Goal: Task Accomplishment & Management: Use online tool/utility

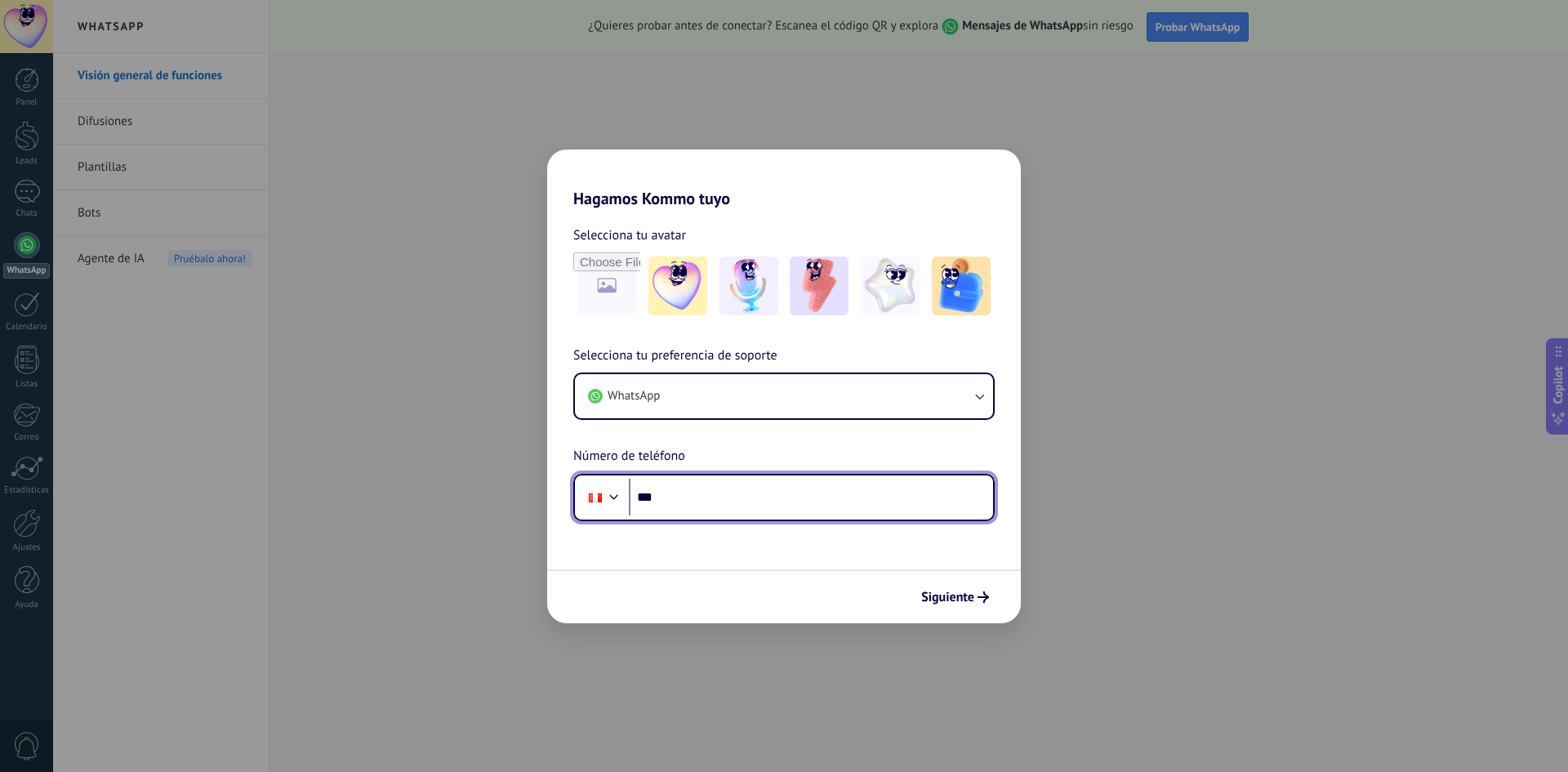
click at [738, 496] on input "***" at bounding box center [810, 496] width 364 height 37
type input "**********"
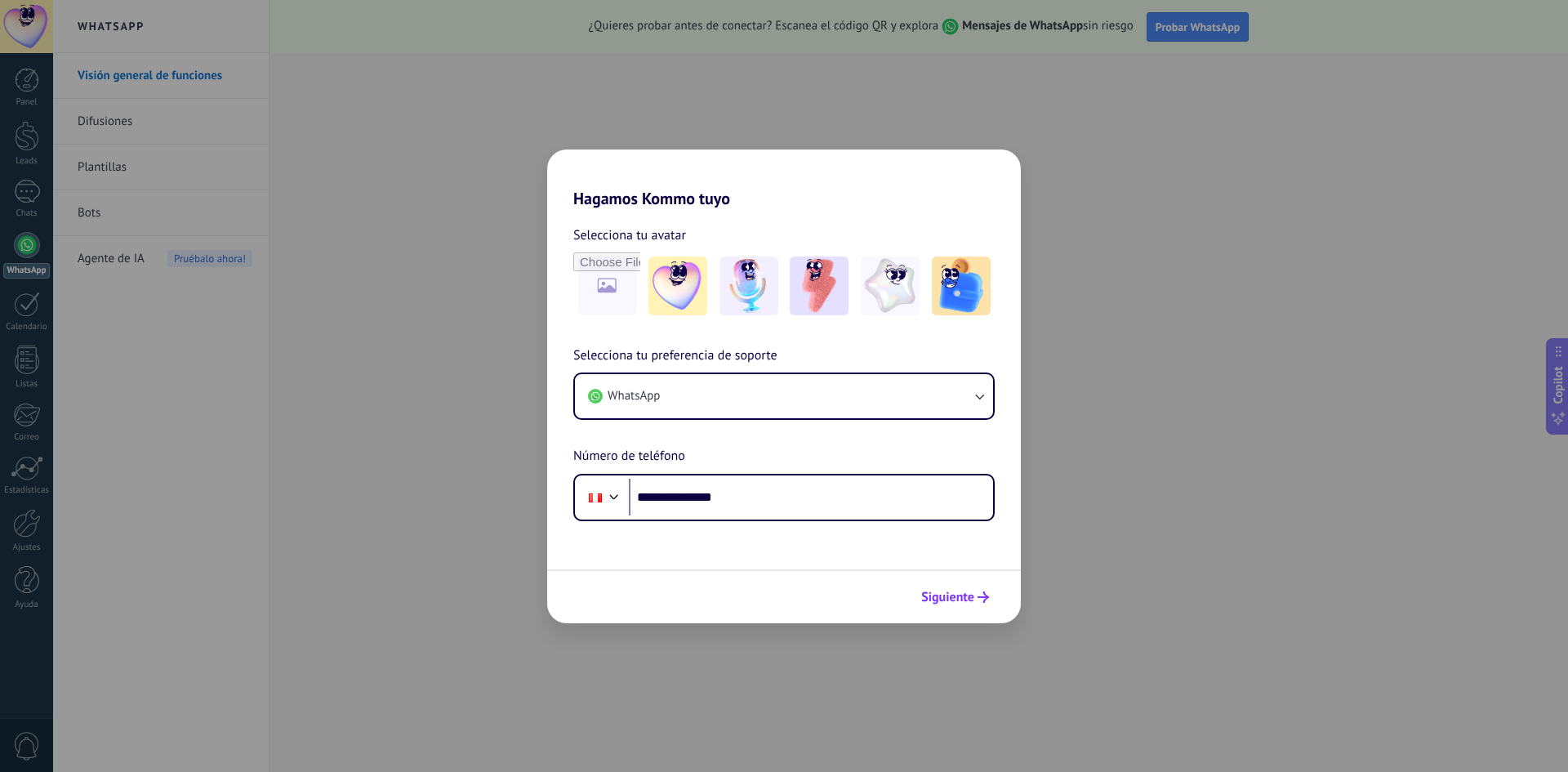
click at [983, 601] on icon "submit" at bounding box center [982, 596] width 11 height 11
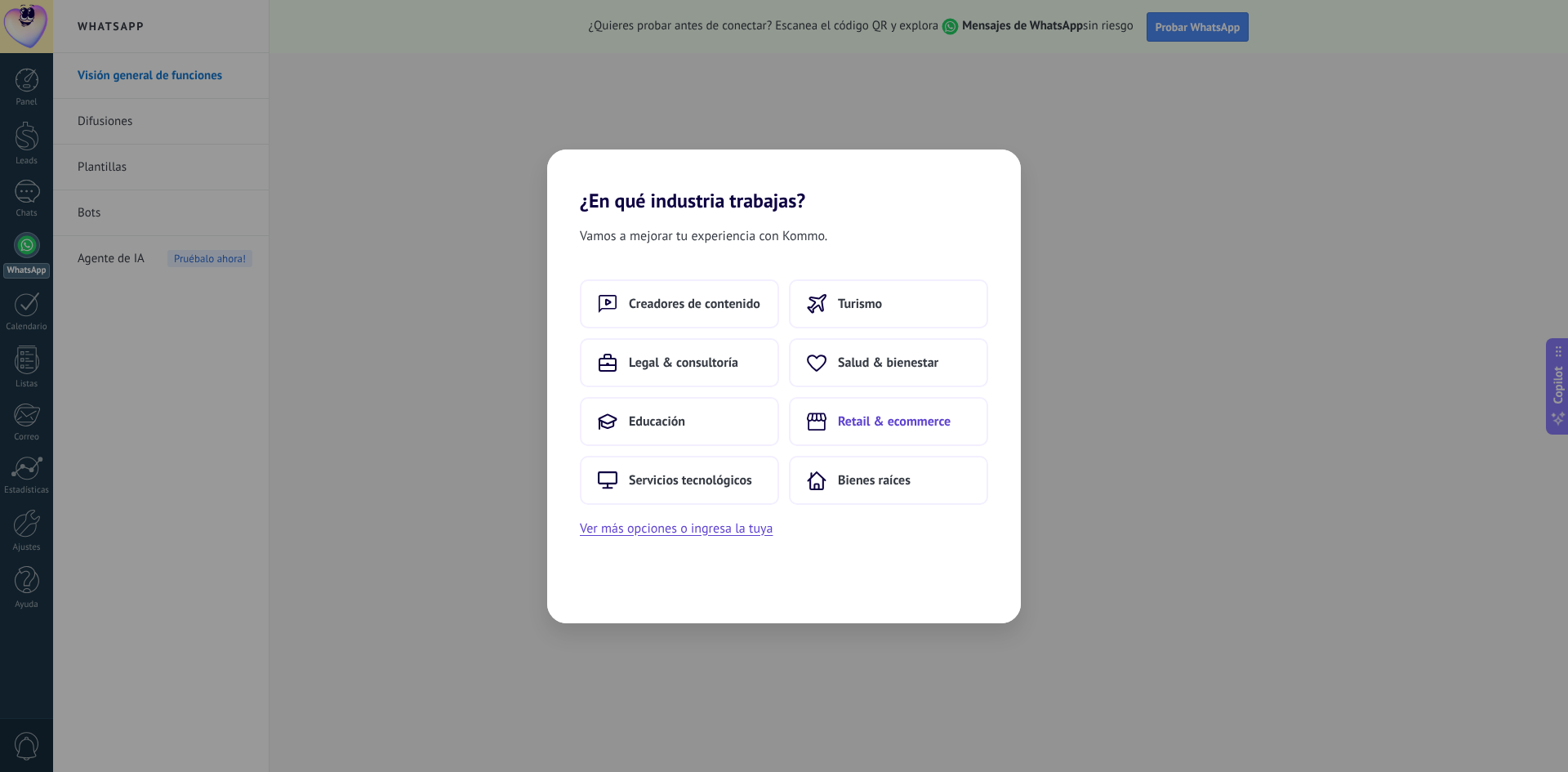
click at [855, 416] on span "Retail & ecommerce" at bounding box center [894, 421] width 113 height 17
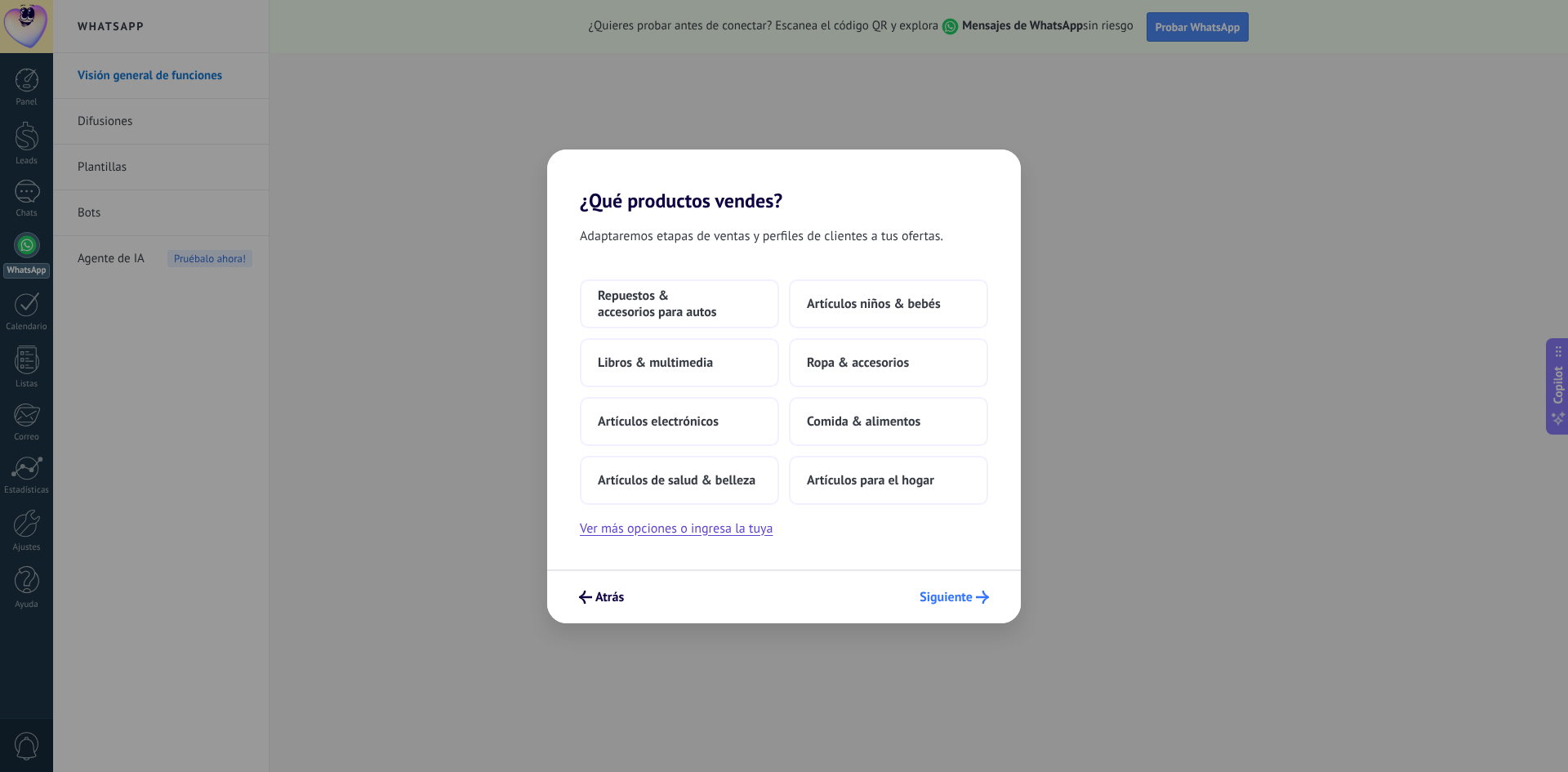
click at [937, 594] on span "Siguiente" at bounding box center [946, 596] width 53 height 11
click at [658, 307] on span "Repuestos & accesorios para autos" at bounding box center [680, 304] width 163 height 33
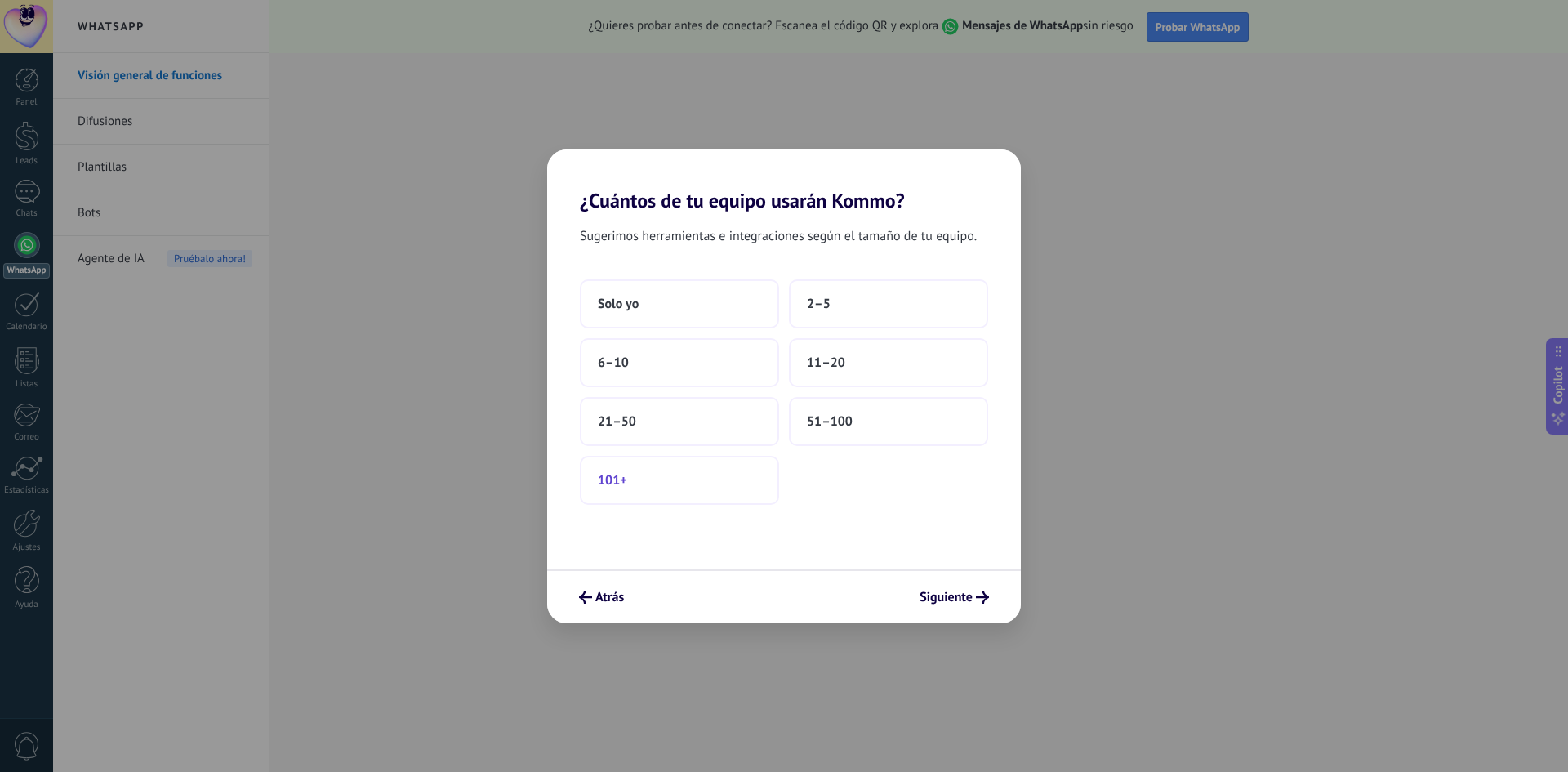
click at [685, 479] on button "101+" at bounding box center [679, 480] width 199 height 49
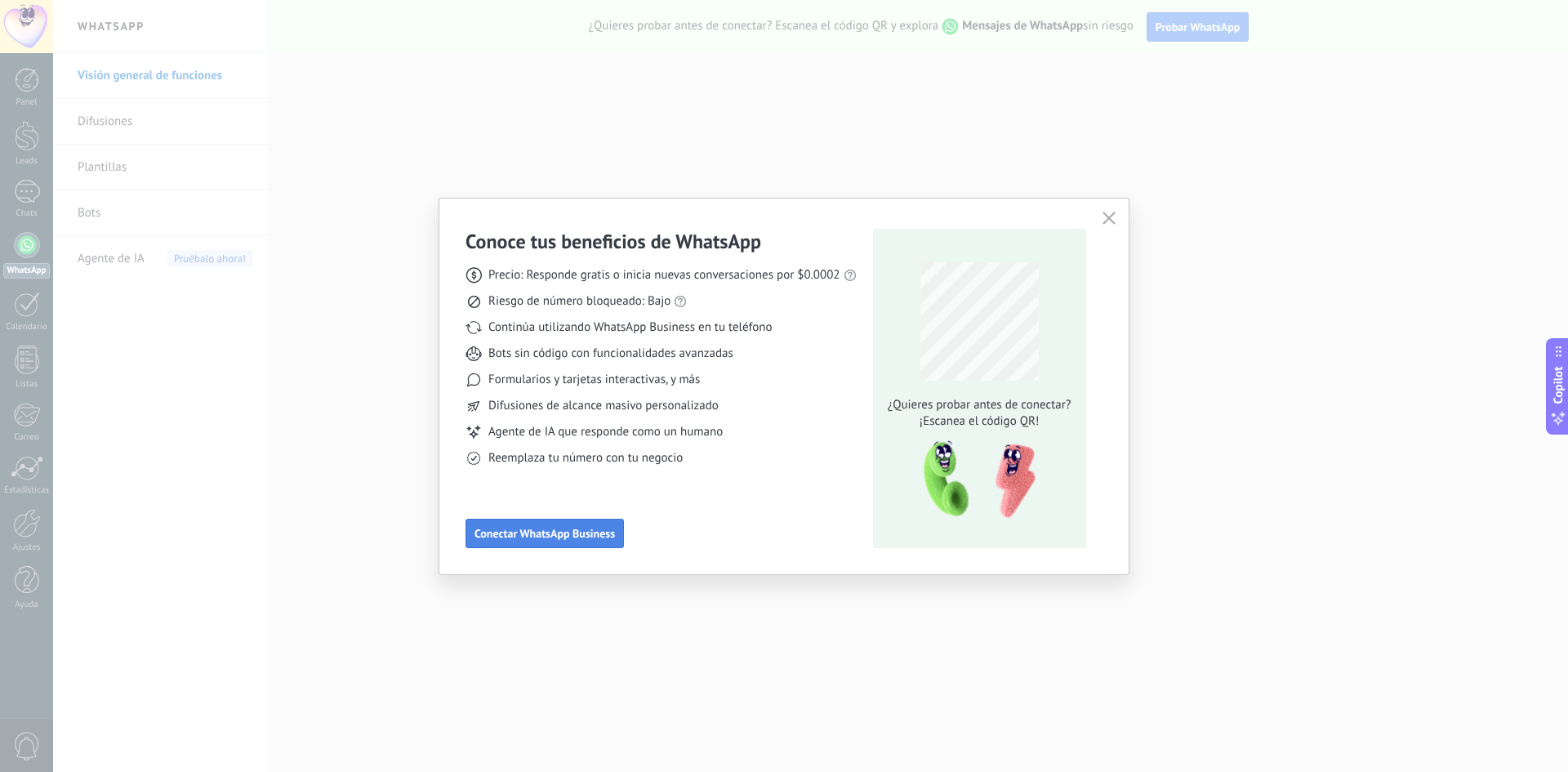
click at [534, 524] on button "Conectar WhatsApp Business" at bounding box center [544, 534] width 158 height 30
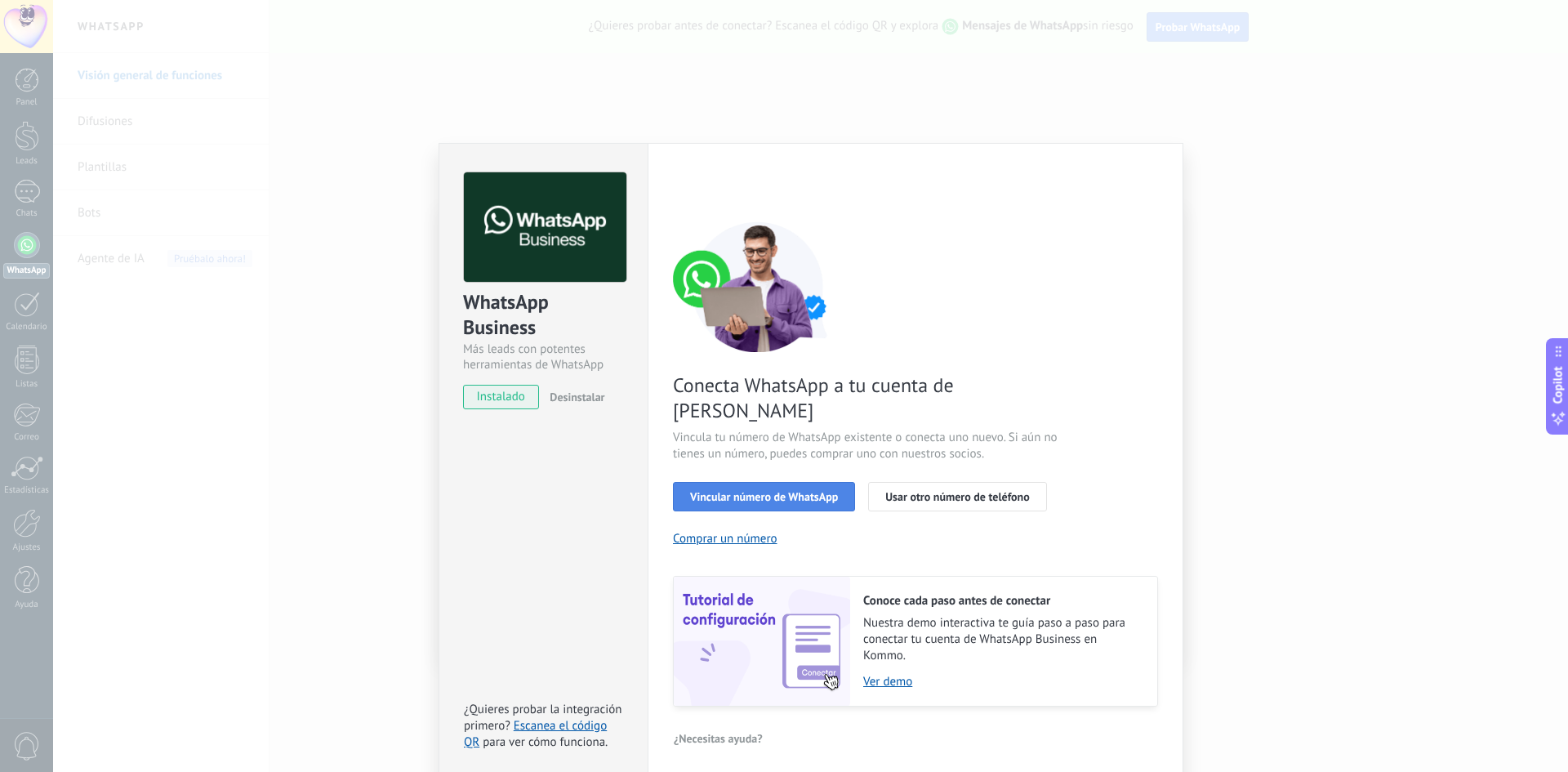
click at [807, 491] on span "Vincular número de WhatsApp" at bounding box center [764, 496] width 148 height 11
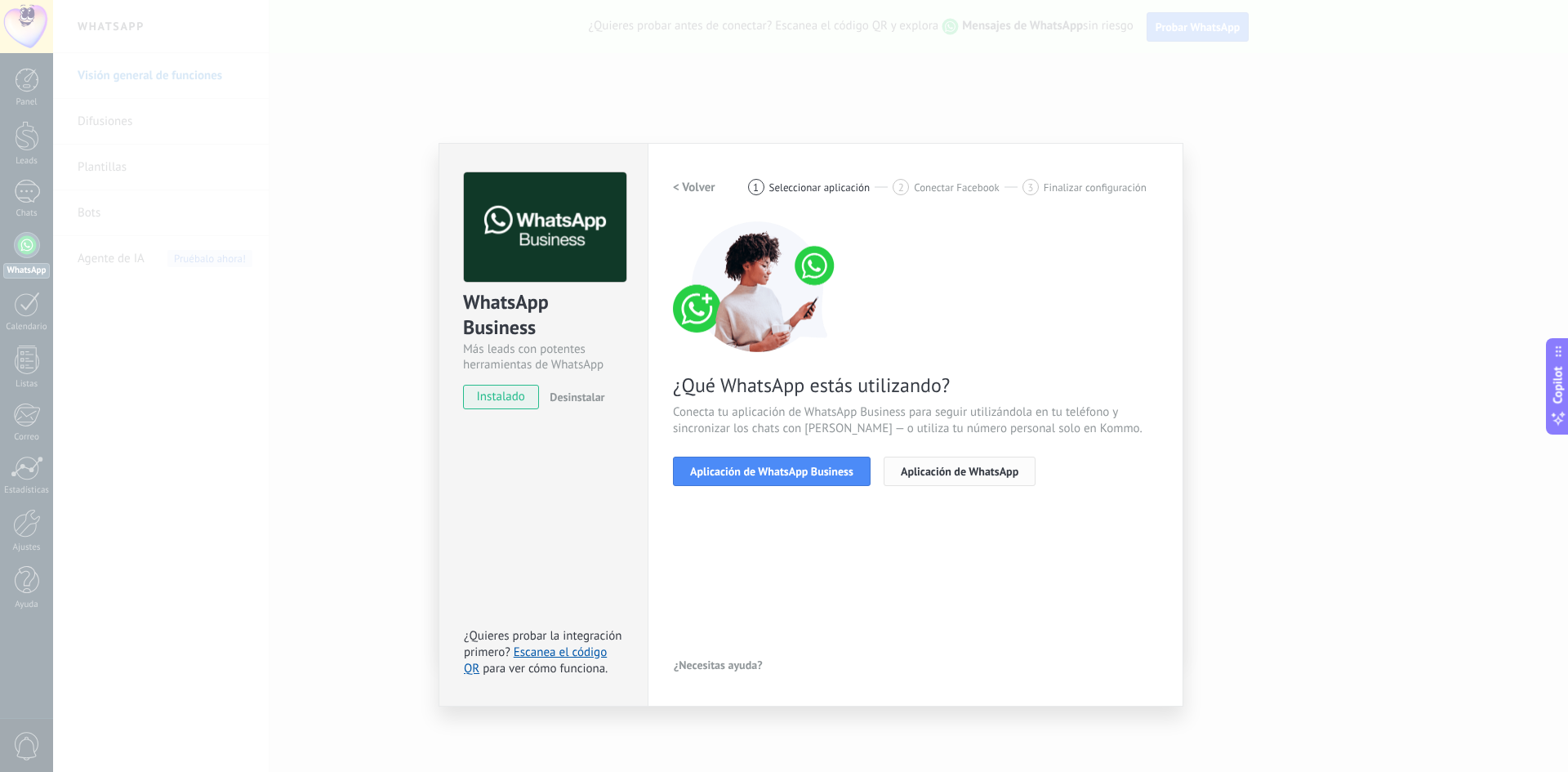
click at [950, 465] on span "Aplicación de WhatsApp" at bounding box center [959, 470] width 117 height 11
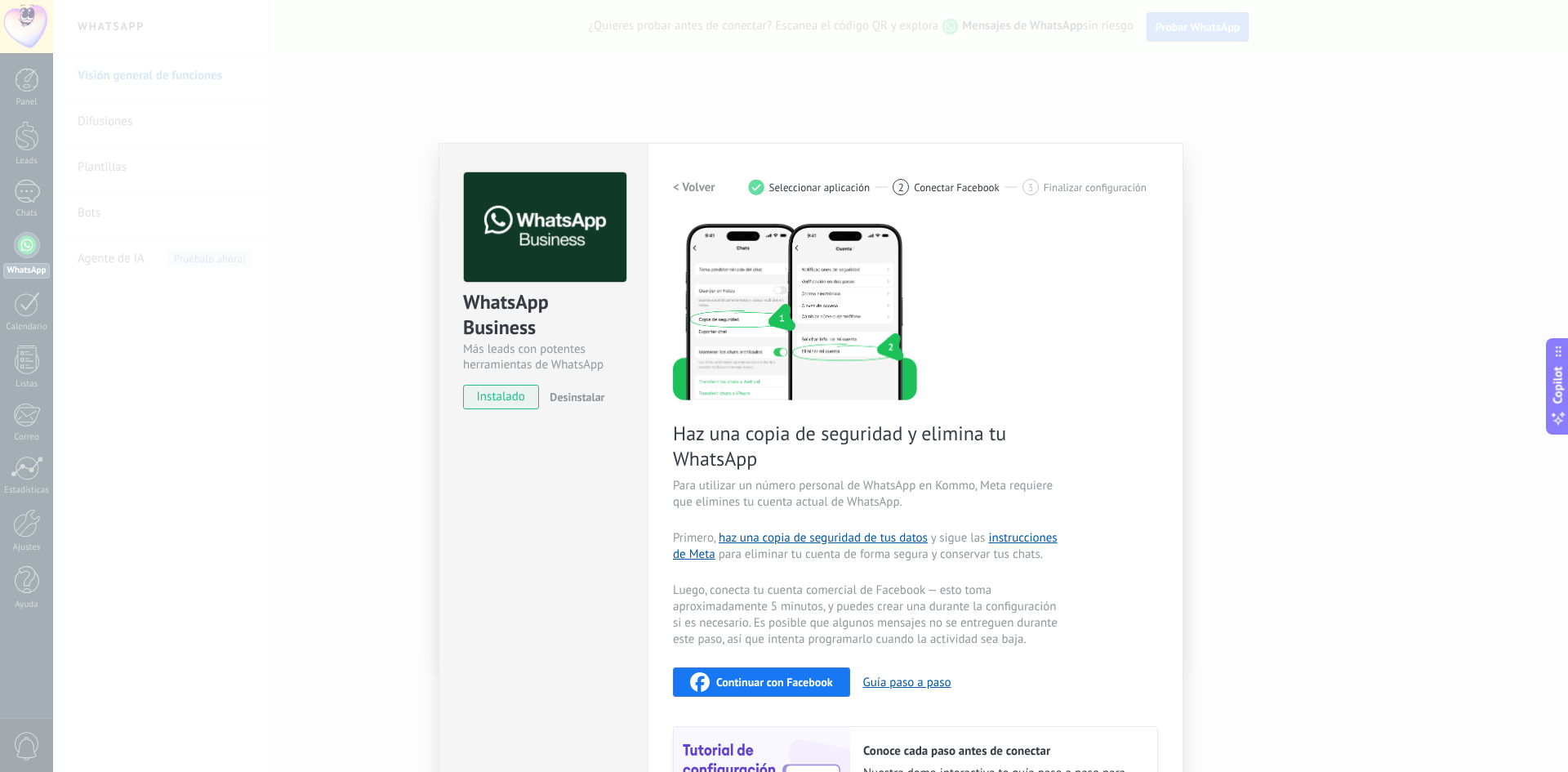
click at [569, 397] on span "Desinstalar" at bounding box center [576, 396] width 55 height 15
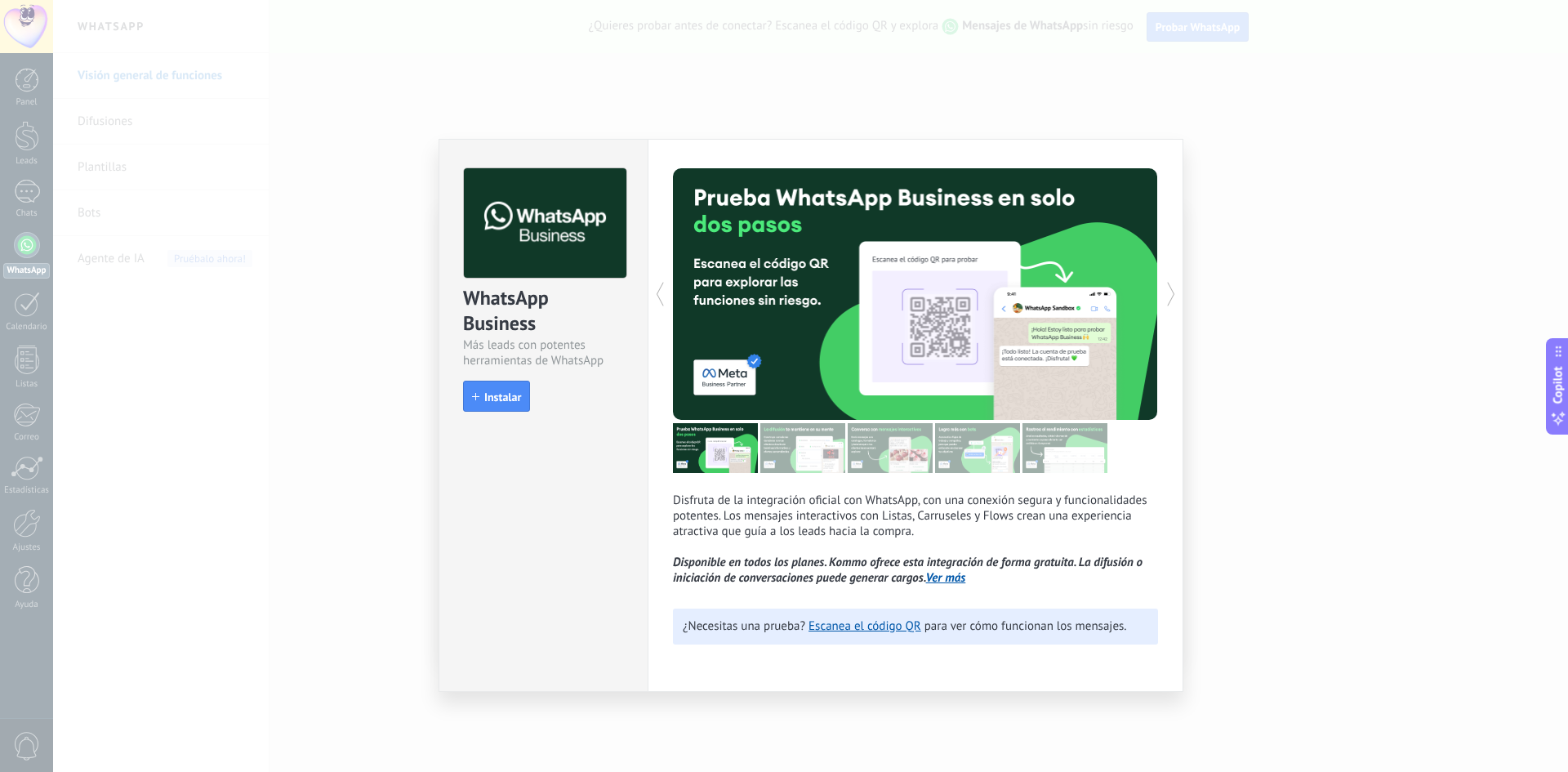
click at [720, 178] on div at bounding box center [794, 294] width 243 height 251
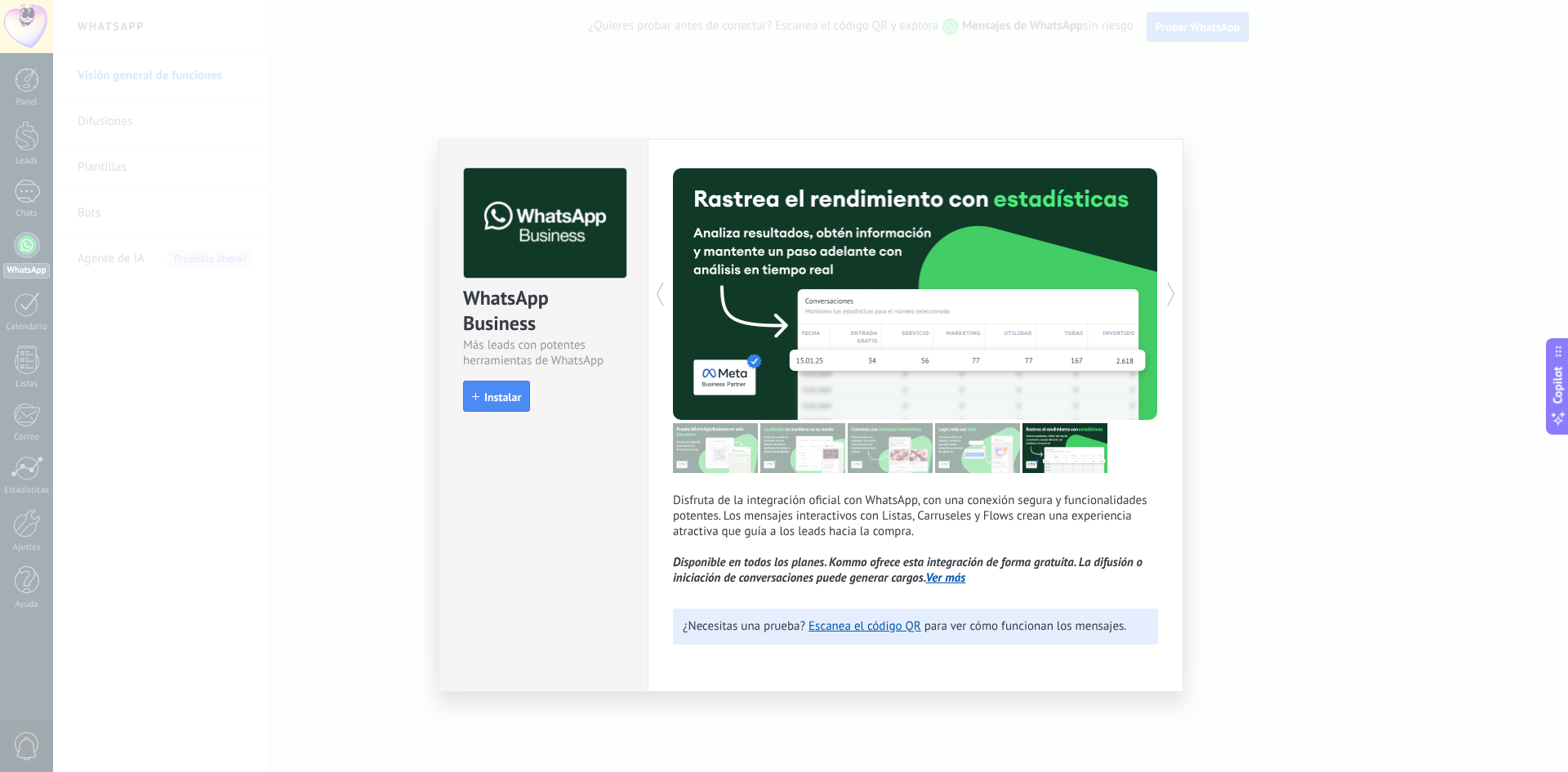
click at [676, 277] on div at bounding box center [794, 294] width 243 height 251
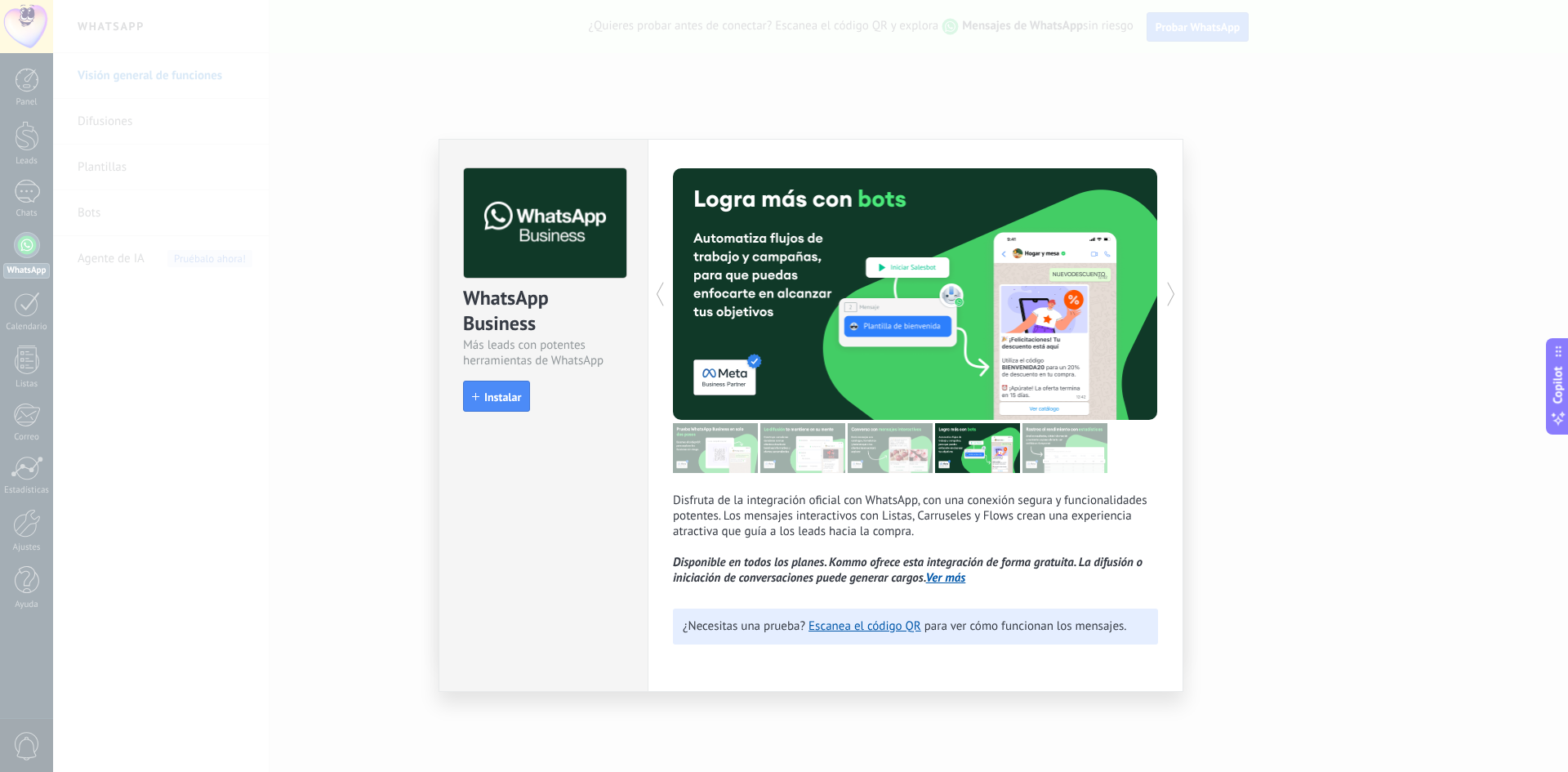
click at [660, 290] on icon at bounding box center [660, 294] width 17 height 33
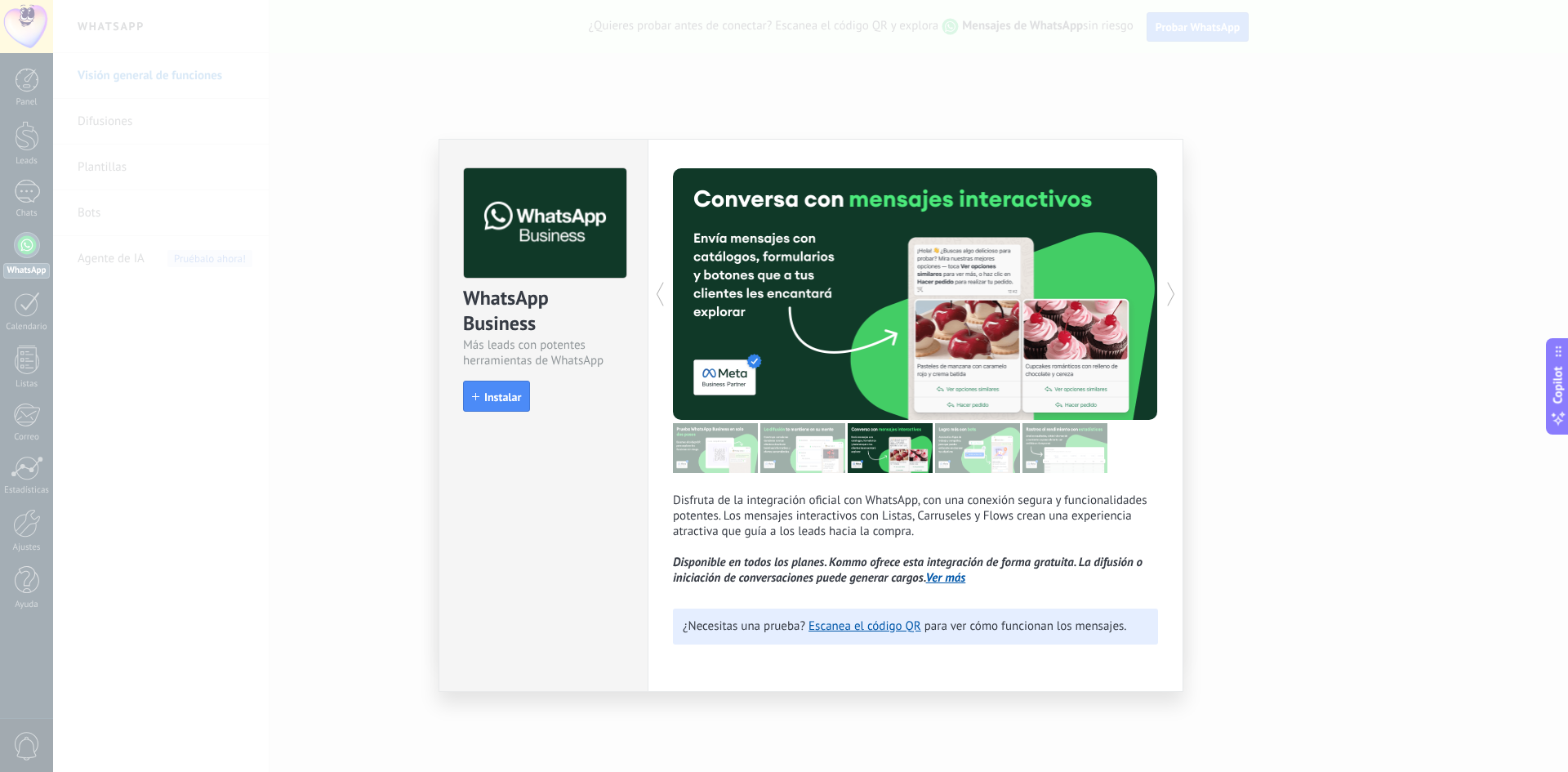
click at [653, 311] on div "Disfruta de la integración oficial con WhatsApp, con una conexión segura y func…" at bounding box center [915, 416] width 535 height 553
click at [677, 290] on div at bounding box center [794, 294] width 243 height 251
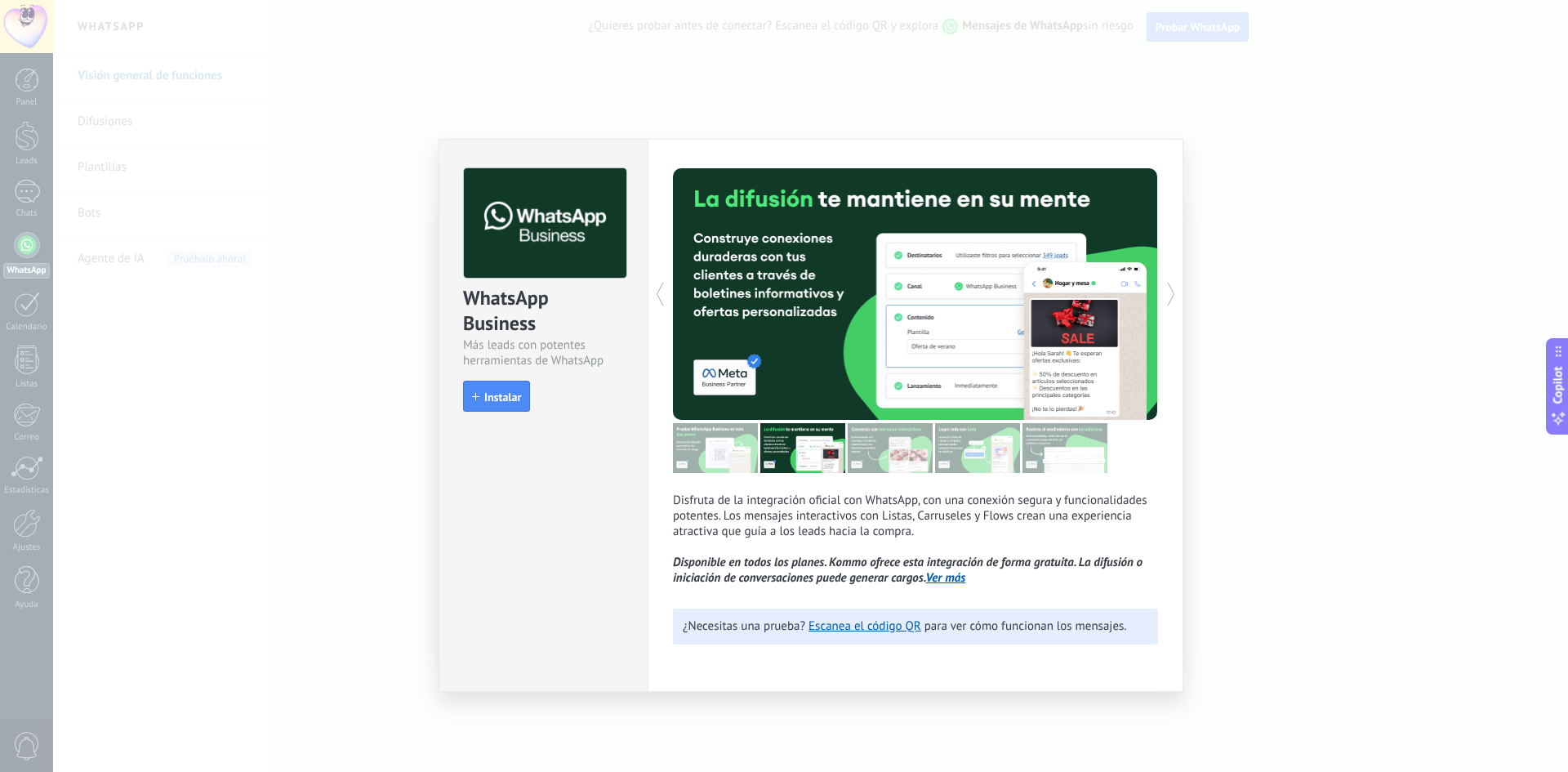
click at [678, 290] on div at bounding box center [794, 294] width 243 height 251
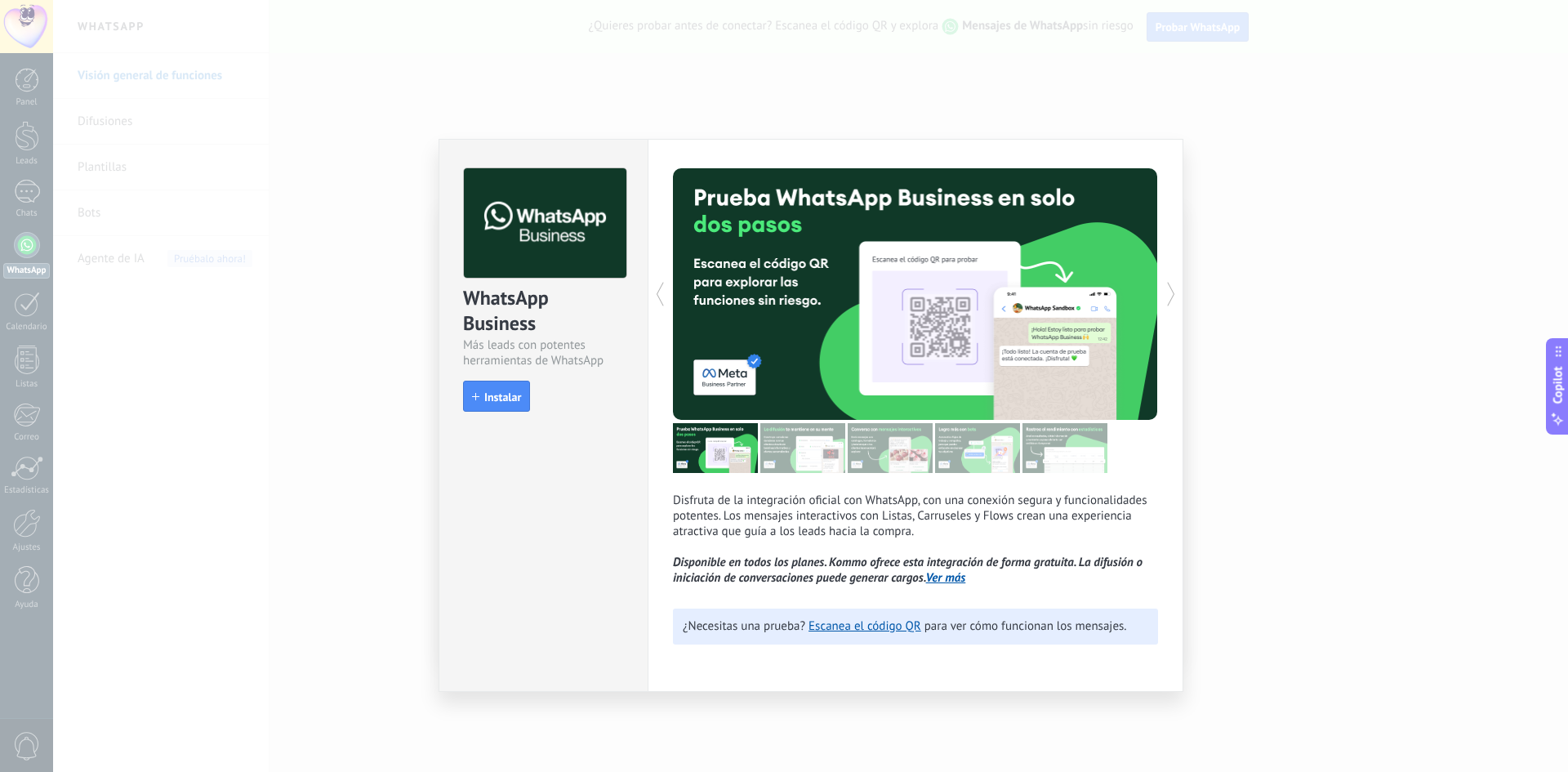
click at [491, 397] on span "Instalar" at bounding box center [502, 396] width 37 height 11
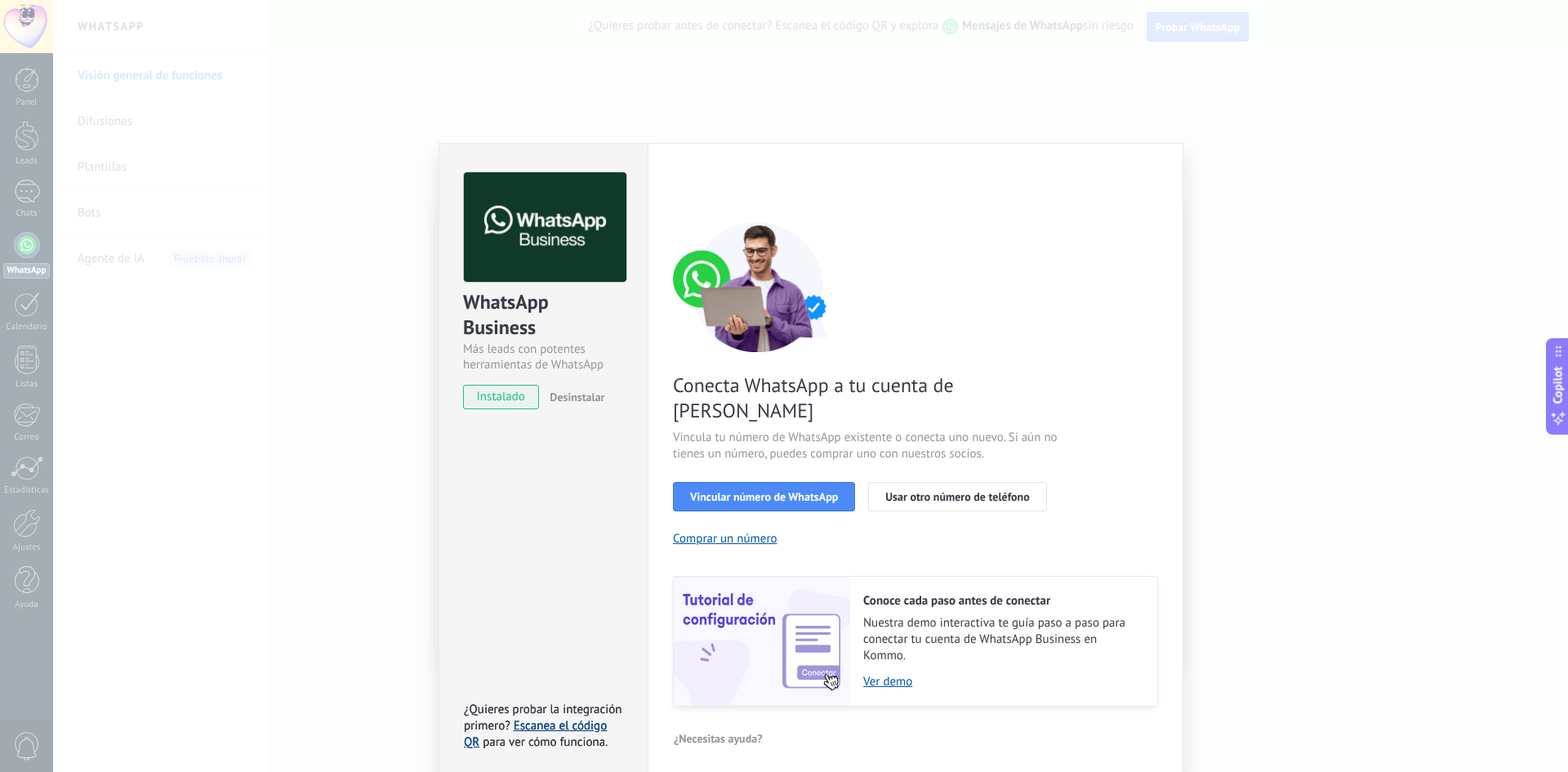
click at [561, 718] on link "Escanea el código QR" at bounding box center [535, 734] width 143 height 32
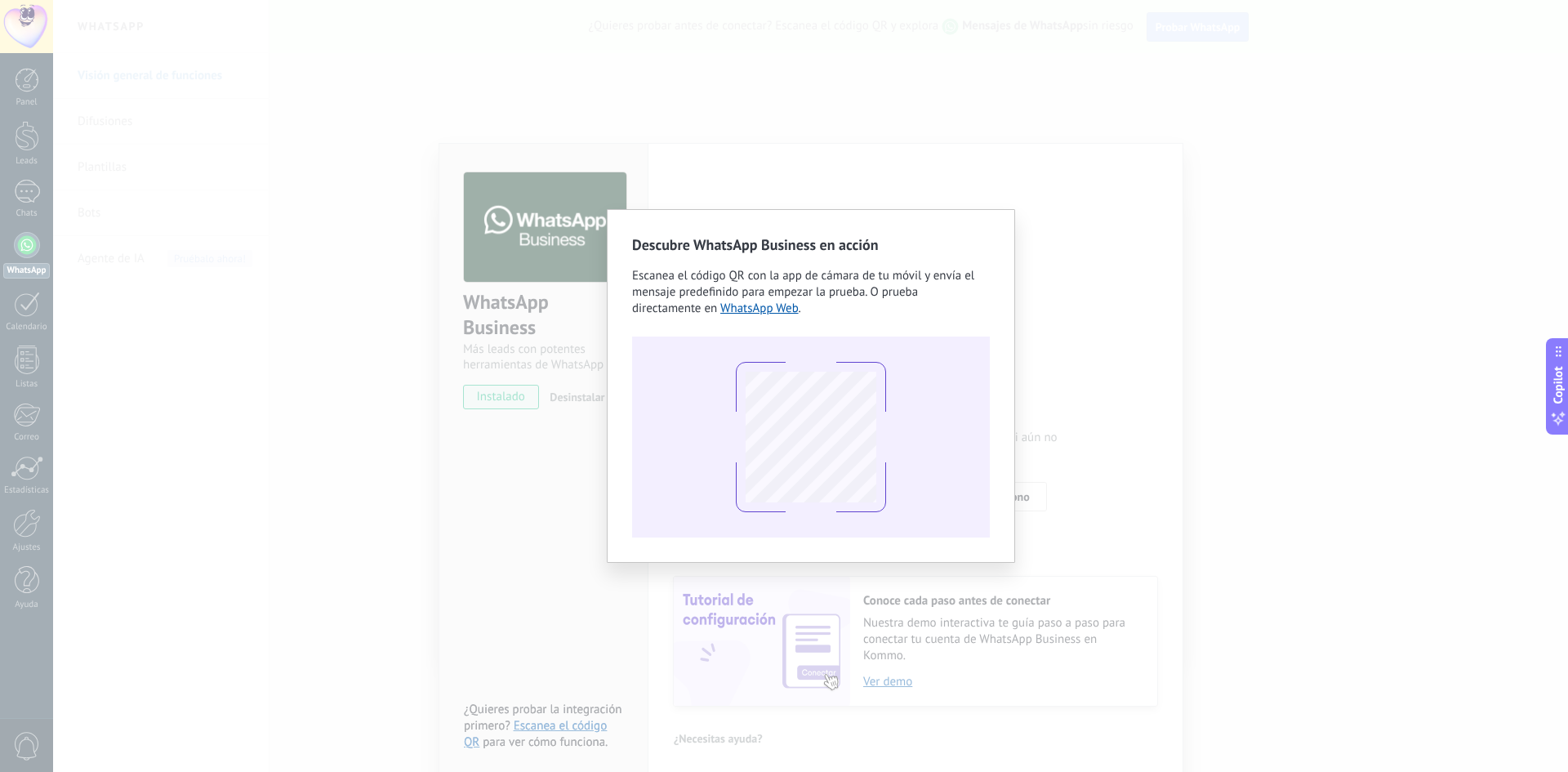
click at [1224, 351] on div "Descubre WhatsApp Business en acción Escanea el código QR con la app de cámara …" at bounding box center [810, 386] width 1515 height 772
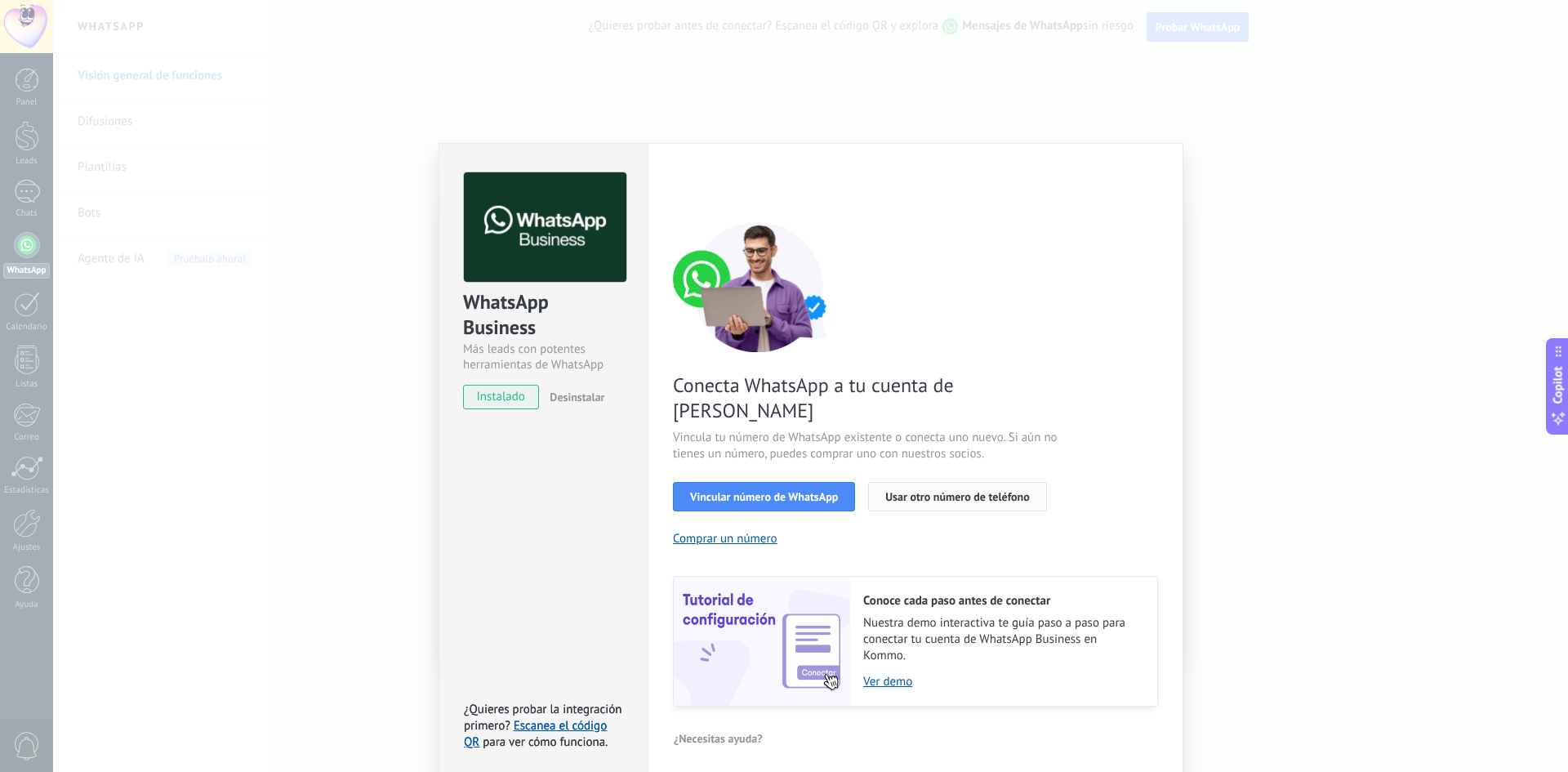
click at [950, 491] on span "Usar otro número de teléfono" at bounding box center [956, 496] width 143 height 11
click at [771, 482] on button "Vincular número de WhatsApp" at bounding box center [763, 496] width 182 height 30
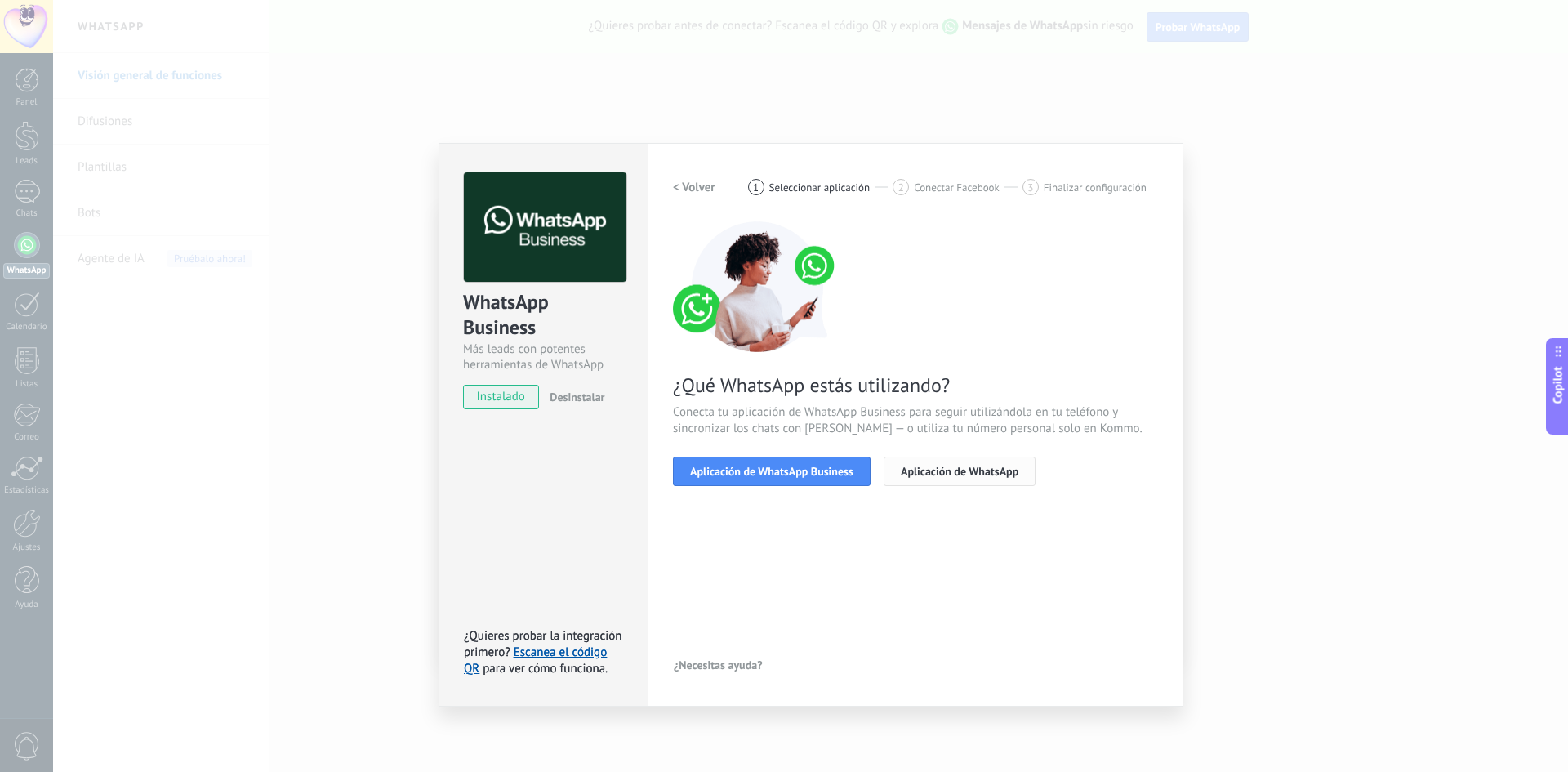
click at [924, 469] on span "Aplicación de WhatsApp" at bounding box center [959, 470] width 117 height 11
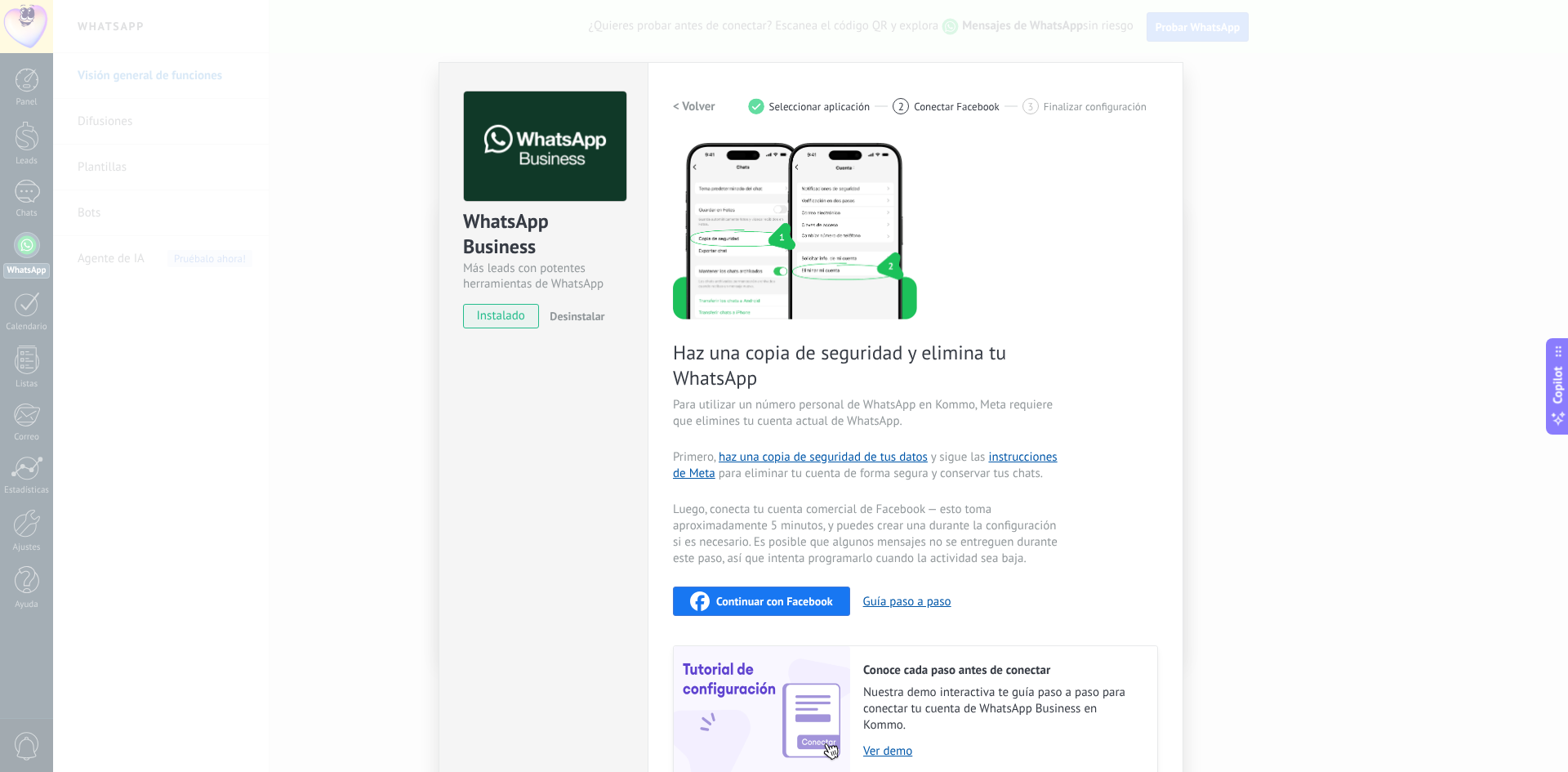
scroll to position [157, 0]
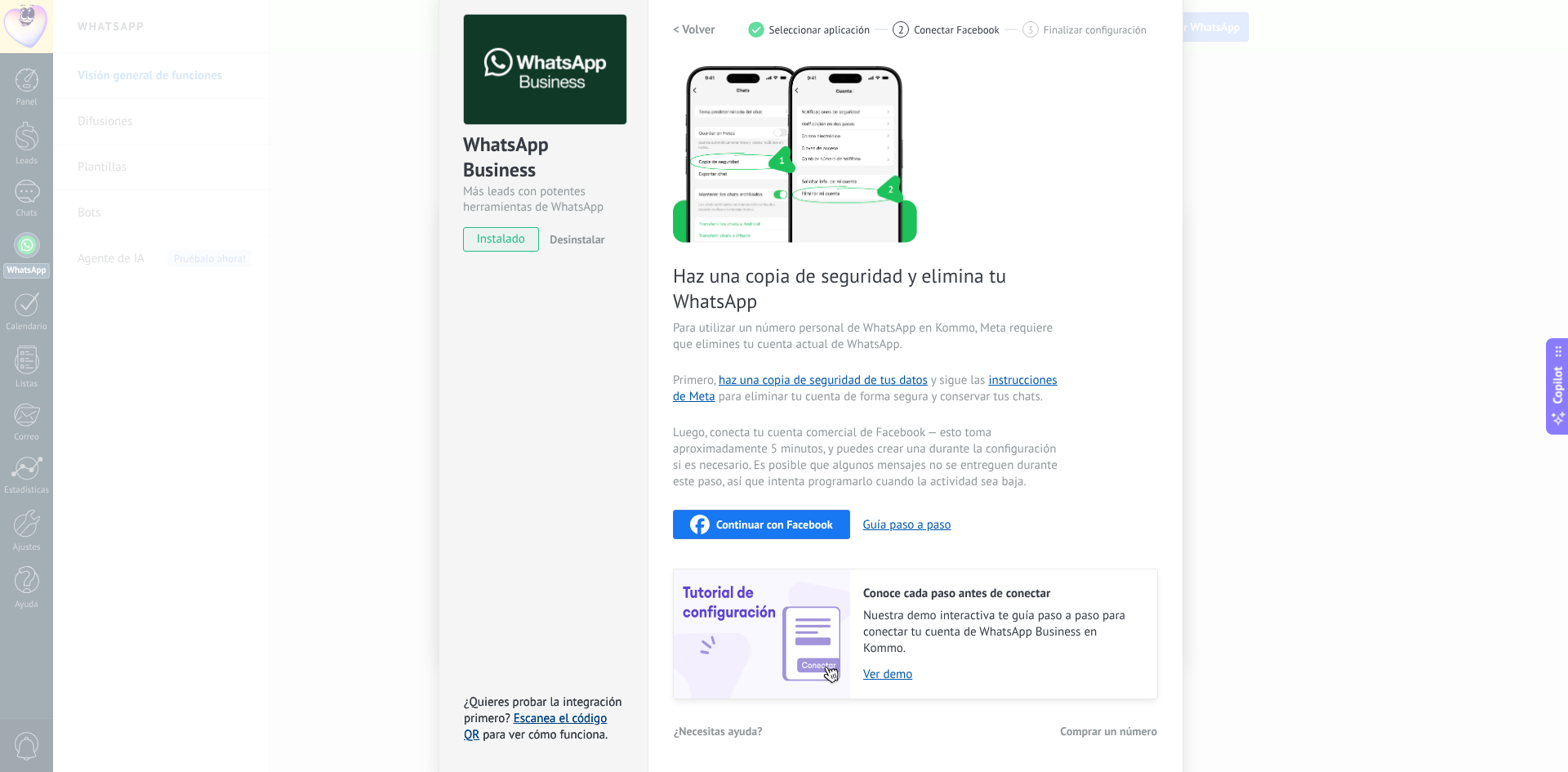
click at [555, 722] on link "Escanea el código QR" at bounding box center [535, 726] width 143 height 32
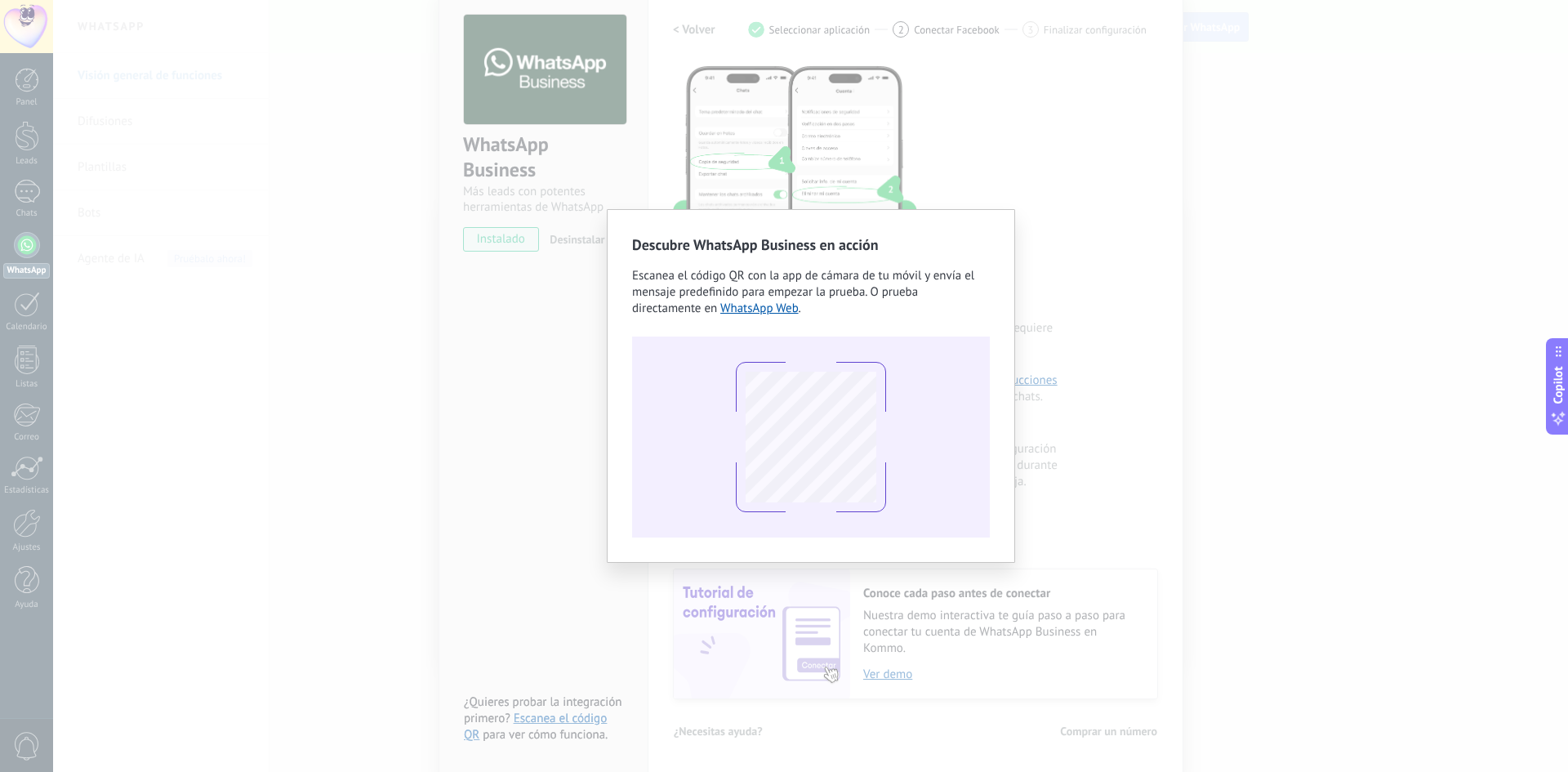
click at [1095, 223] on div "Descubre WhatsApp Business en acción Escanea el código QR con la app de cámara …" at bounding box center [810, 386] width 1515 height 772
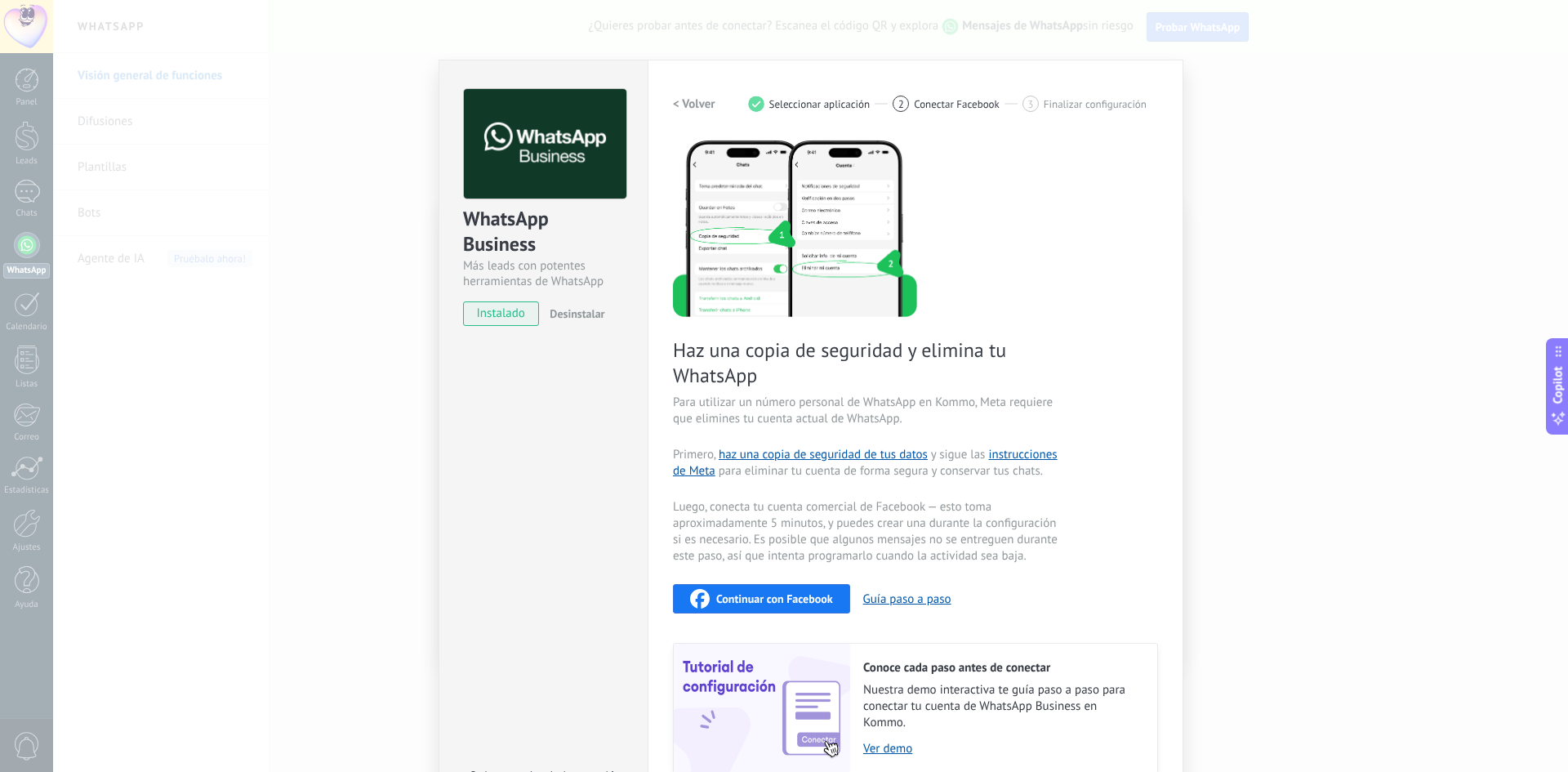
scroll to position [0, 0]
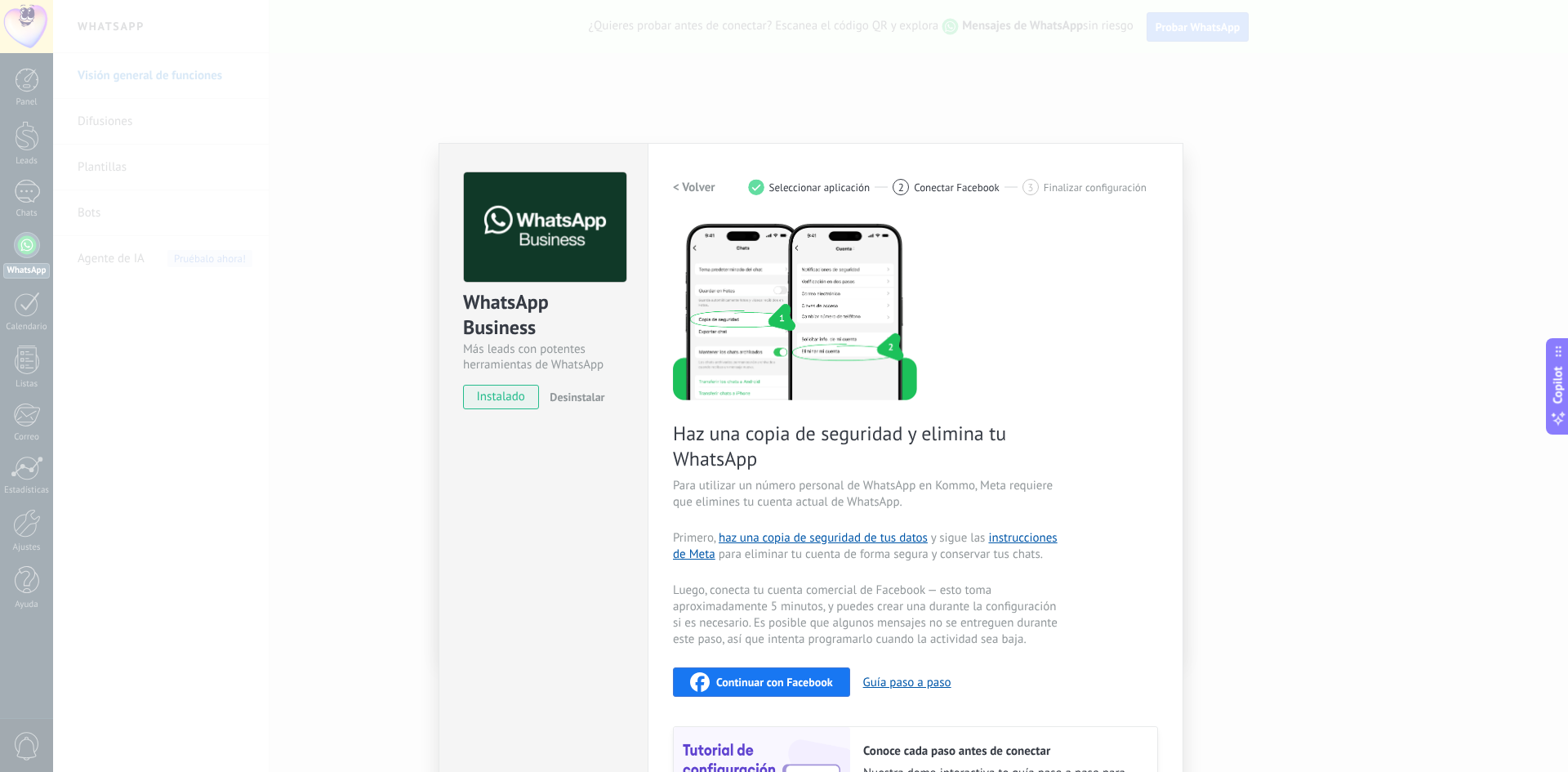
click at [423, 155] on div "WhatsApp Business Más leads con potentes herramientas de WhatsApp instalado Des…" at bounding box center [810, 386] width 1515 height 772
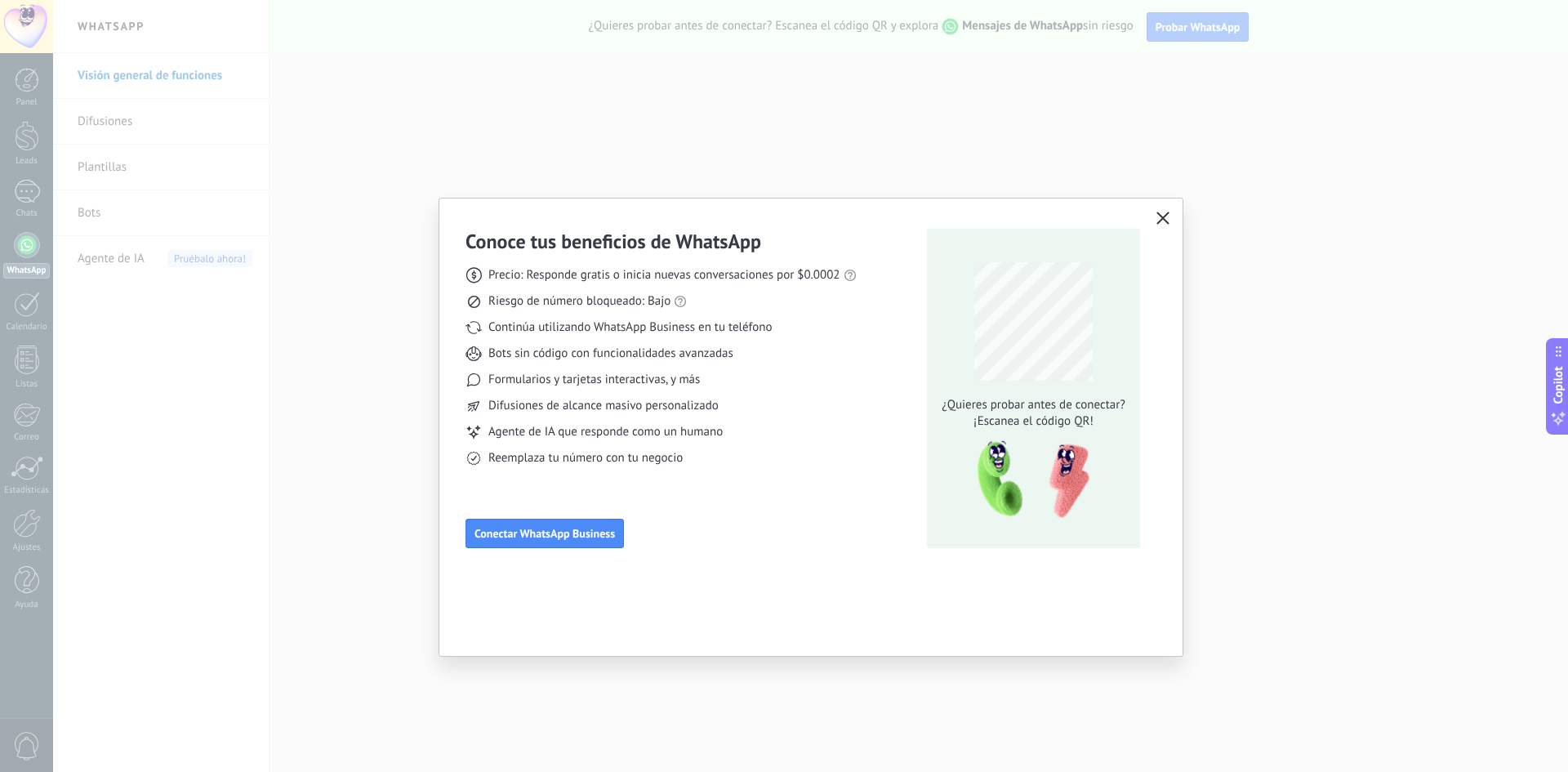
click at [558, 113] on div "Conoce tus beneficios de WhatsApp Precio: Responde gratis o inicia nuevas conve…" at bounding box center [784, 386] width 1568 height 772
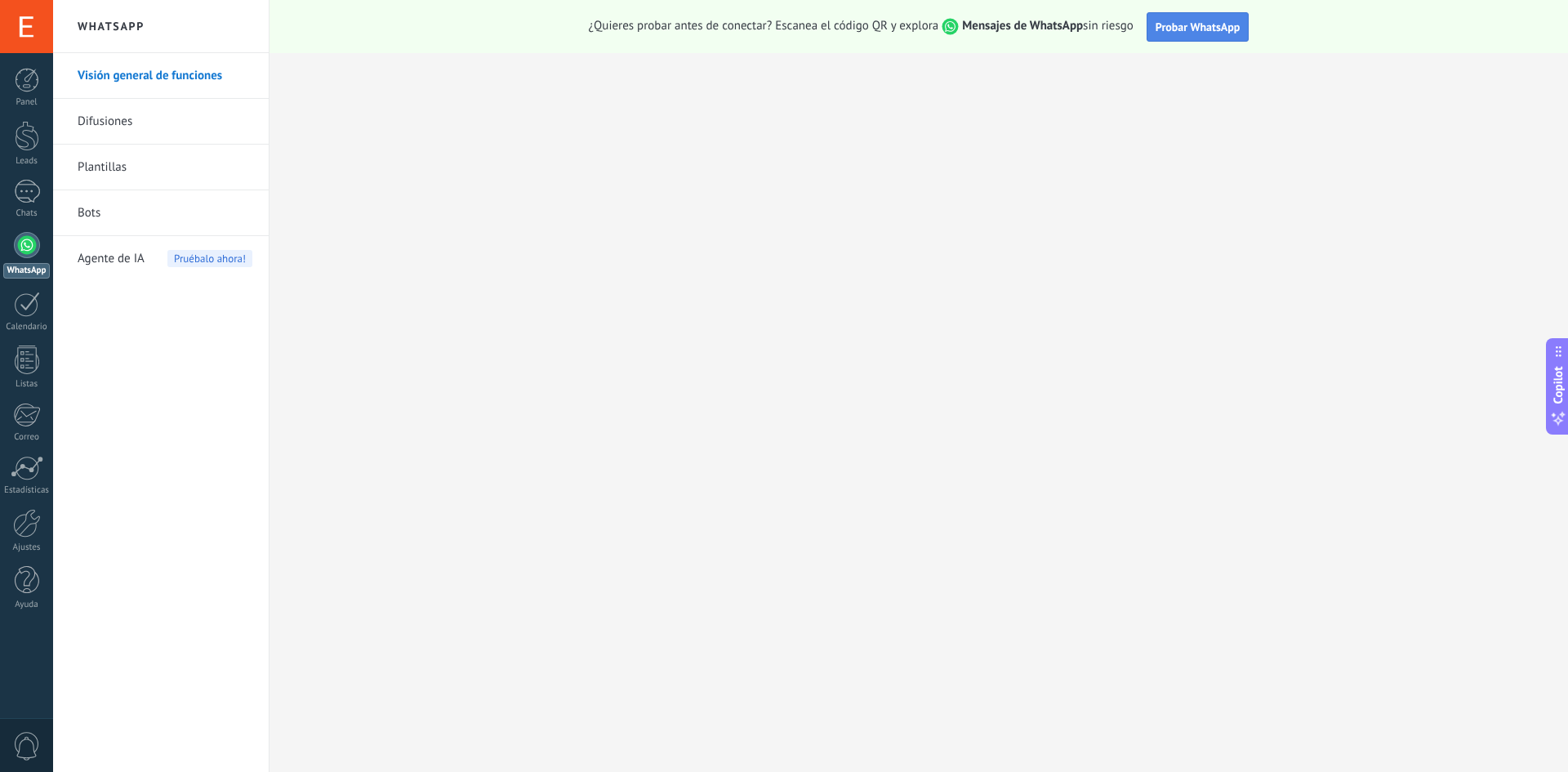
click at [1179, 25] on span "Probar WhatsApp" at bounding box center [1198, 27] width 85 height 15
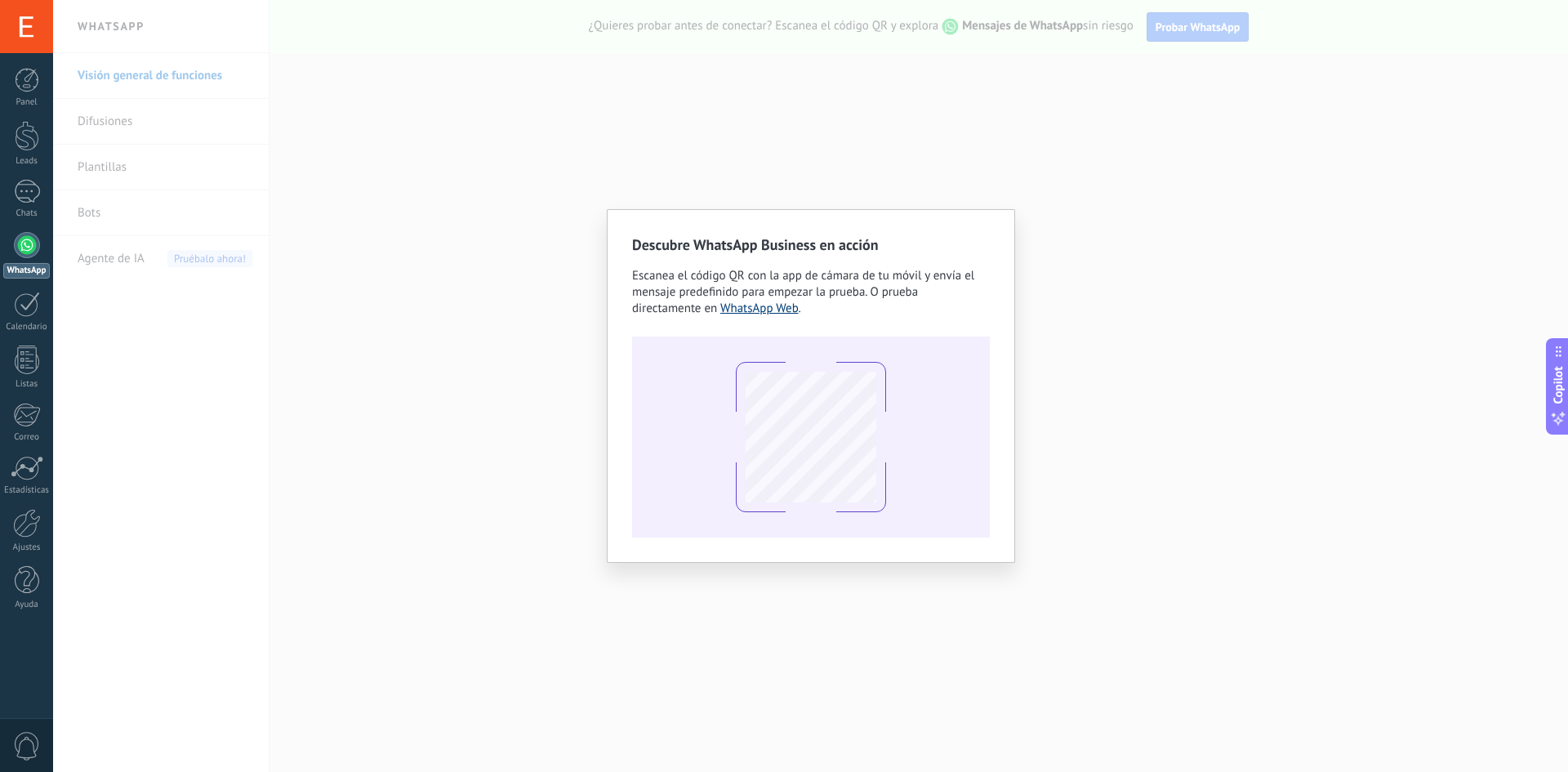
click at [756, 311] on link "WhatsApp Web" at bounding box center [760, 309] width 78 height 16
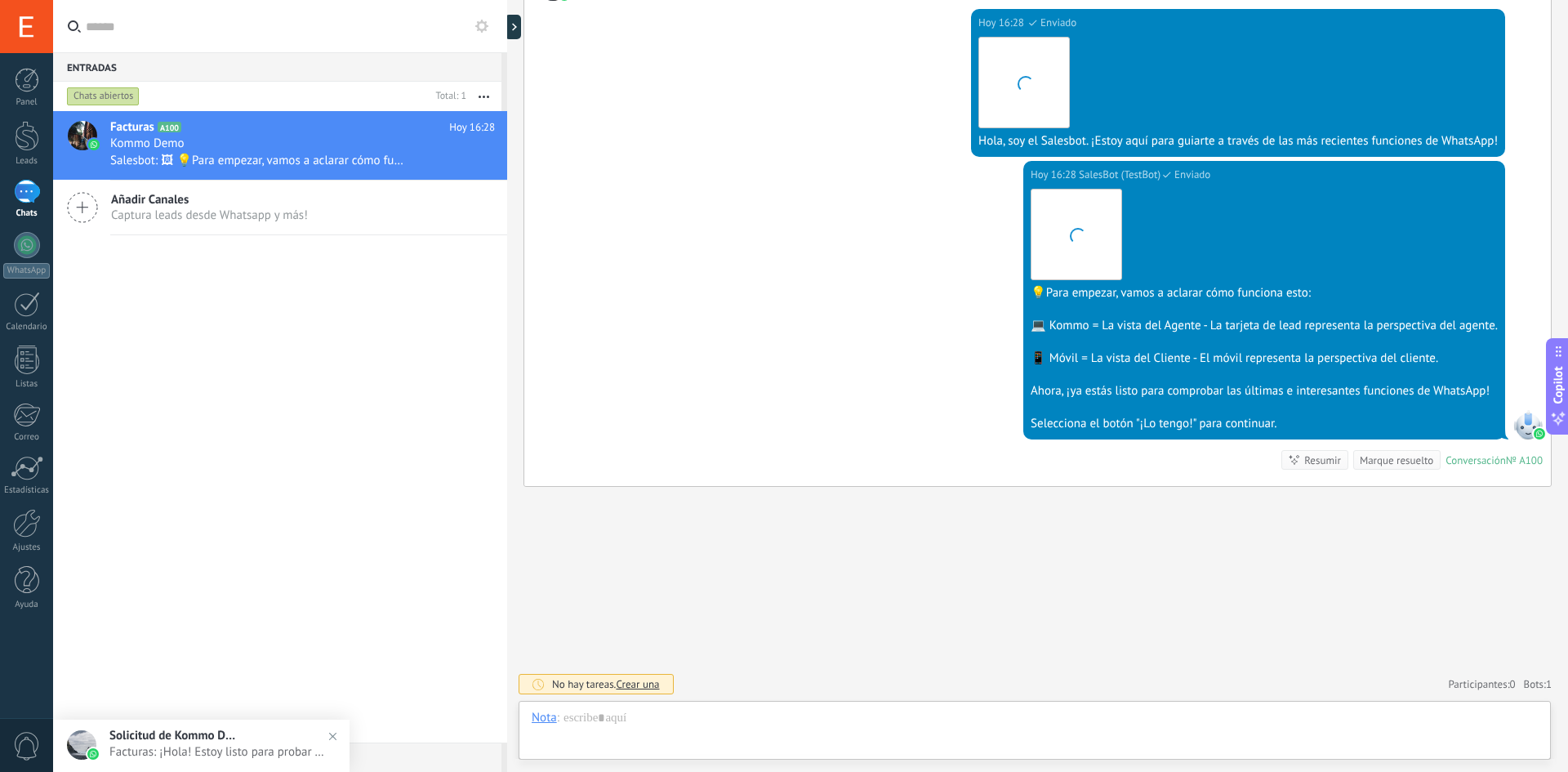
scroll to position [24, 0]
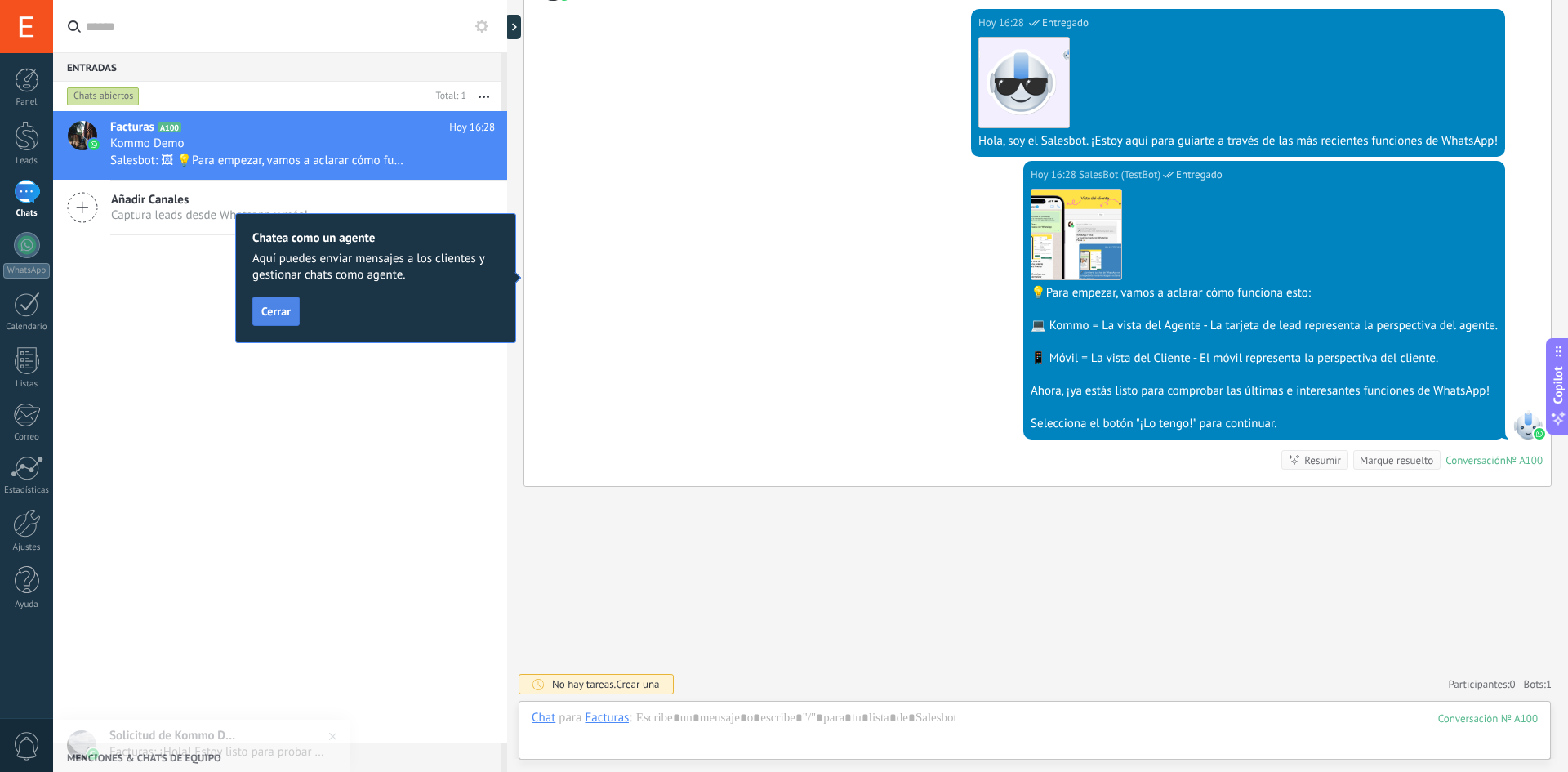
click at [269, 306] on span "Cerrar" at bounding box center [276, 310] width 30 height 11
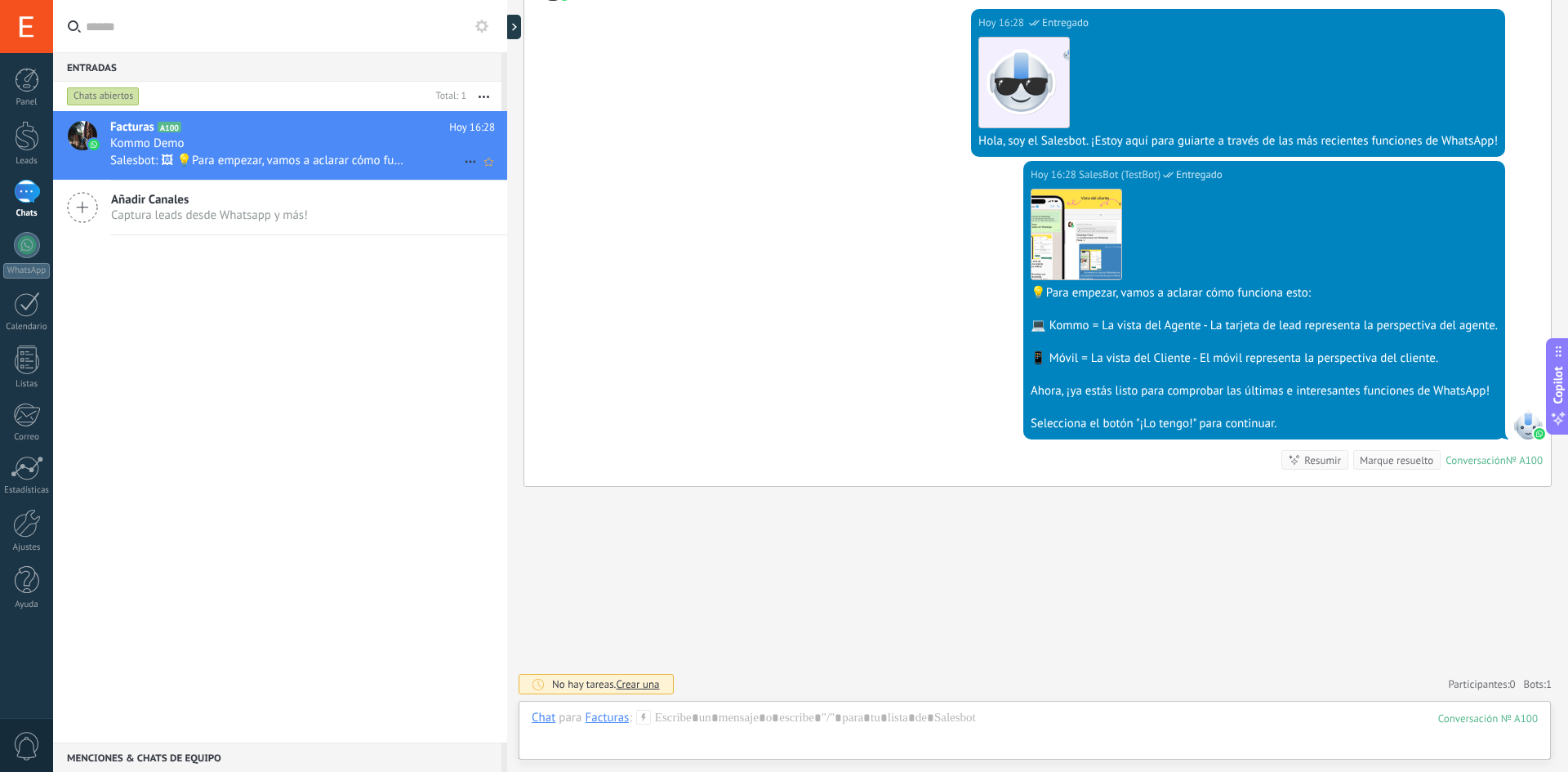
click at [276, 150] on div "Kommo Demo" at bounding box center [302, 143] width 384 height 17
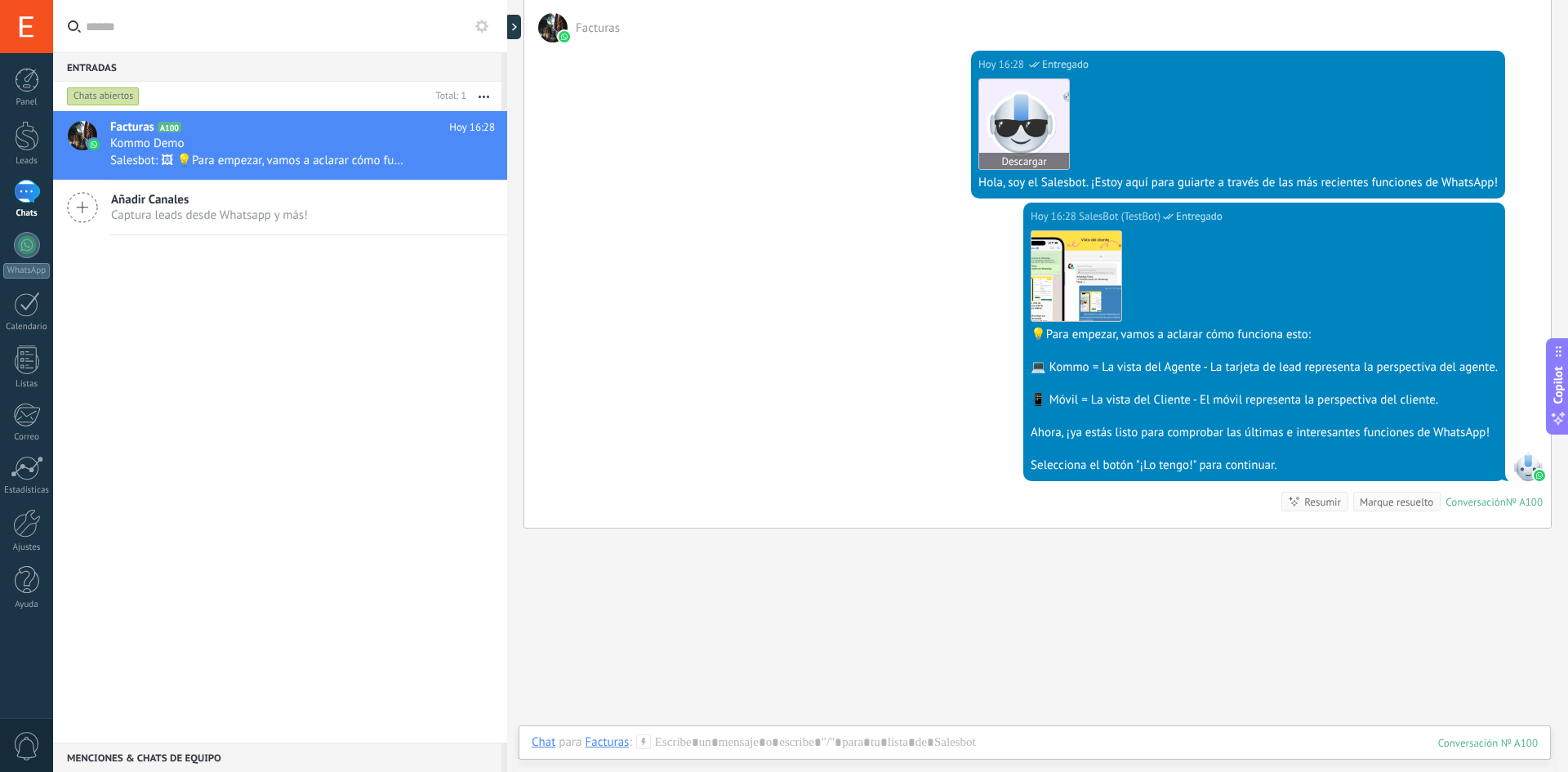
scroll to position [310, 0]
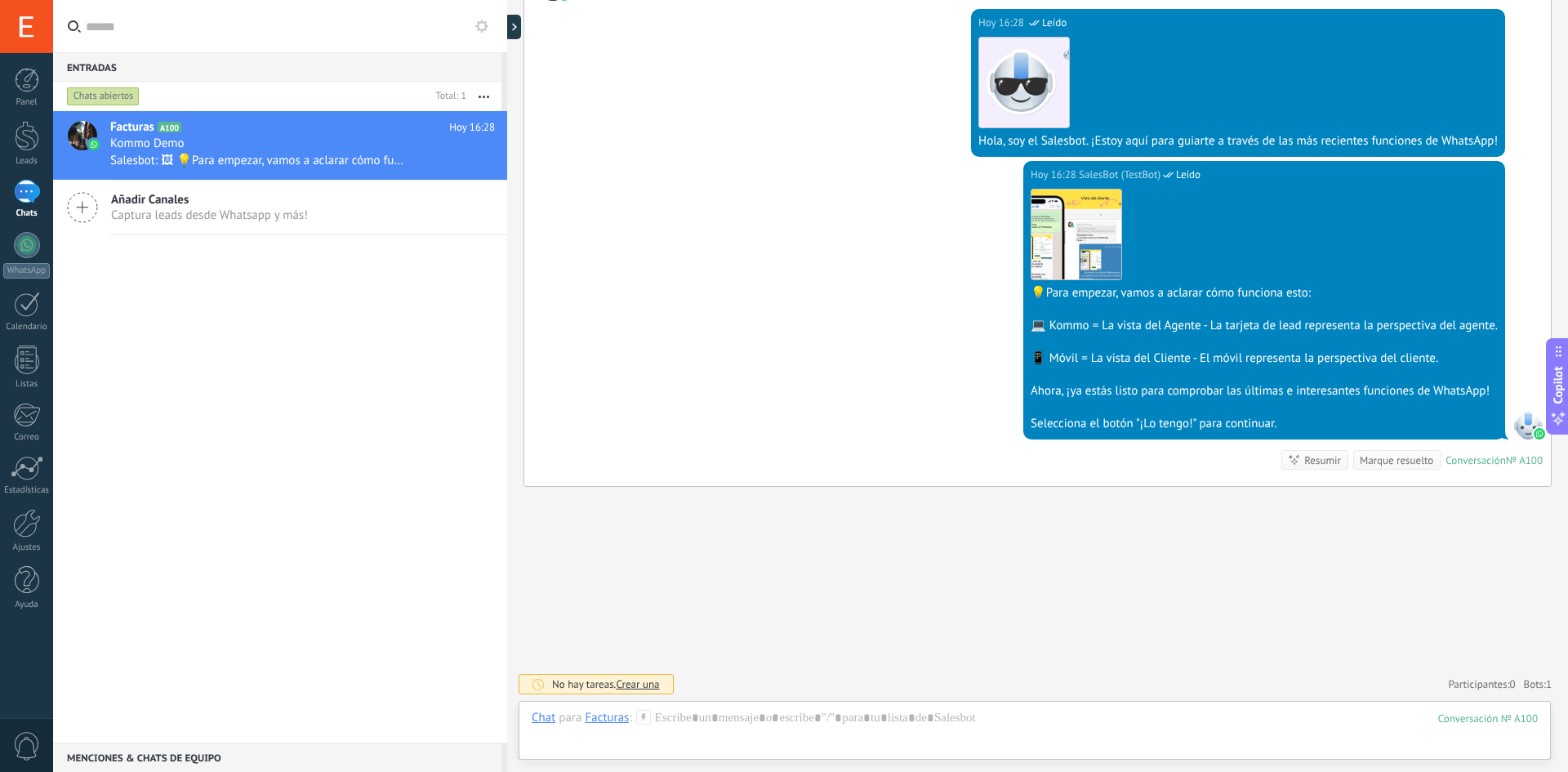
click at [224, 212] on span "Captura leads desde Whatsapp y más!" at bounding box center [209, 216] width 196 height 16
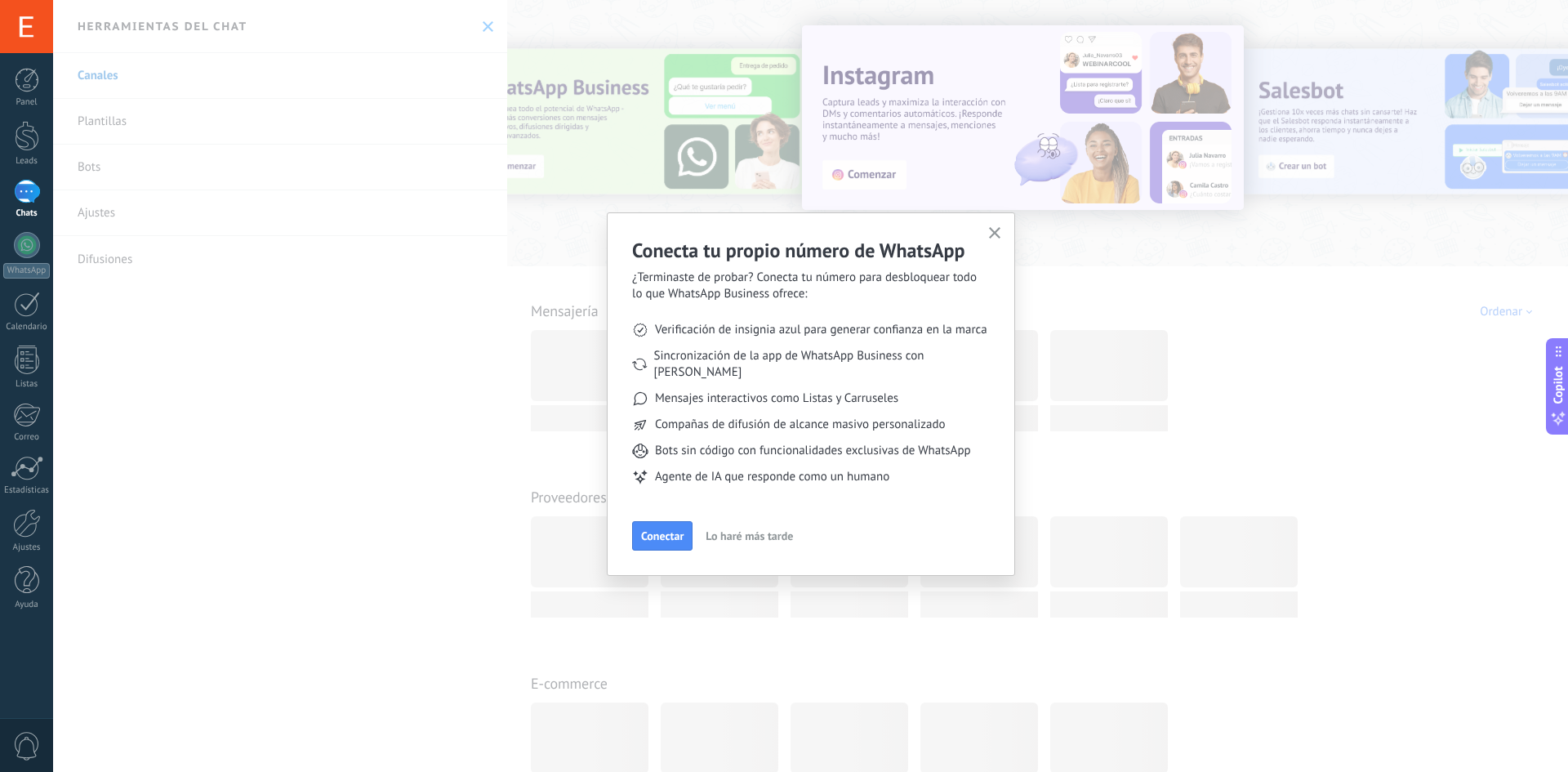
click at [670, 530] on span "Conectar" at bounding box center [661, 536] width 43 height 11
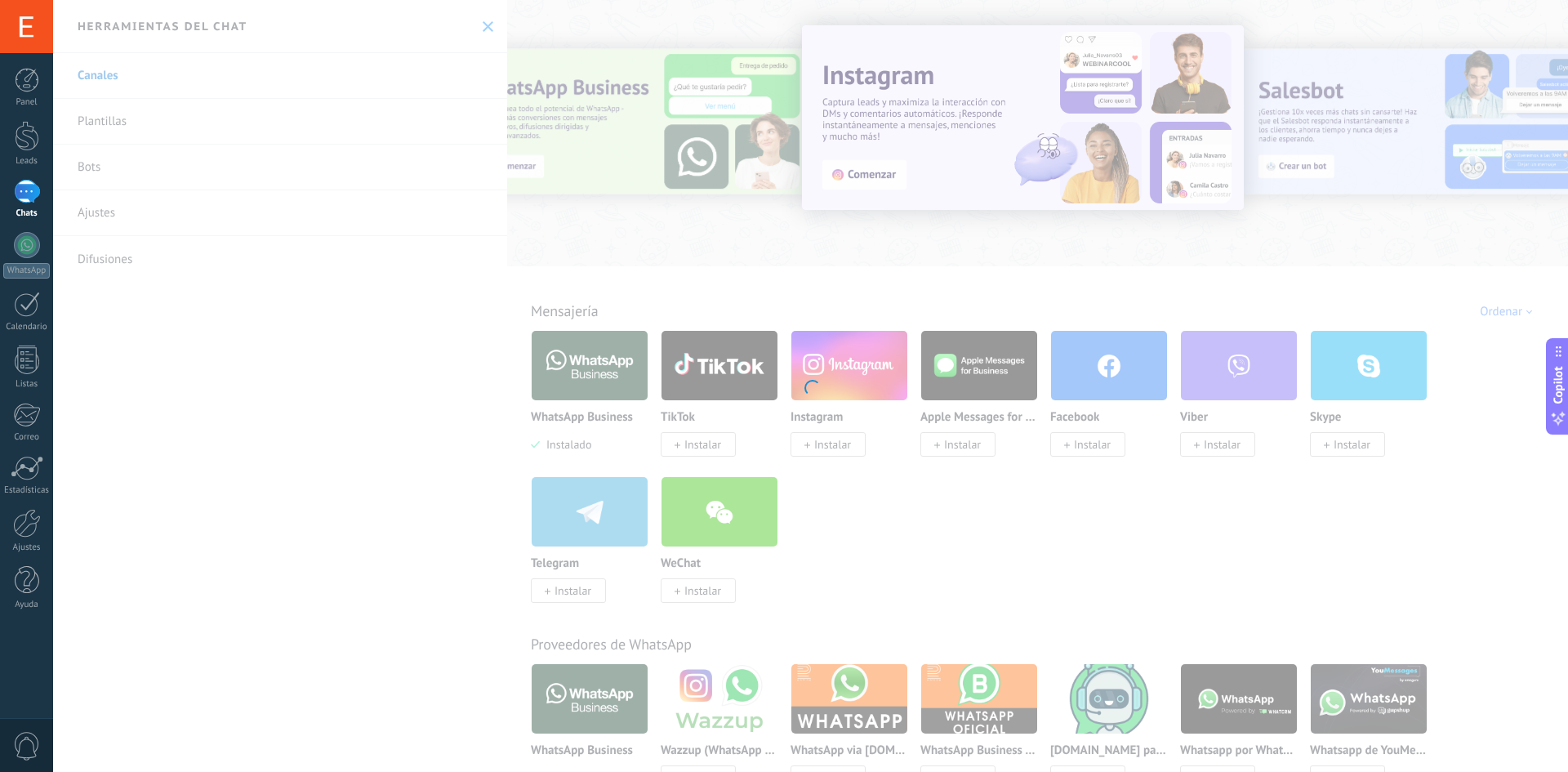
click at [924, 235] on div at bounding box center [810, 386] width 1515 height 772
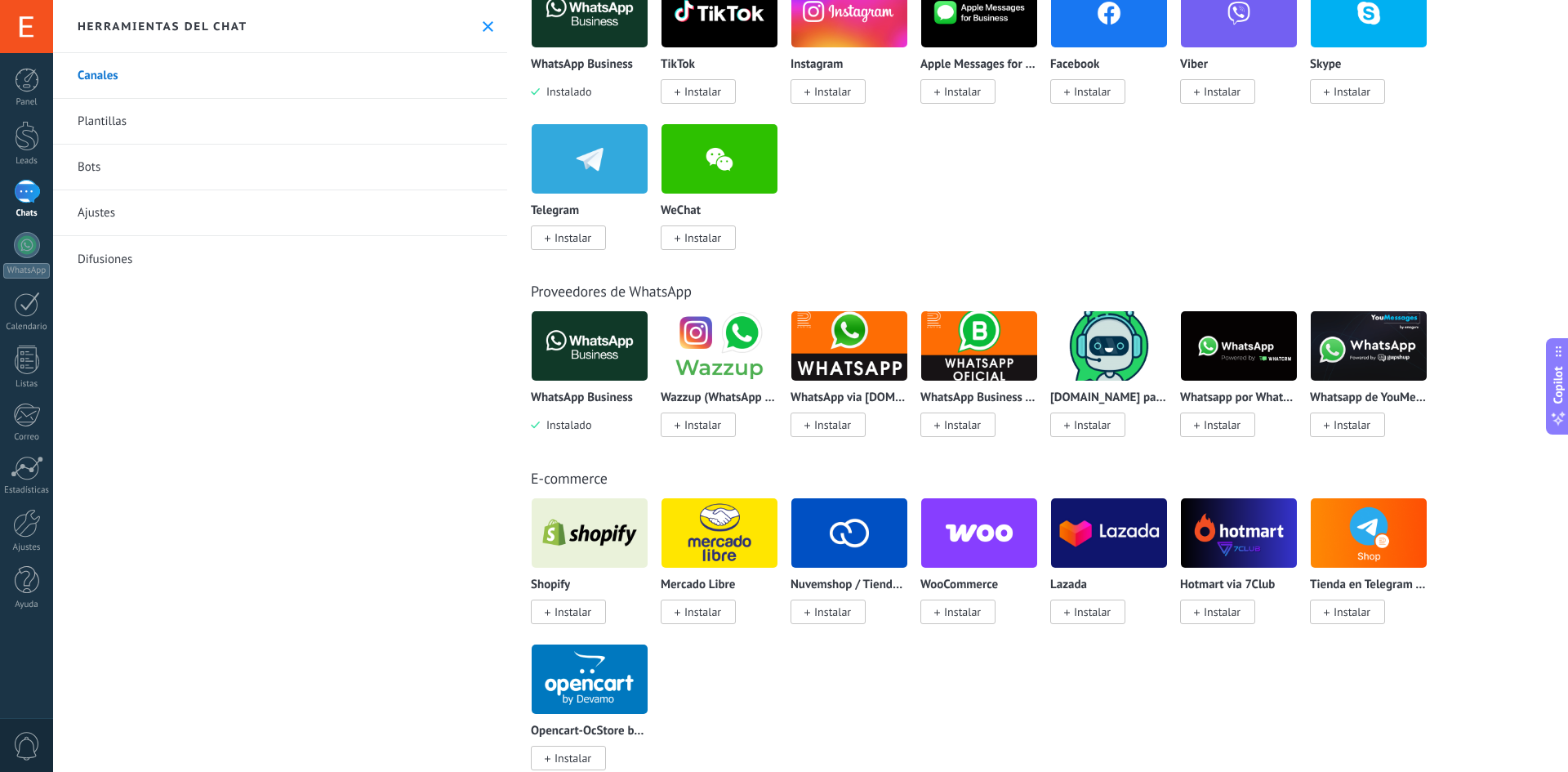
scroll to position [245, 0]
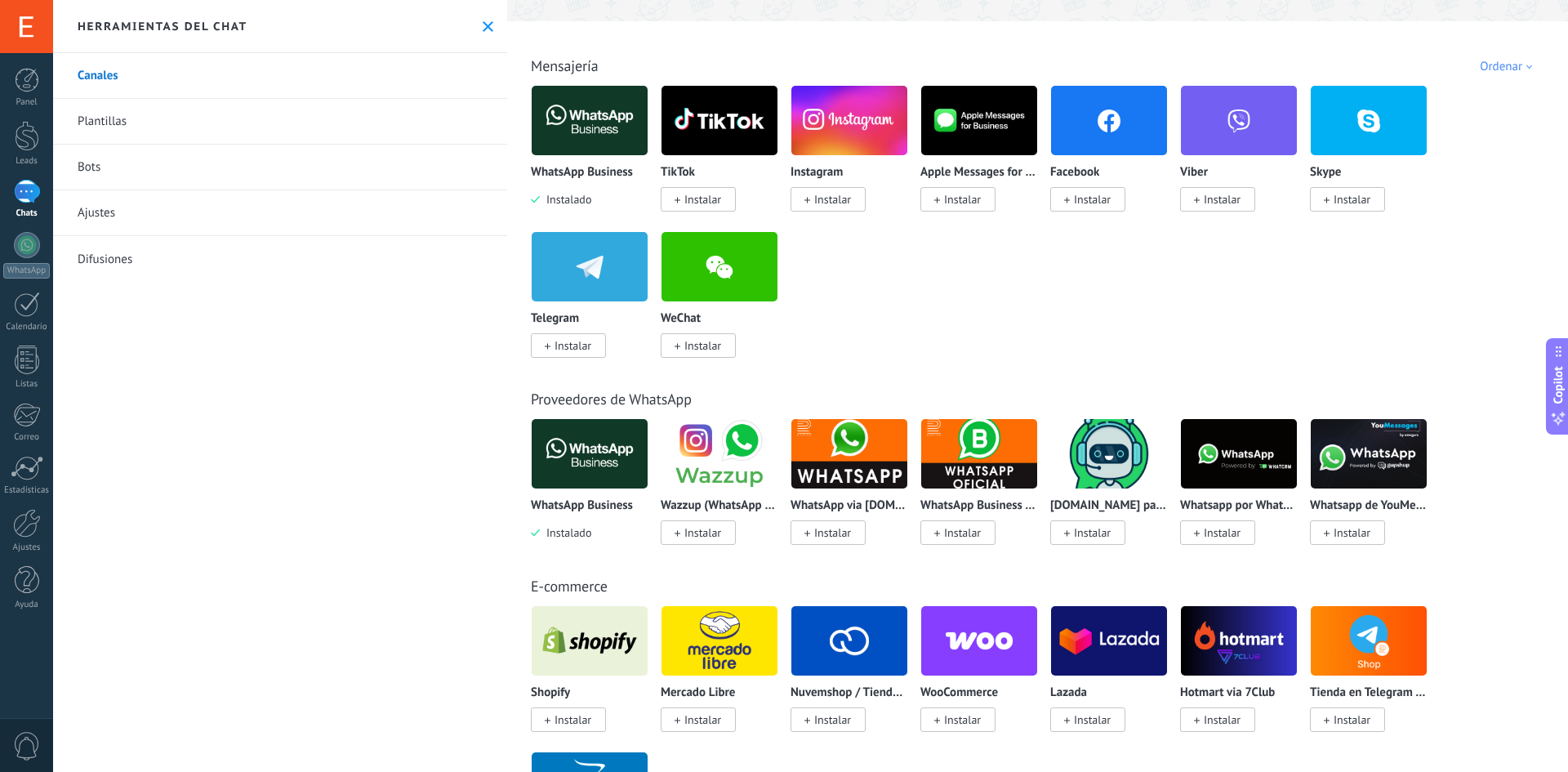
click at [93, 171] on link "Bots" at bounding box center [280, 167] width 454 height 46
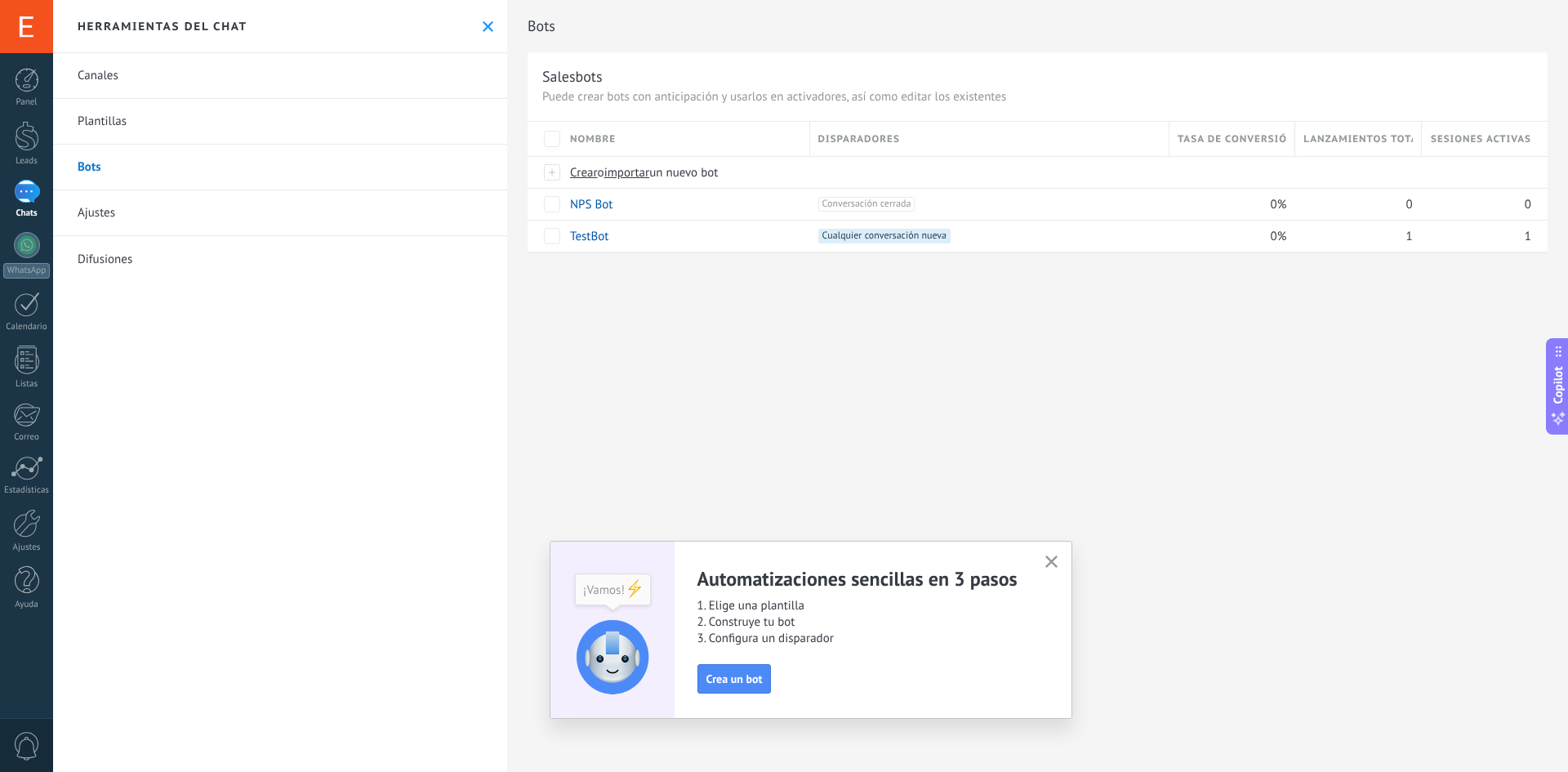
click at [97, 258] on link "Difusiones" at bounding box center [280, 258] width 454 height 46
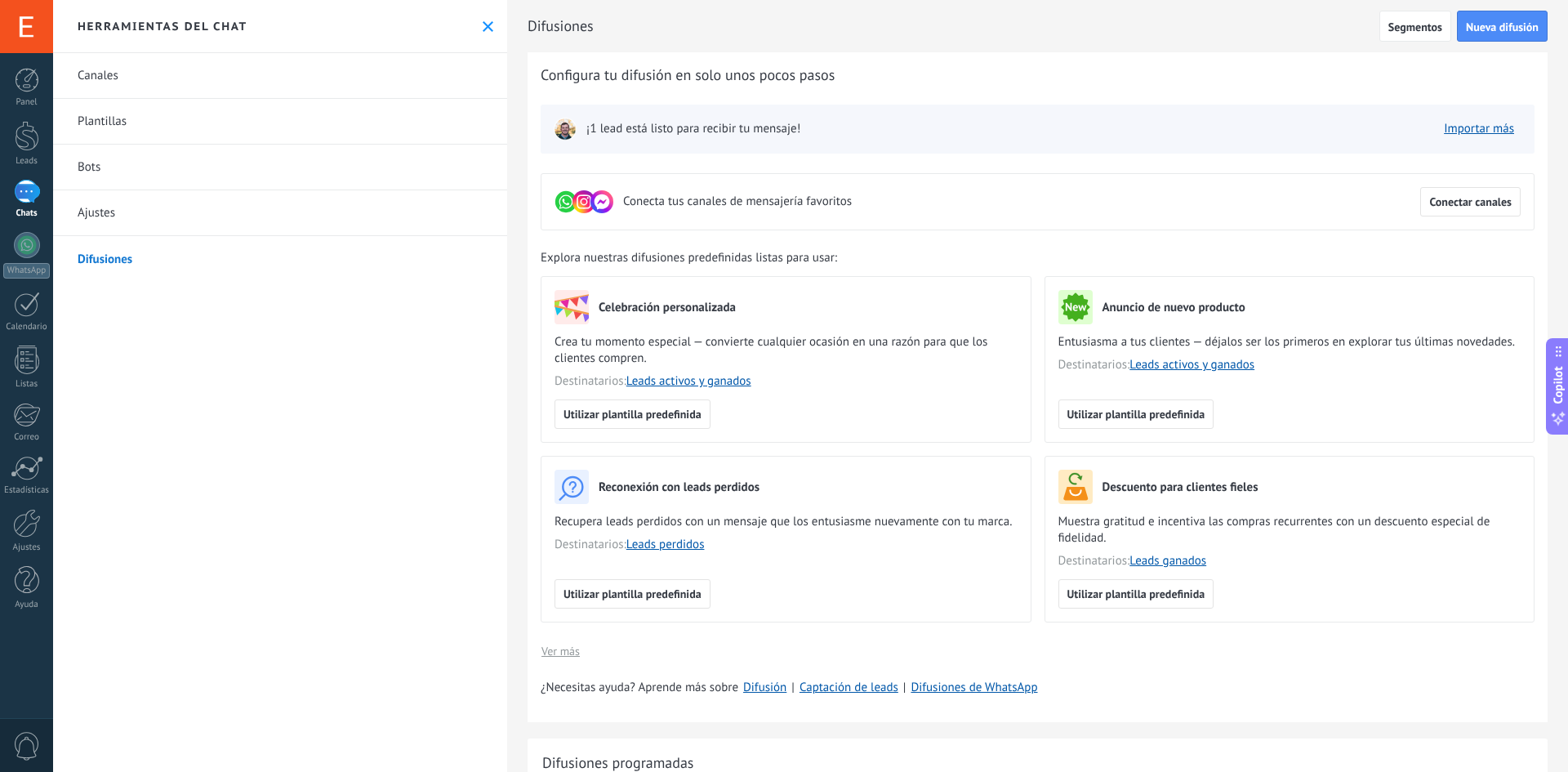
click at [28, 182] on div "1" at bounding box center [27, 191] width 26 height 23
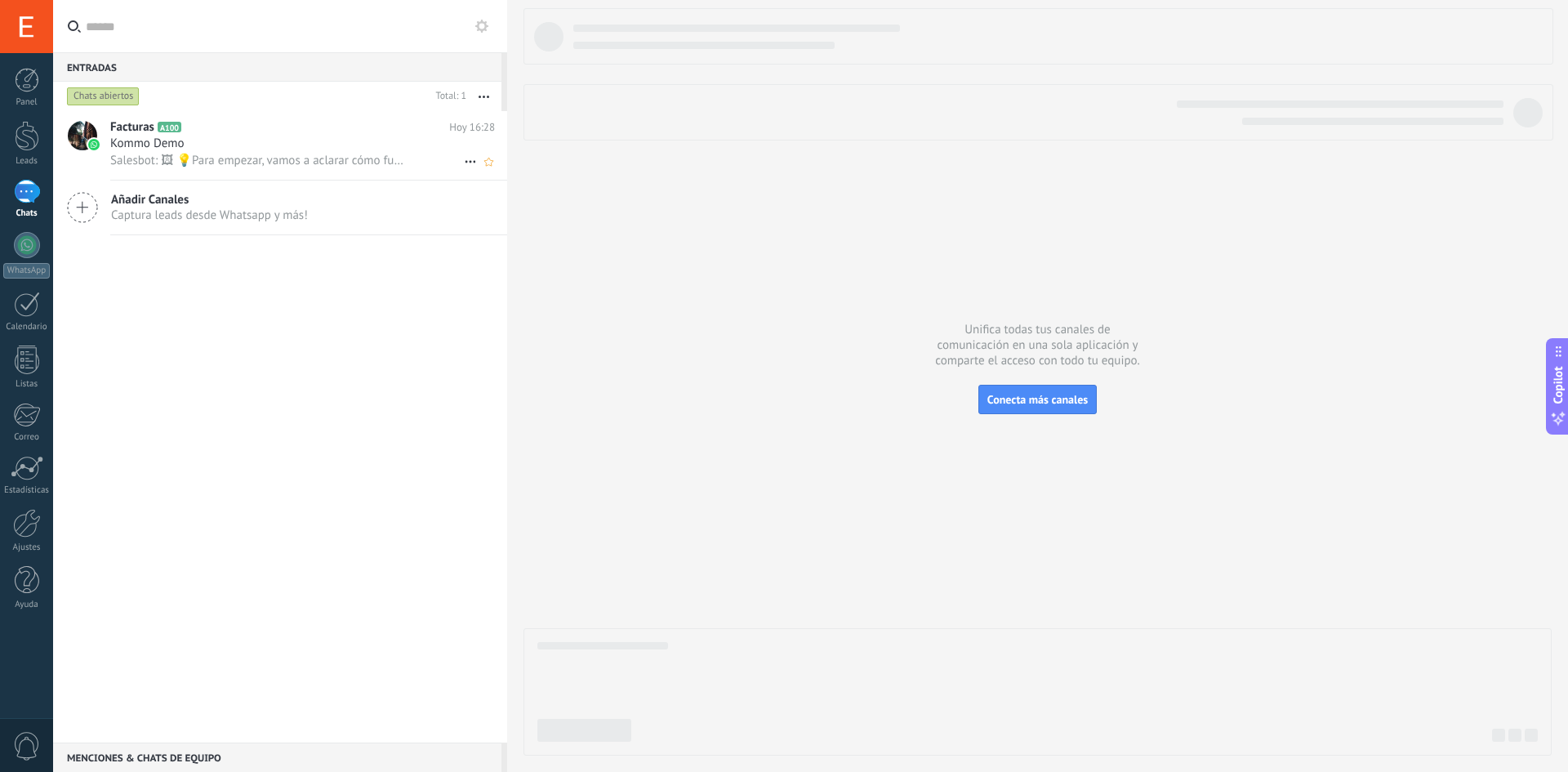
click at [244, 151] on div "Kommo Demo" at bounding box center [302, 143] width 384 height 17
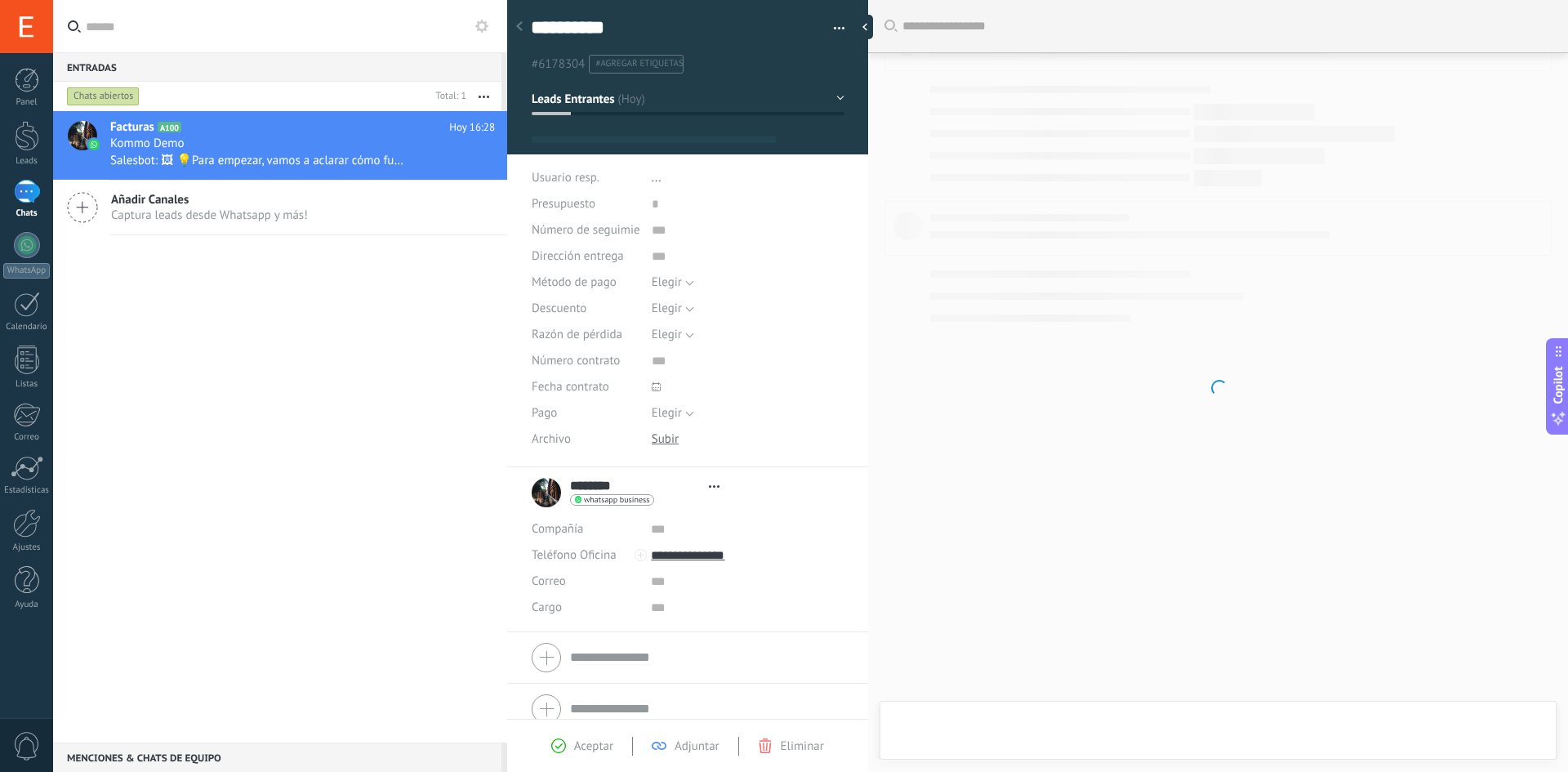
type textarea "**********"
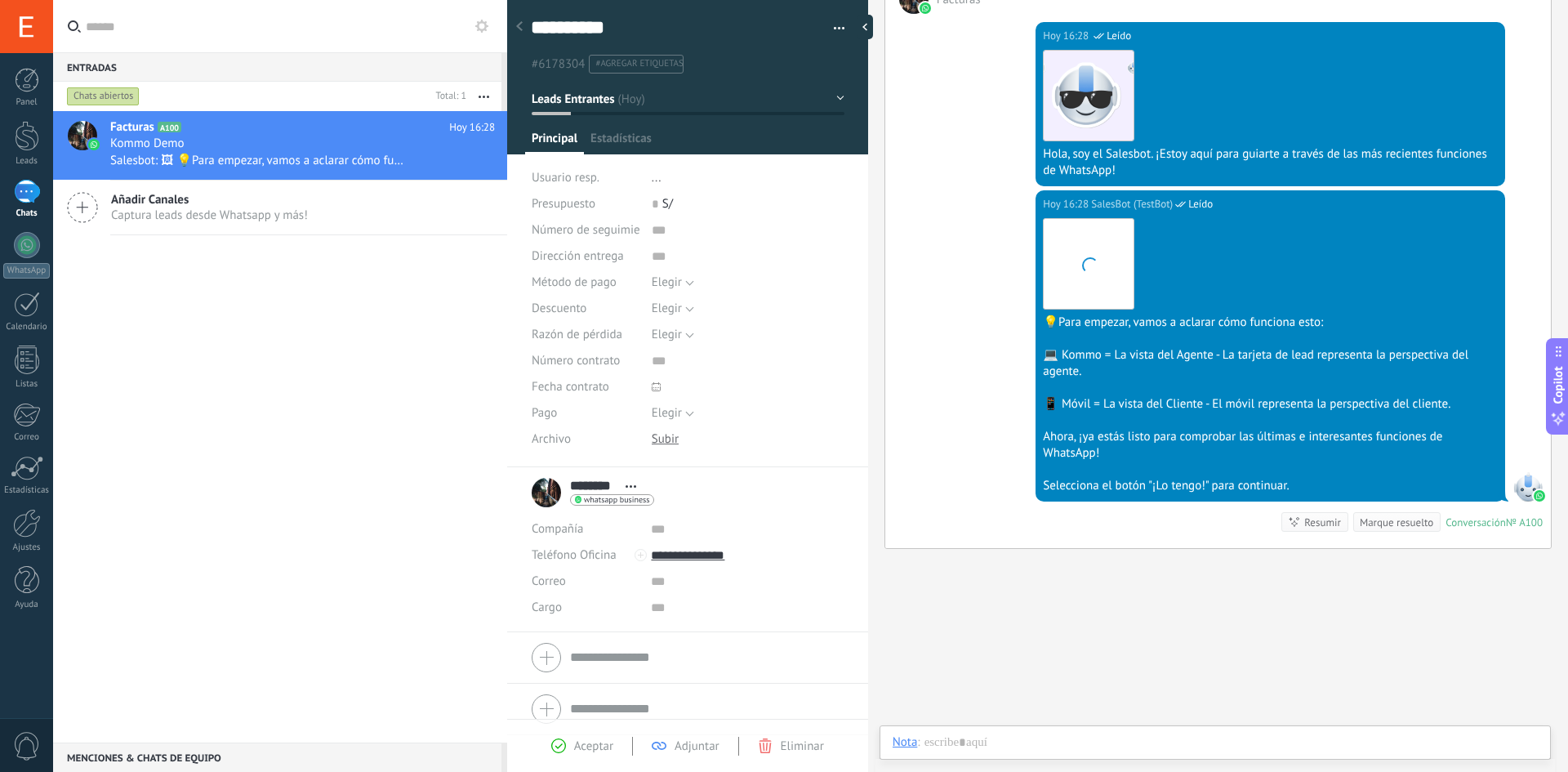
scroll to position [24, 0]
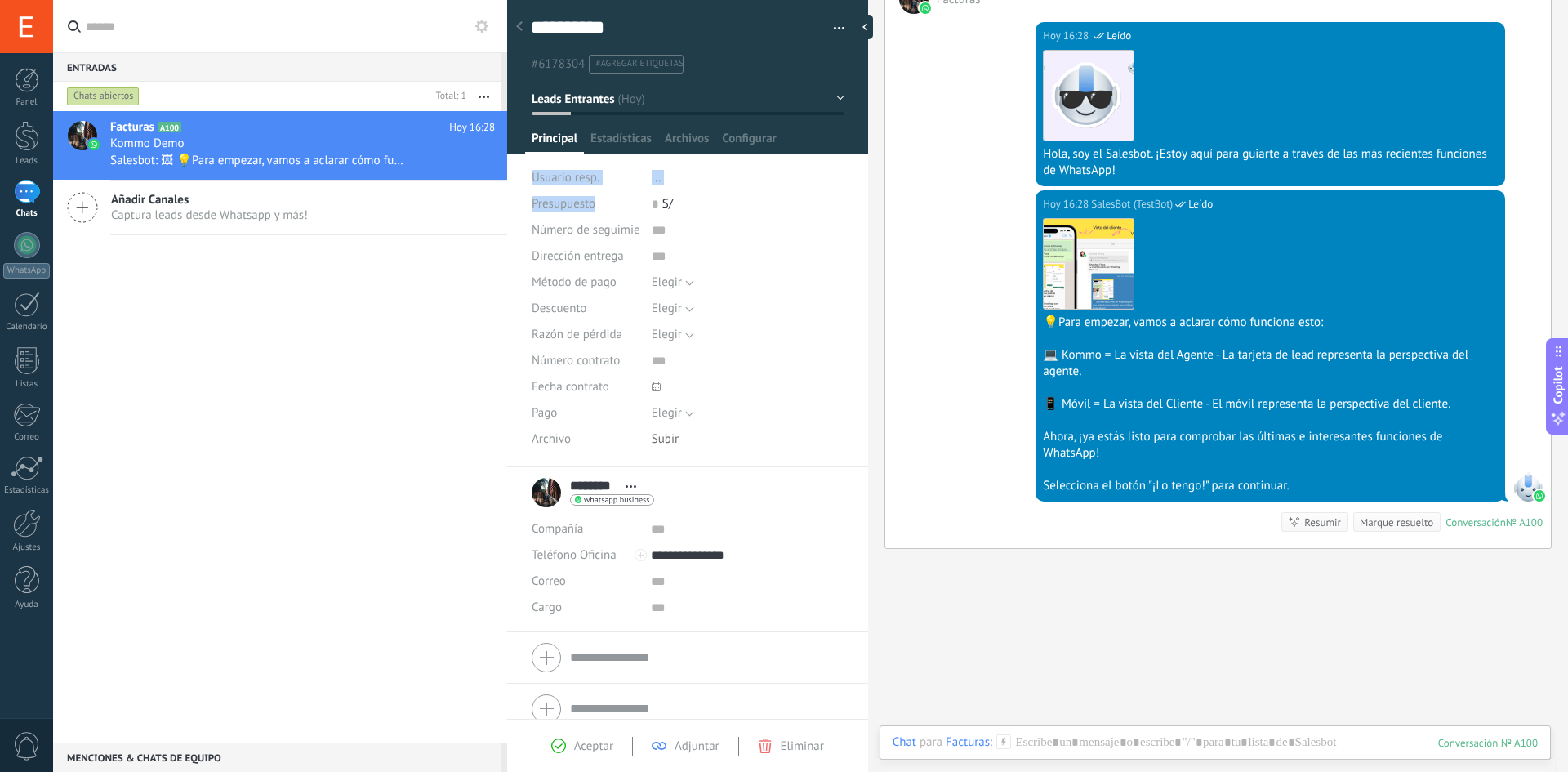
drag, startPoint x: 526, startPoint y: 183, endPoint x: 655, endPoint y: 207, distance: 131.2
click at [655, 207] on div "**********" at bounding box center [688, 229] width 362 height 478
click at [681, 212] on div "0 S/" at bounding box center [748, 204] width 193 height 26
drag, startPoint x: 546, startPoint y: 216, endPoint x: 581, endPoint y: 214, distance: 35.1
click at [570, 215] on div "Presupuesto" at bounding box center [586, 204] width 108 height 26
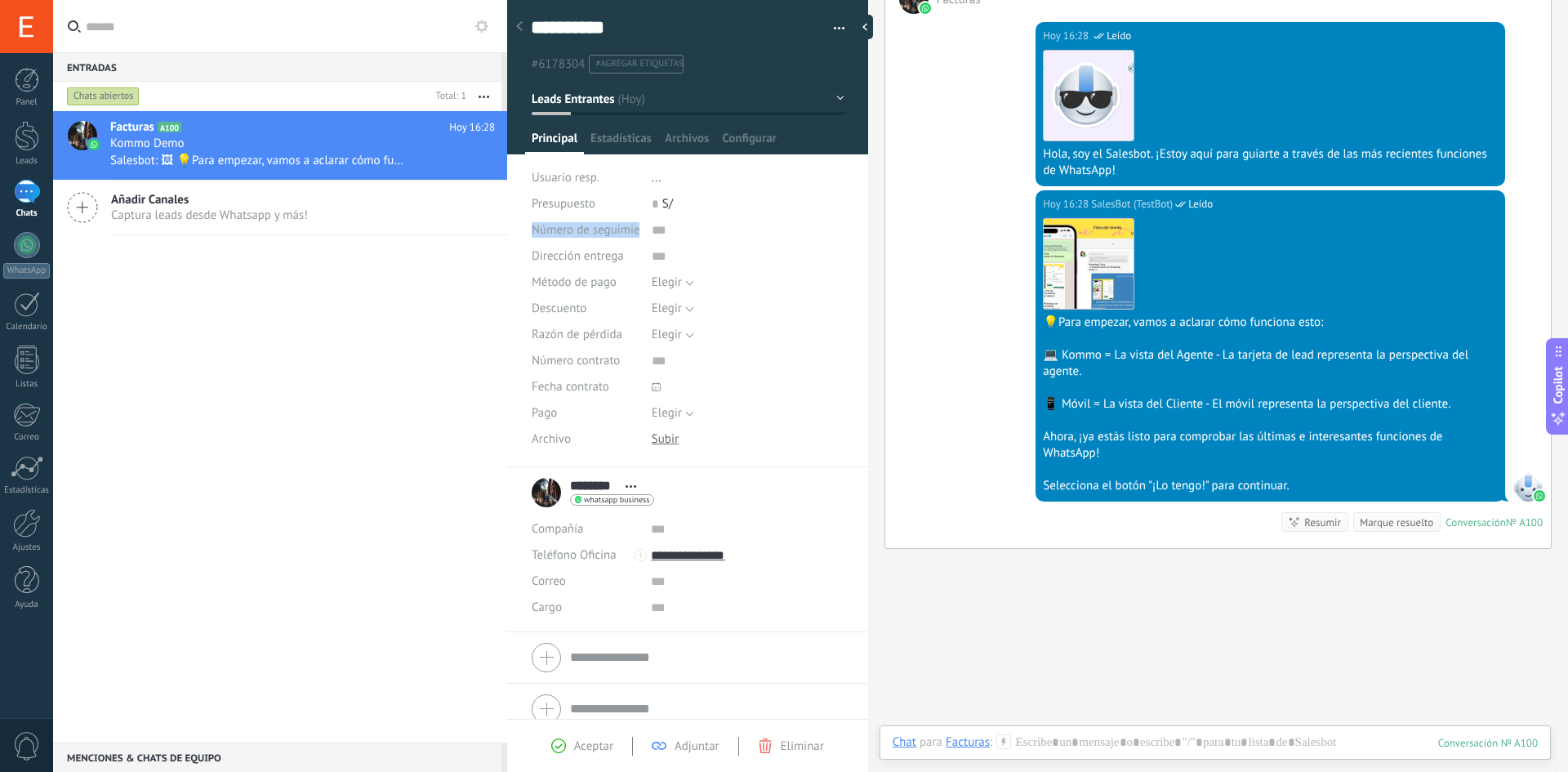
click at [669, 235] on div "Número de seguimiento" at bounding box center [688, 230] width 313 height 26
drag, startPoint x: 532, startPoint y: 261, endPoint x: 645, endPoint y: 271, distance: 113.4
click at [659, 263] on div "Dirección entrega" at bounding box center [688, 256] width 313 height 26
drag, startPoint x: 540, startPoint y: 282, endPoint x: 654, endPoint y: 282, distance: 114.0
click at [654, 282] on div "Método de pago Elegir [GEOGRAPHIC_DATA] Pago con tarjeta Efectivo [GEOGRAPHIC_D…" at bounding box center [688, 283] width 313 height 26
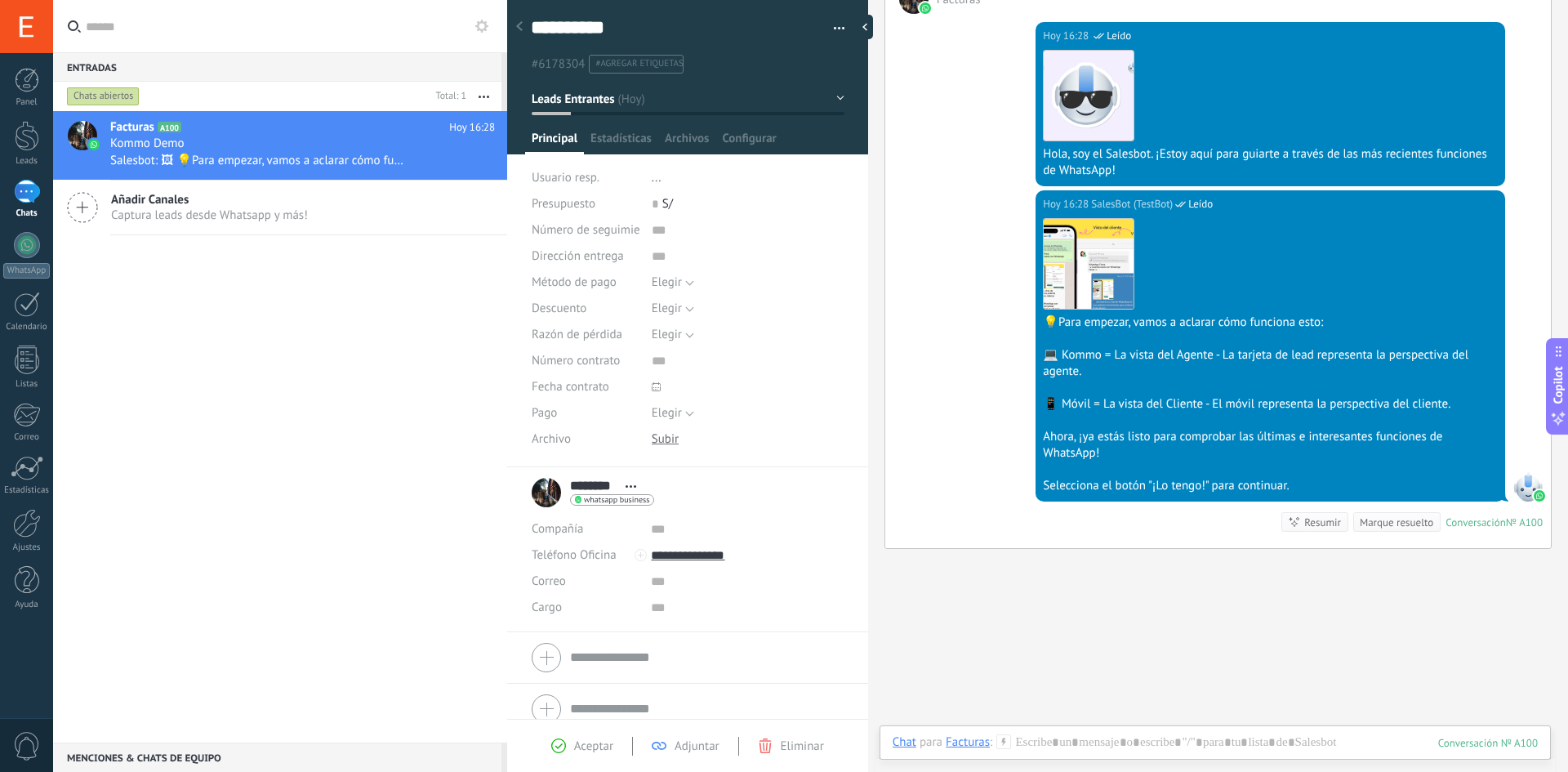
click at [586, 303] on span "Descuento" at bounding box center [559, 309] width 55 height 12
drag, startPoint x: 695, startPoint y: 281, endPoint x: 682, endPoint y: 286, distance: 13.9
click at [691, 284] on div "Elegir [GEOGRAPHIC_DATA] Pago con tarjeta Efectivo [GEOGRAPHIC_DATA]" at bounding box center [748, 283] width 193 height 26
click at [681, 283] on button "Elegir" at bounding box center [673, 283] width 43 height 26
click at [556, 345] on div "Razón de pérdida" at bounding box center [586, 335] width 108 height 26
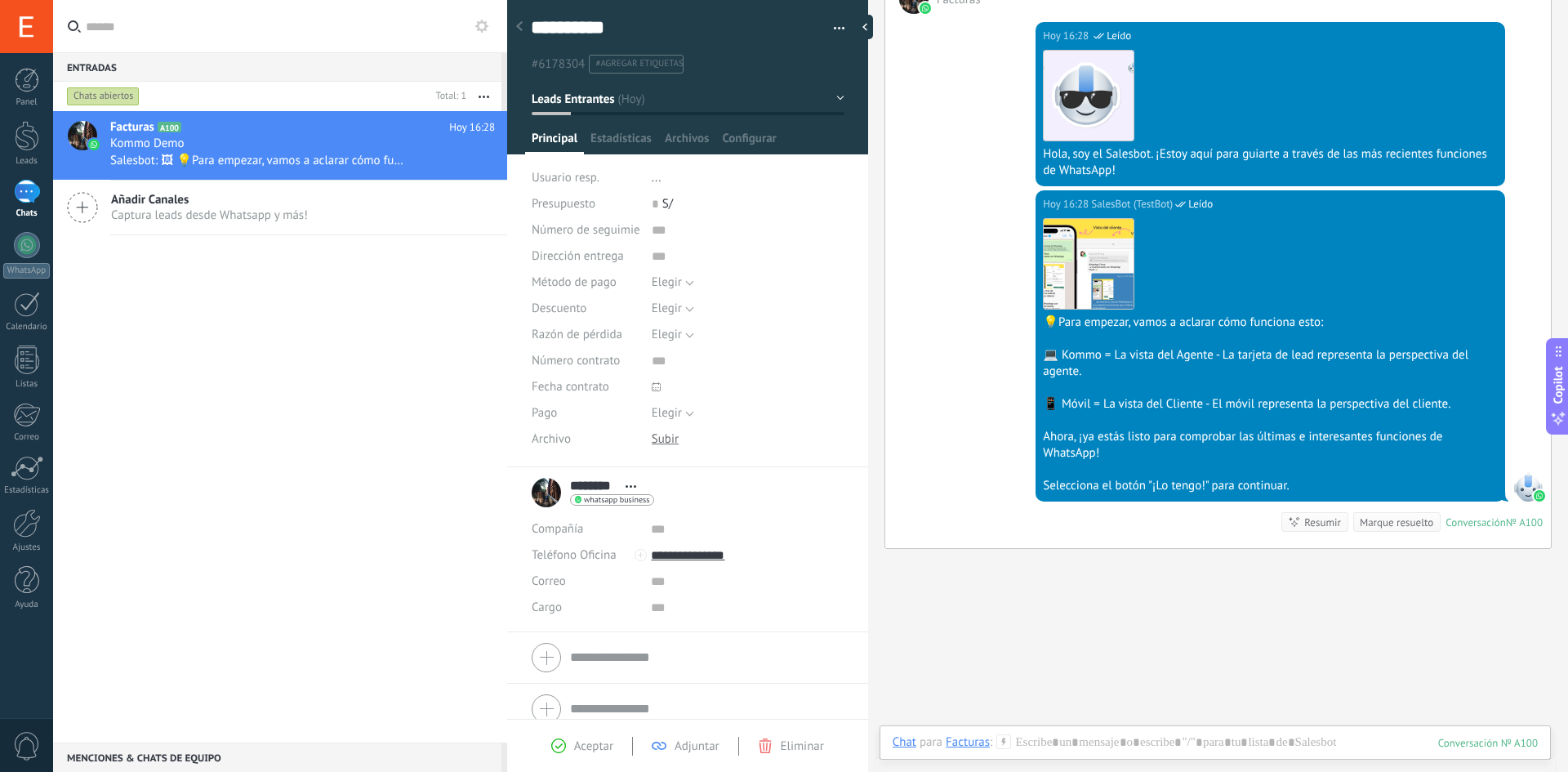
drag, startPoint x: 615, startPoint y: 343, endPoint x: 661, endPoint y: 342, distance: 46.0
click at [661, 342] on div "Razón de pérdida Elegir Precio [GEOGRAPHIC_DATA] Cambio de opinión Sin respuest…" at bounding box center [688, 335] width 313 height 26
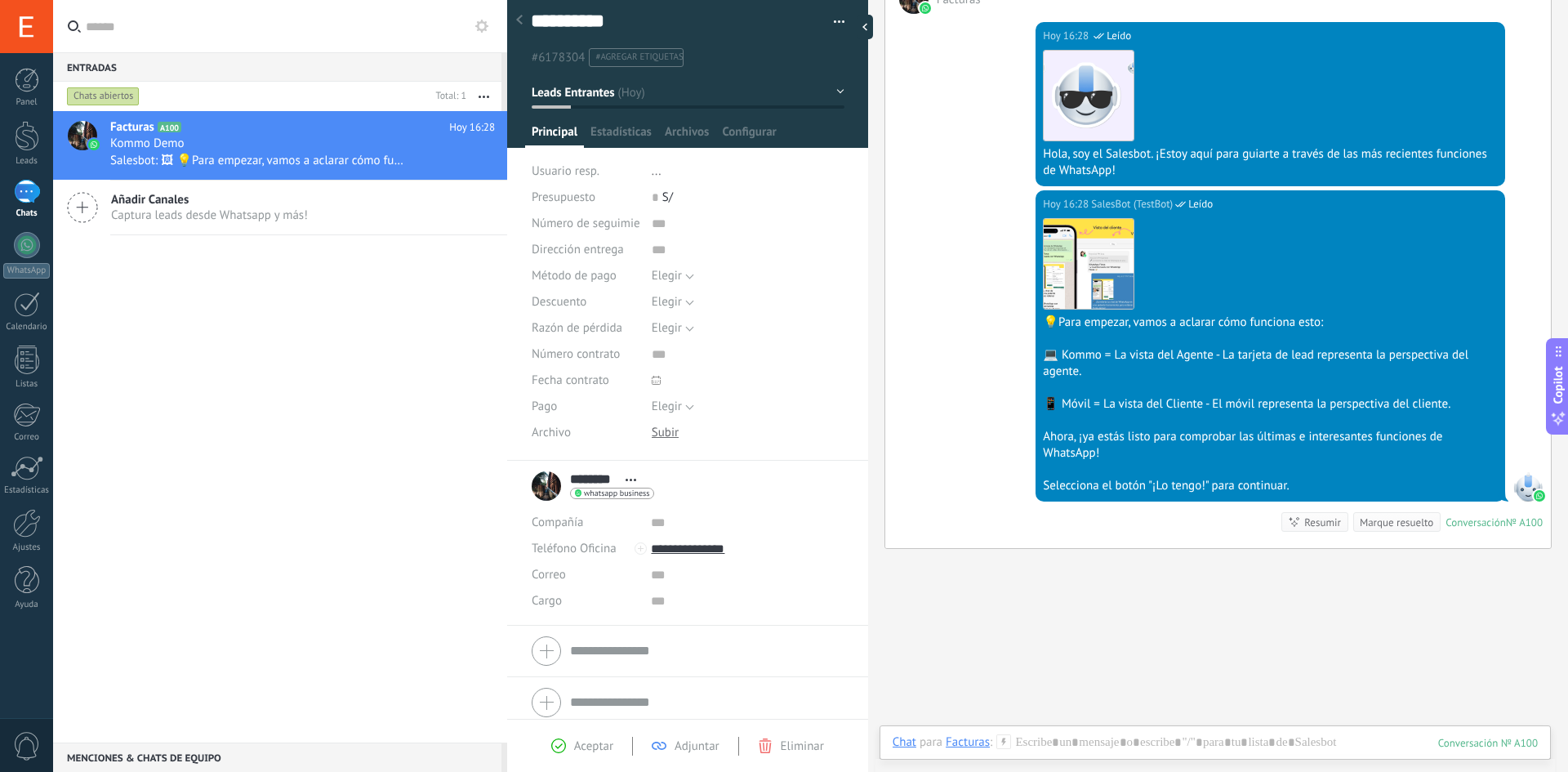
scroll to position [0, 0]
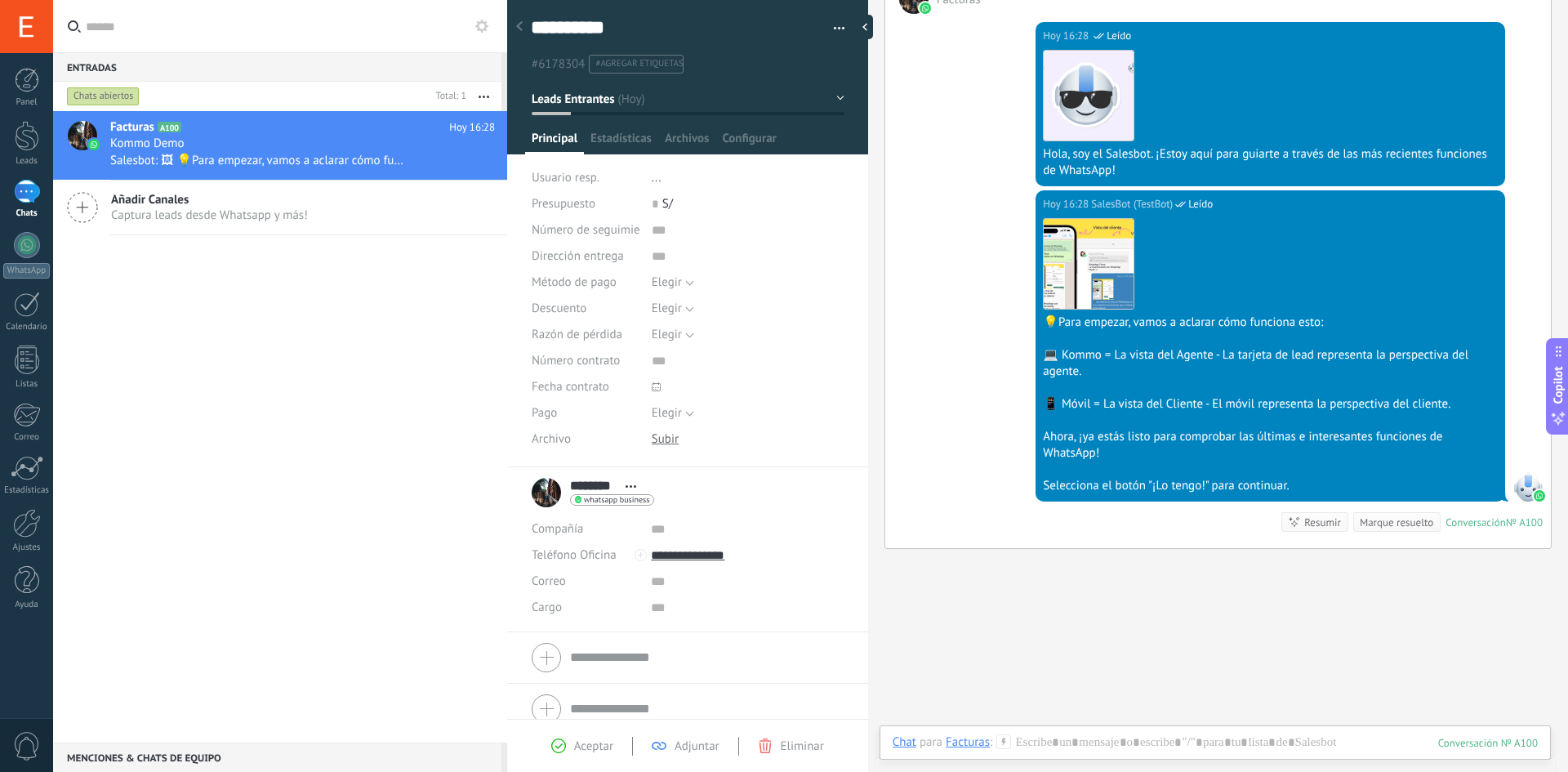
click at [950, 231] on div "[DATE] 16:28 SalesBot (TestBot) Leído Descargar 💡Para empezar, vamos a aclarar …" at bounding box center [1218, 369] width 666 height 357
drag, startPoint x: 299, startPoint y: 286, endPoint x: 273, endPoint y: 201, distance: 88.9
click at [302, 285] on div "Facturas A100 [DATE] 16:28 Kommo Demo Salesbot: 🖼 💡Para empezar, vamos a aclara…" at bounding box center [280, 427] width 454 height 631
click at [479, 98] on button "button" at bounding box center [483, 96] width 35 height 30
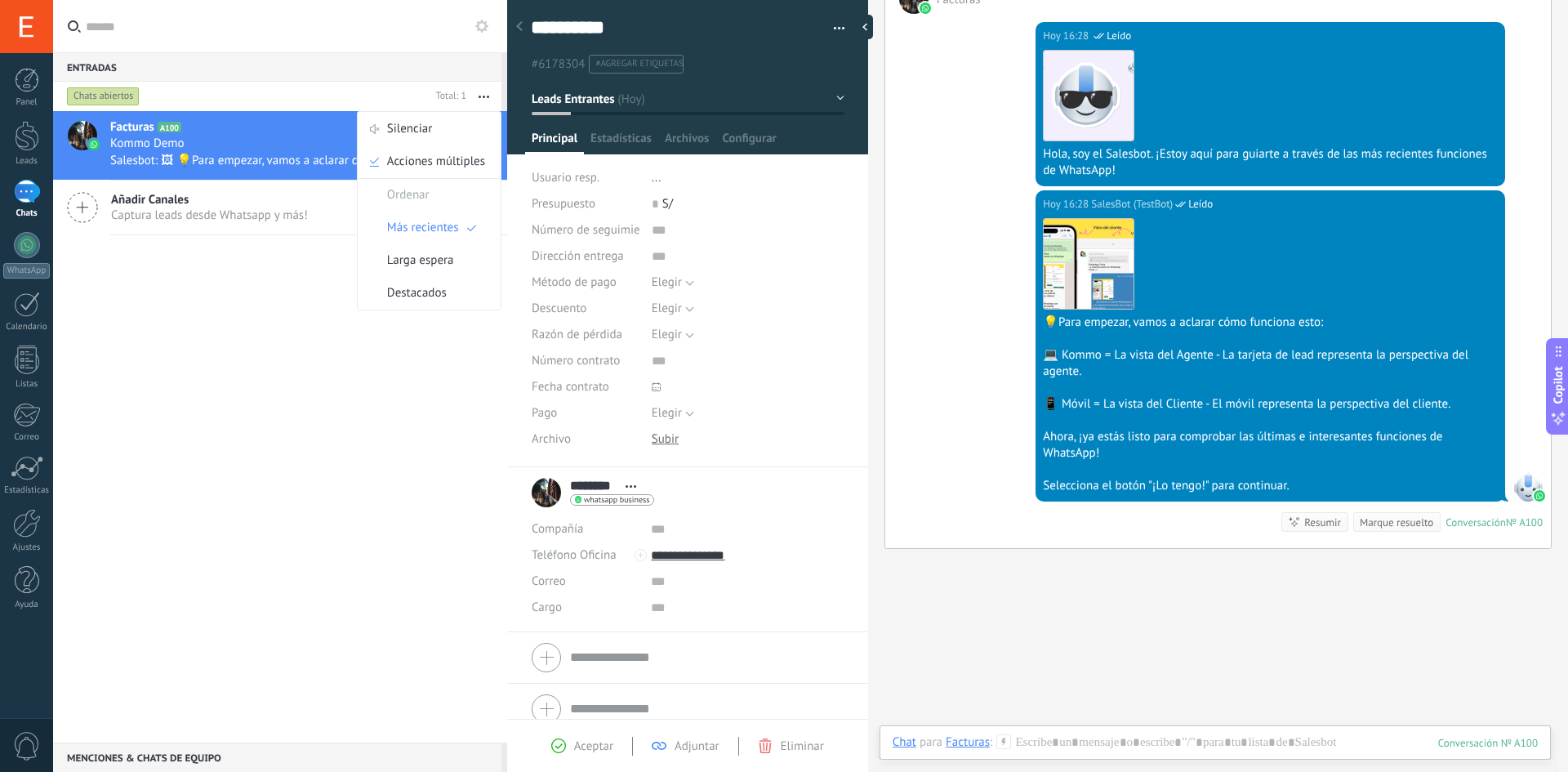
click at [383, 72] on div "Entradas 0" at bounding box center [277, 67] width 448 height 30
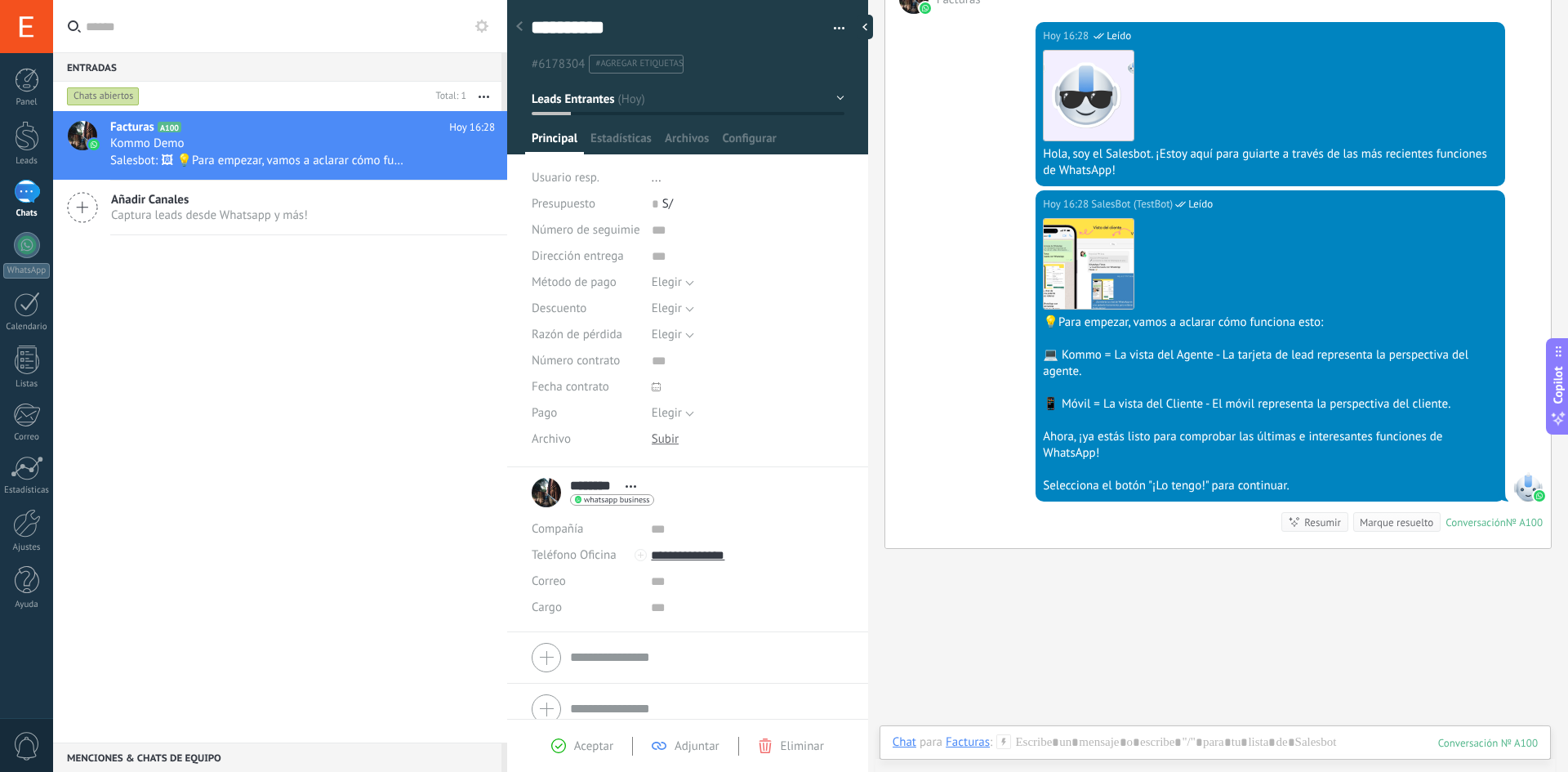
click at [127, 39] on input "text" at bounding box center [290, 26] width 409 height 52
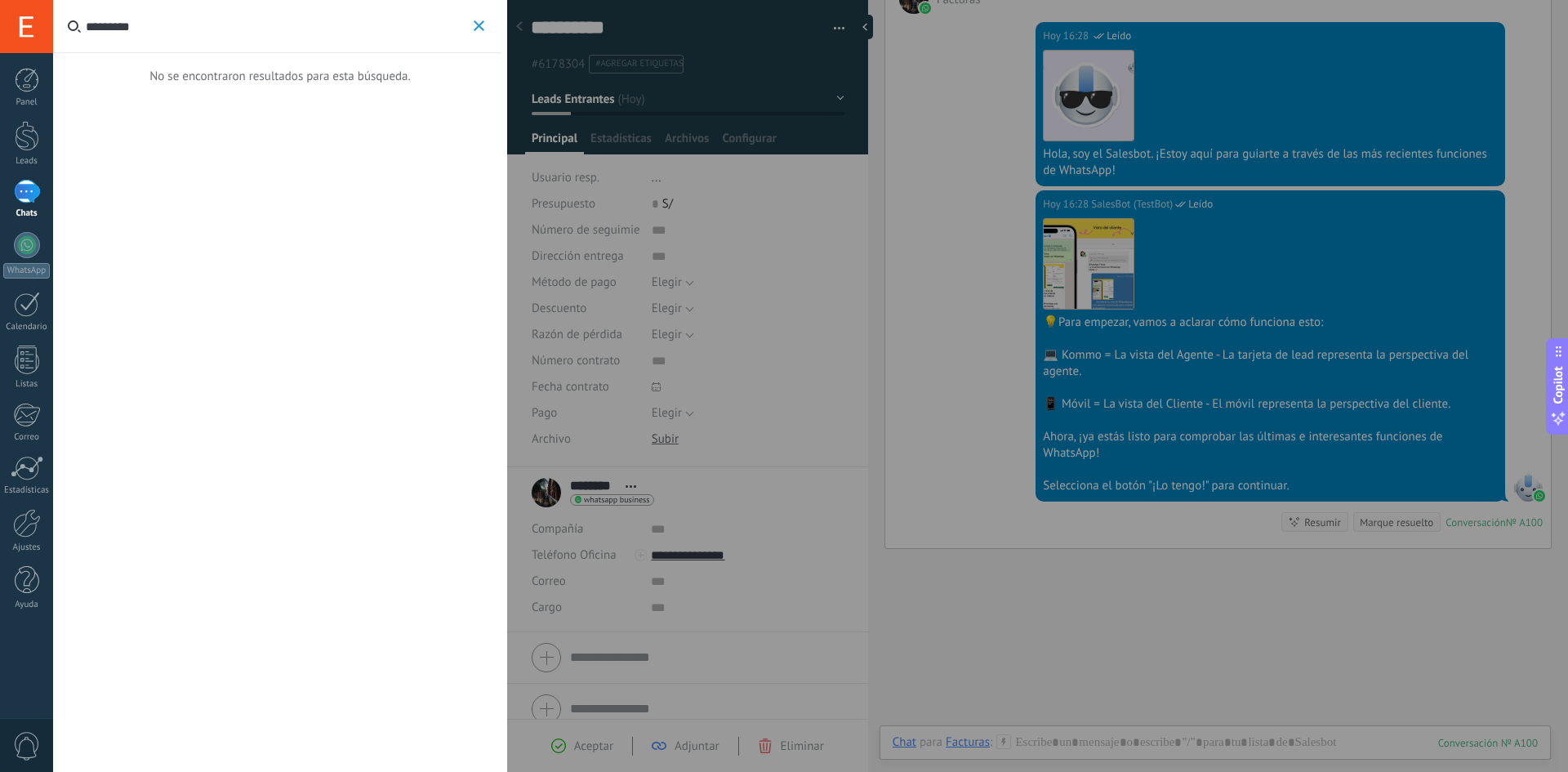
click at [465, 34] on input "*********" at bounding box center [278, 26] width 384 height 52
type input "*********"
click at [472, 29] on button "*********" at bounding box center [479, 26] width 19 height 20
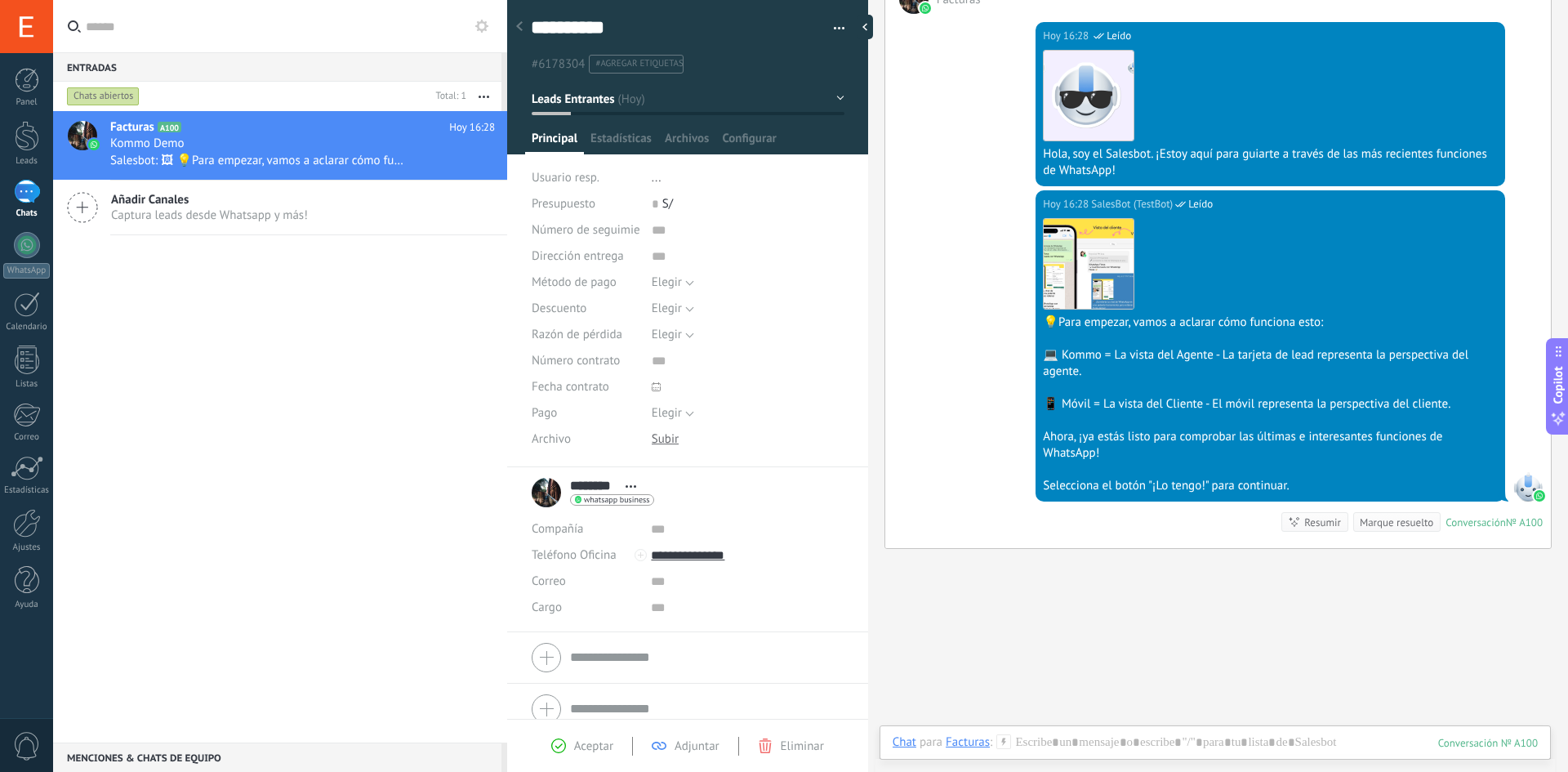
click at [69, 208] on icon at bounding box center [83, 208] width 31 height 31
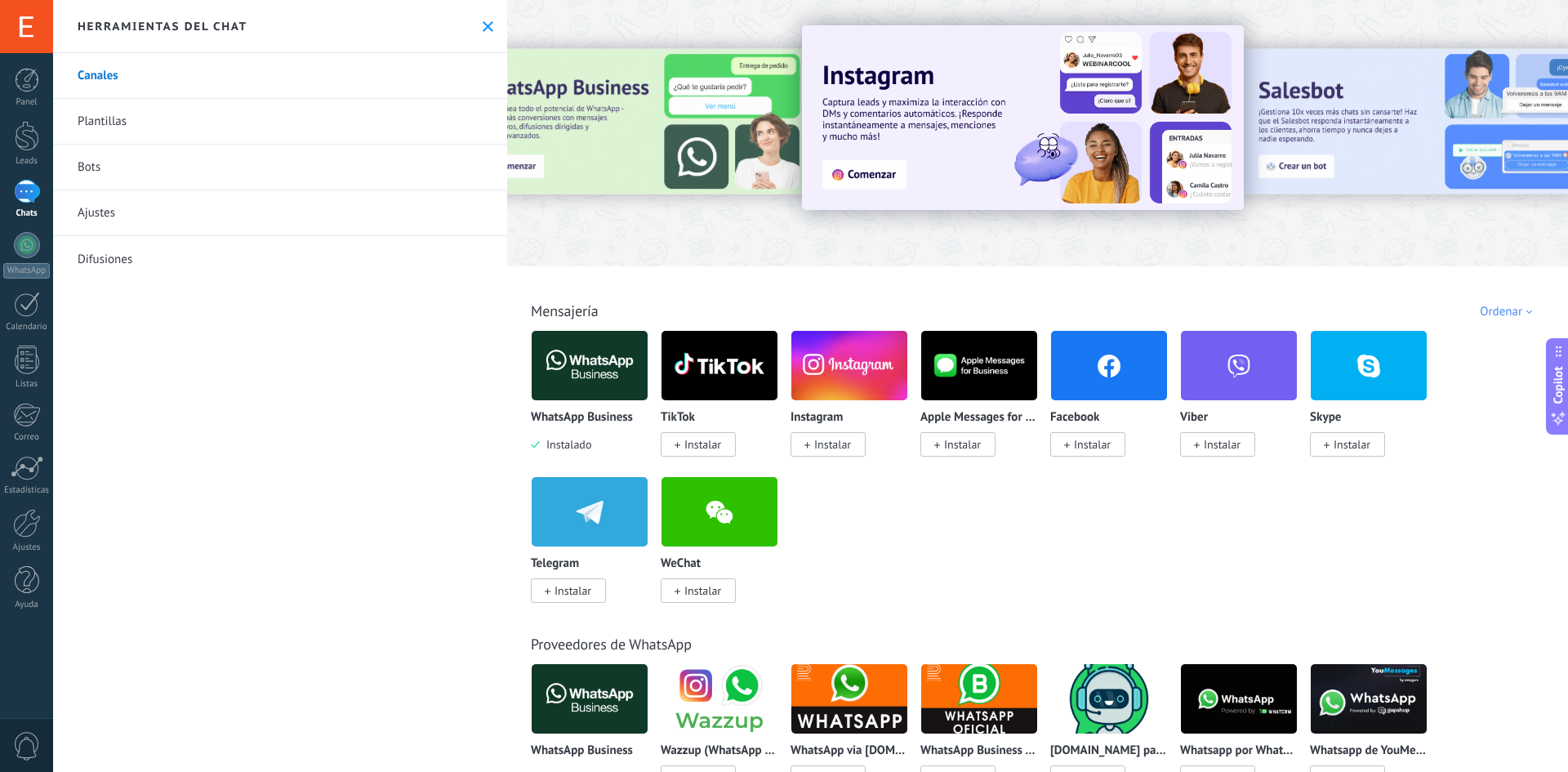
click at [34, 189] on div "1" at bounding box center [27, 191] width 26 height 23
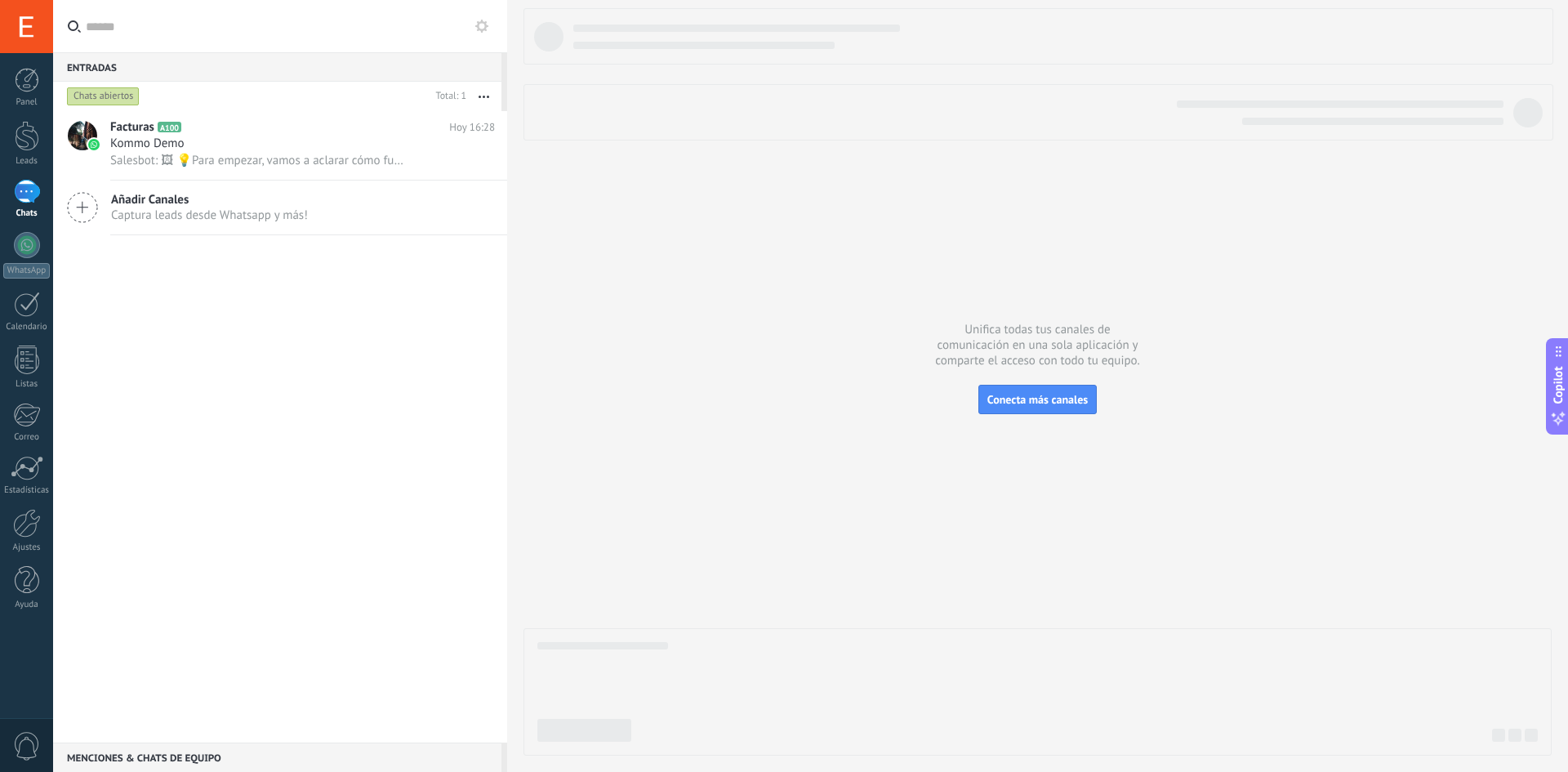
click at [19, 25] on div at bounding box center [26, 26] width 53 height 53
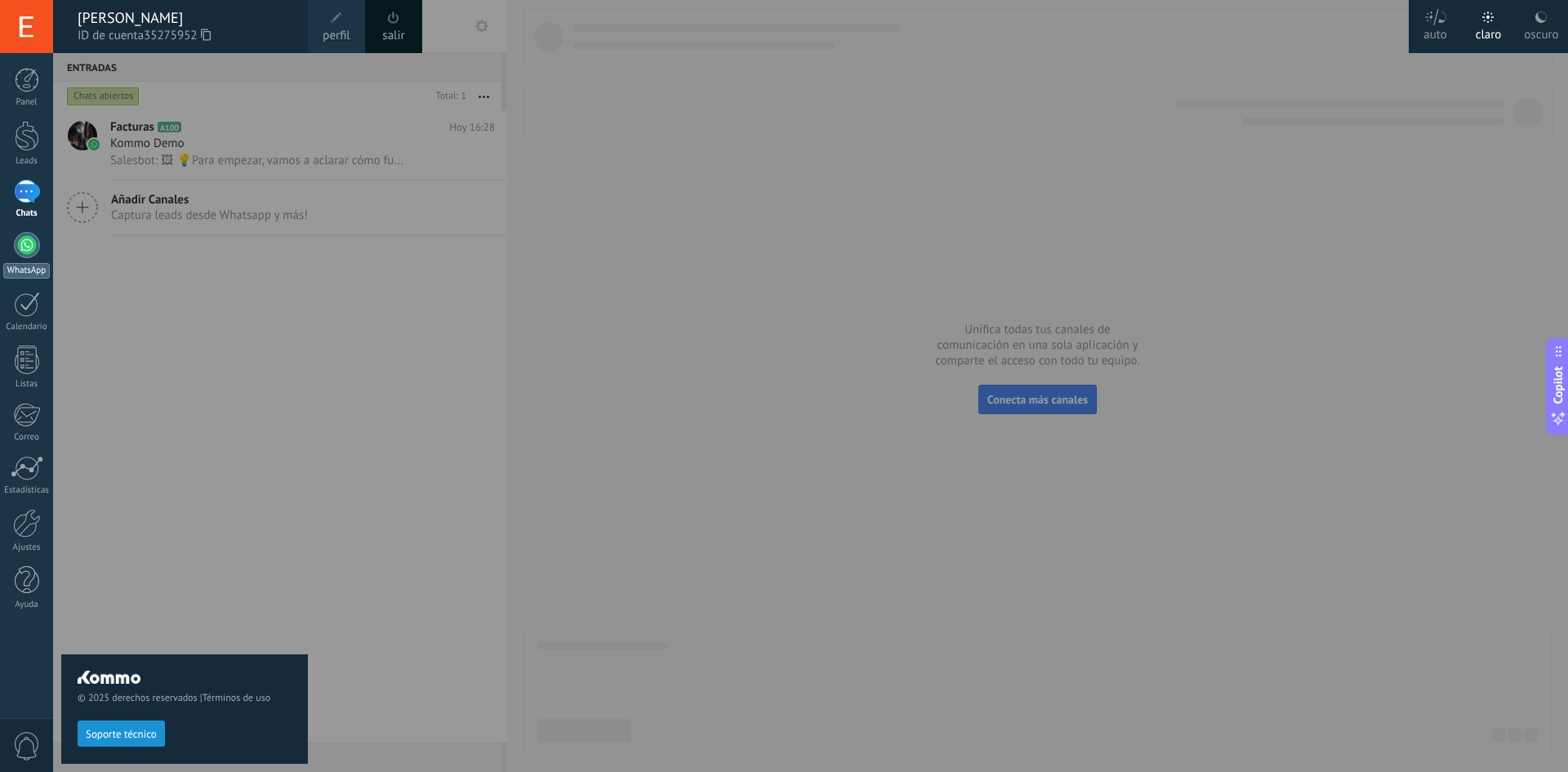
click at [20, 251] on div at bounding box center [27, 245] width 26 height 26
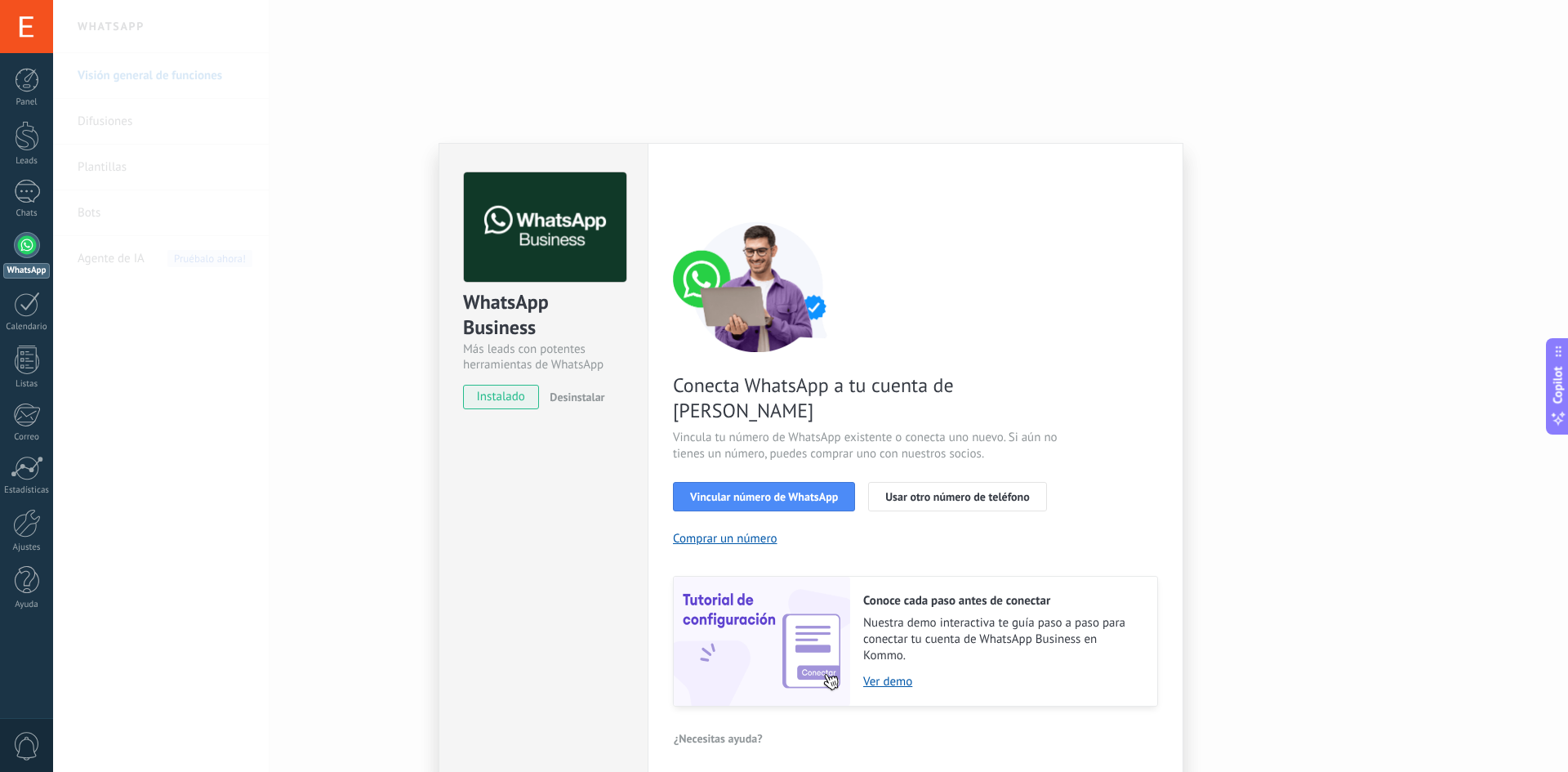
click at [1197, 187] on div "WhatsApp Business Más leads con potentes herramientas de WhatsApp instalado Des…" at bounding box center [810, 386] width 1515 height 772
drag, startPoint x: 1398, startPoint y: 277, endPoint x: 1355, endPoint y: 279, distance: 43.0
click at [1394, 278] on div "WhatsApp Business Más leads con potentes herramientas de WhatsApp instalado Des…" at bounding box center [810, 386] width 1515 height 772
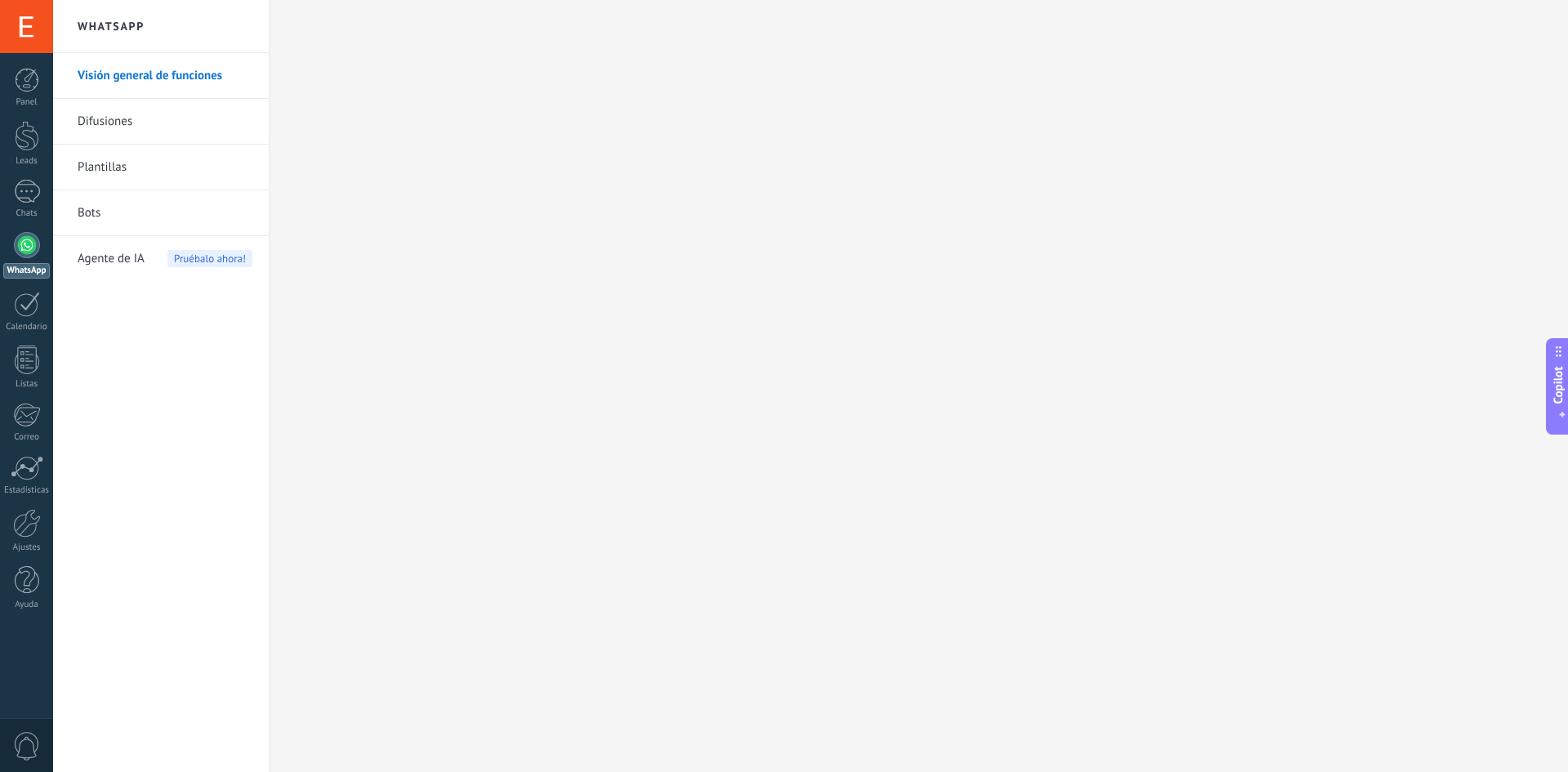
click at [153, 74] on link "Visión general de funciones" at bounding box center [164, 76] width 175 height 46
click at [25, 196] on div "1" at bounding box center [27, 191] width 26 height 23
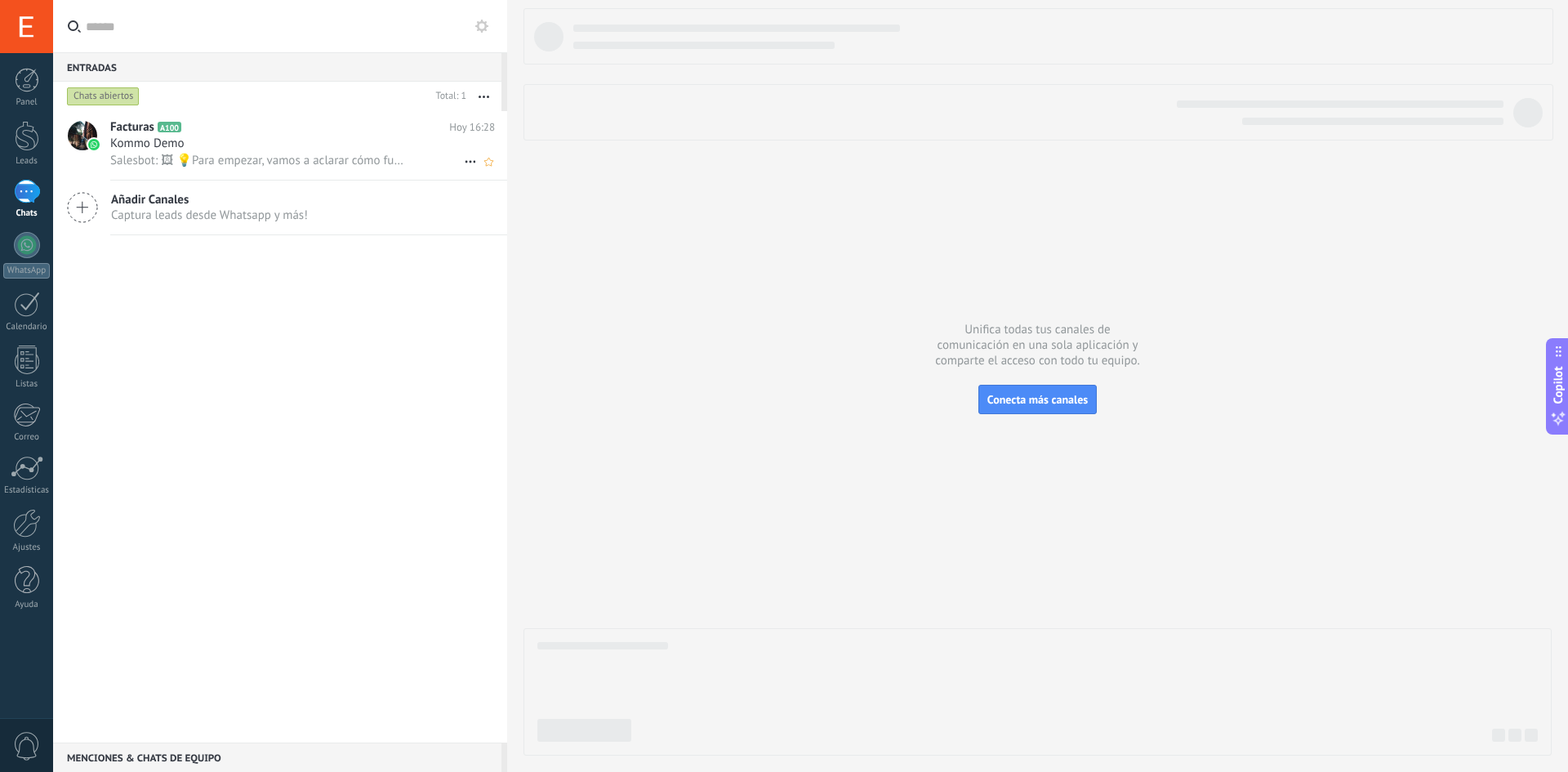
click at [244, 171] on div "Facturas A100 [DATE] 16:28 Kommo Demo Salesbot: 🖼 💡Para empezar, vamos a aclara…" at bounding box center [309, 145] width 397 height 69
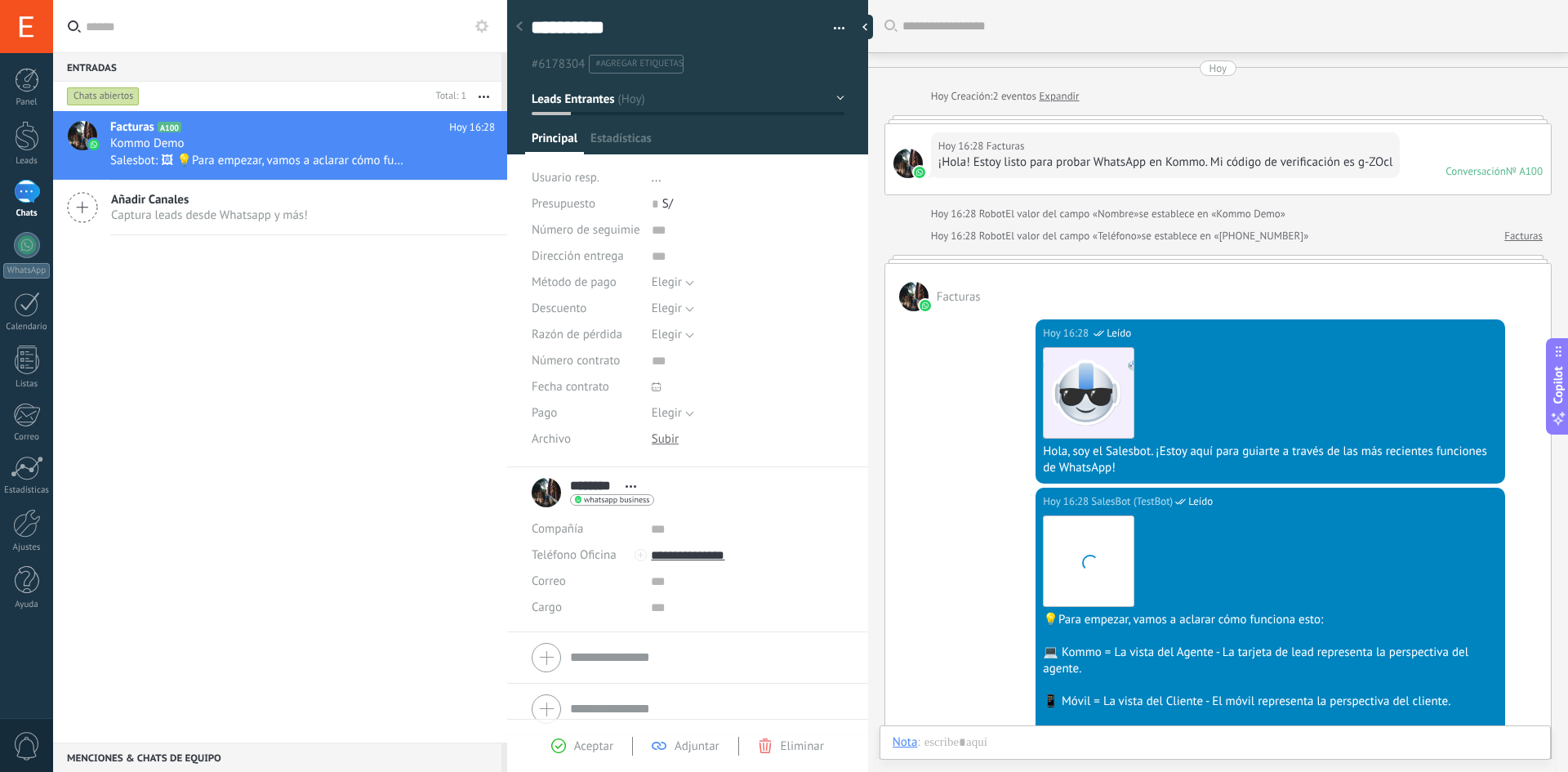
scroll to position [24, 0]
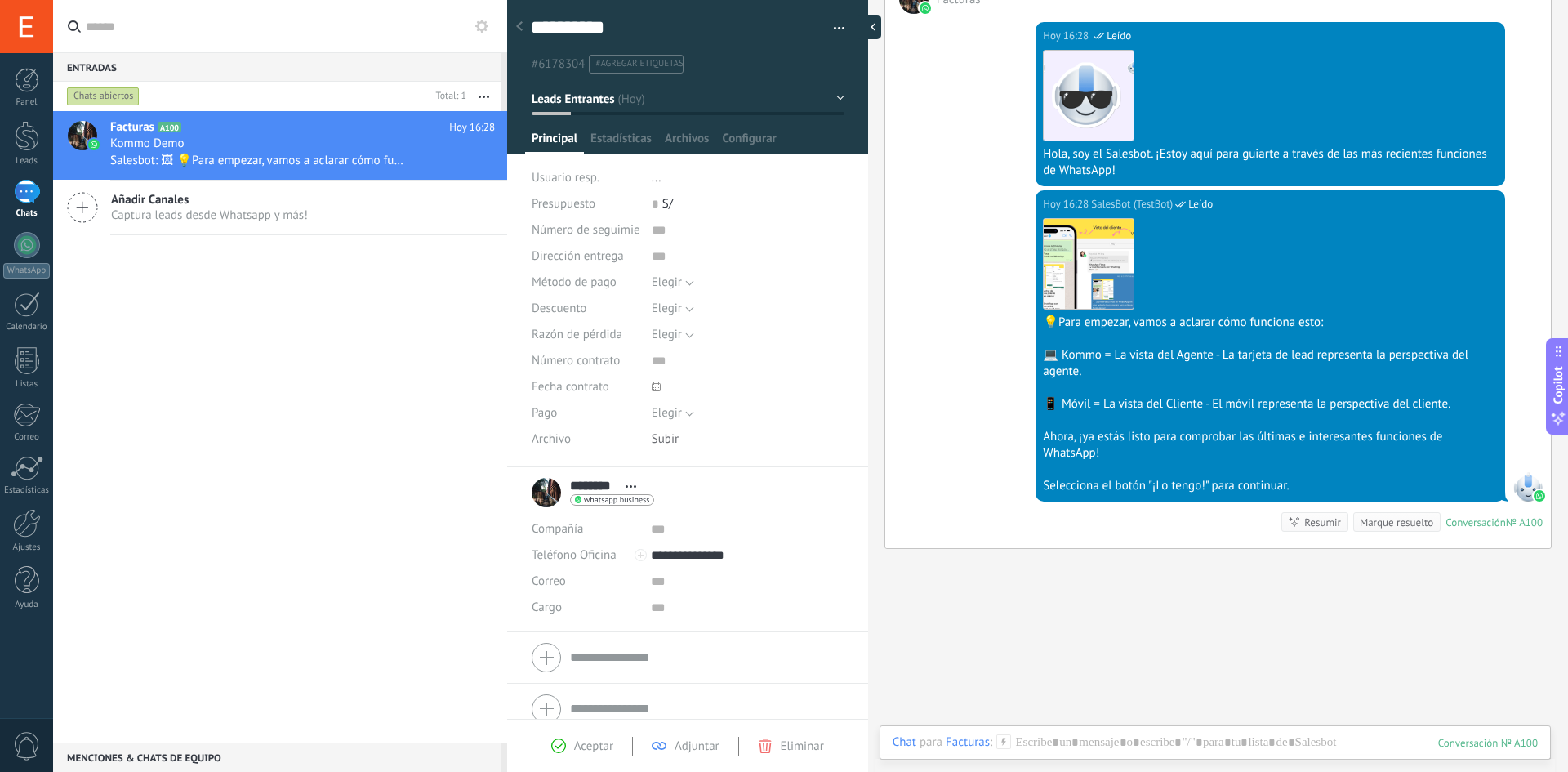
click at [866, 31] on div at bounding box center [868, 27] width 24 height 24
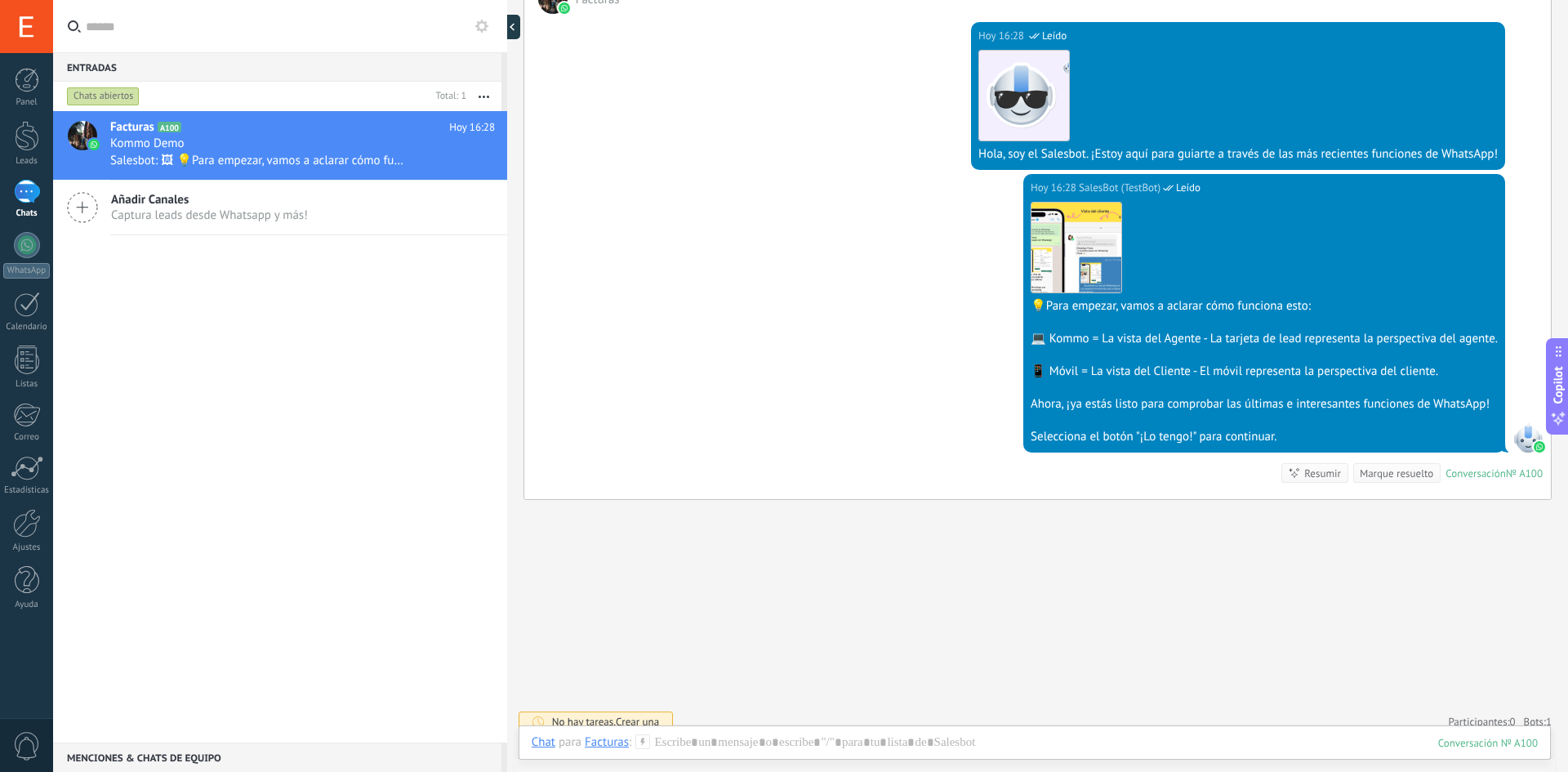
type textarea "**********"
click at [780, 745] on div at bounding box center [1034, 759] width 1006 height 49
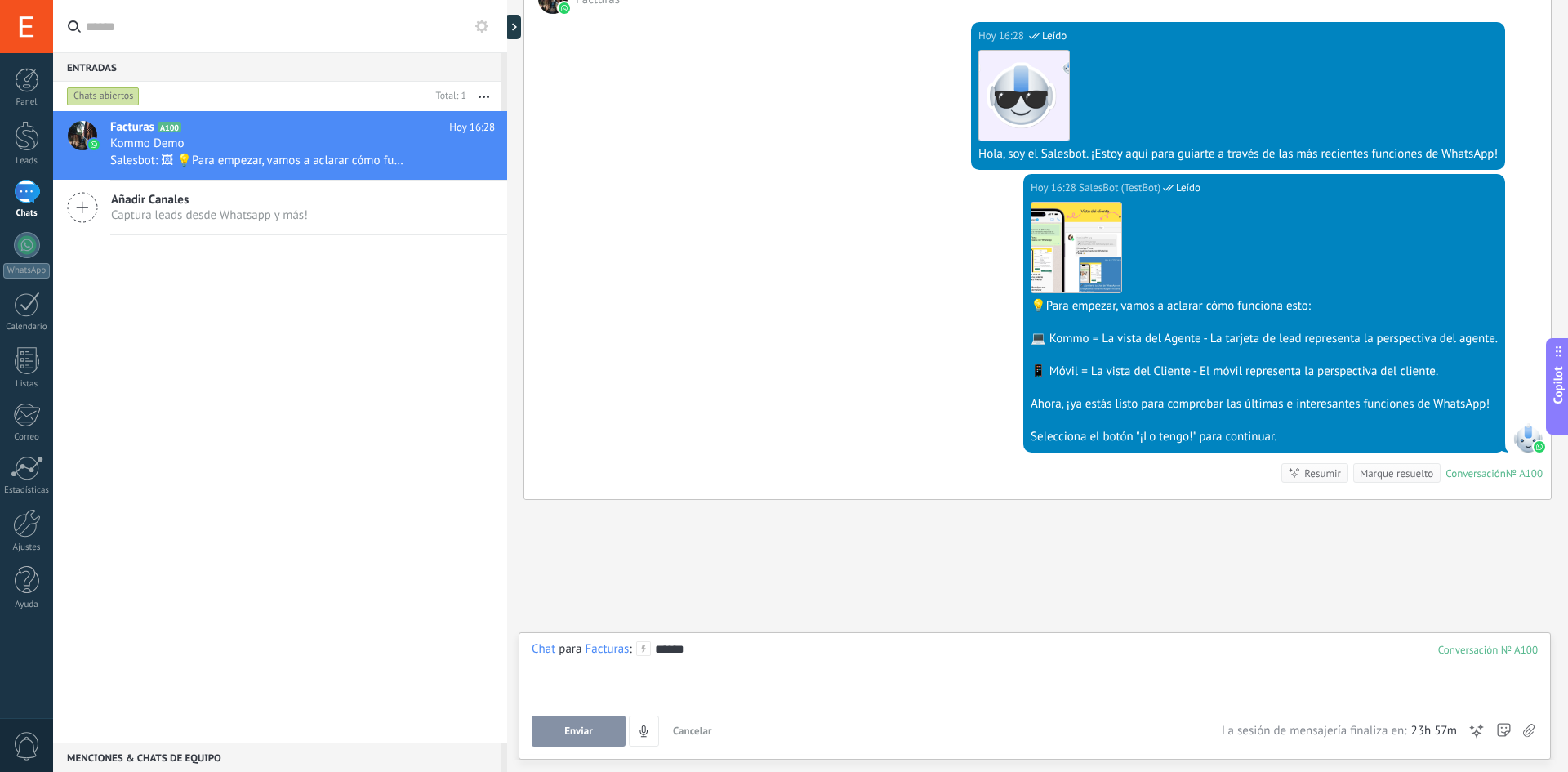
click at [588, 725] on span "Enviar" at bounding box center [578, 730] width 29 height 11
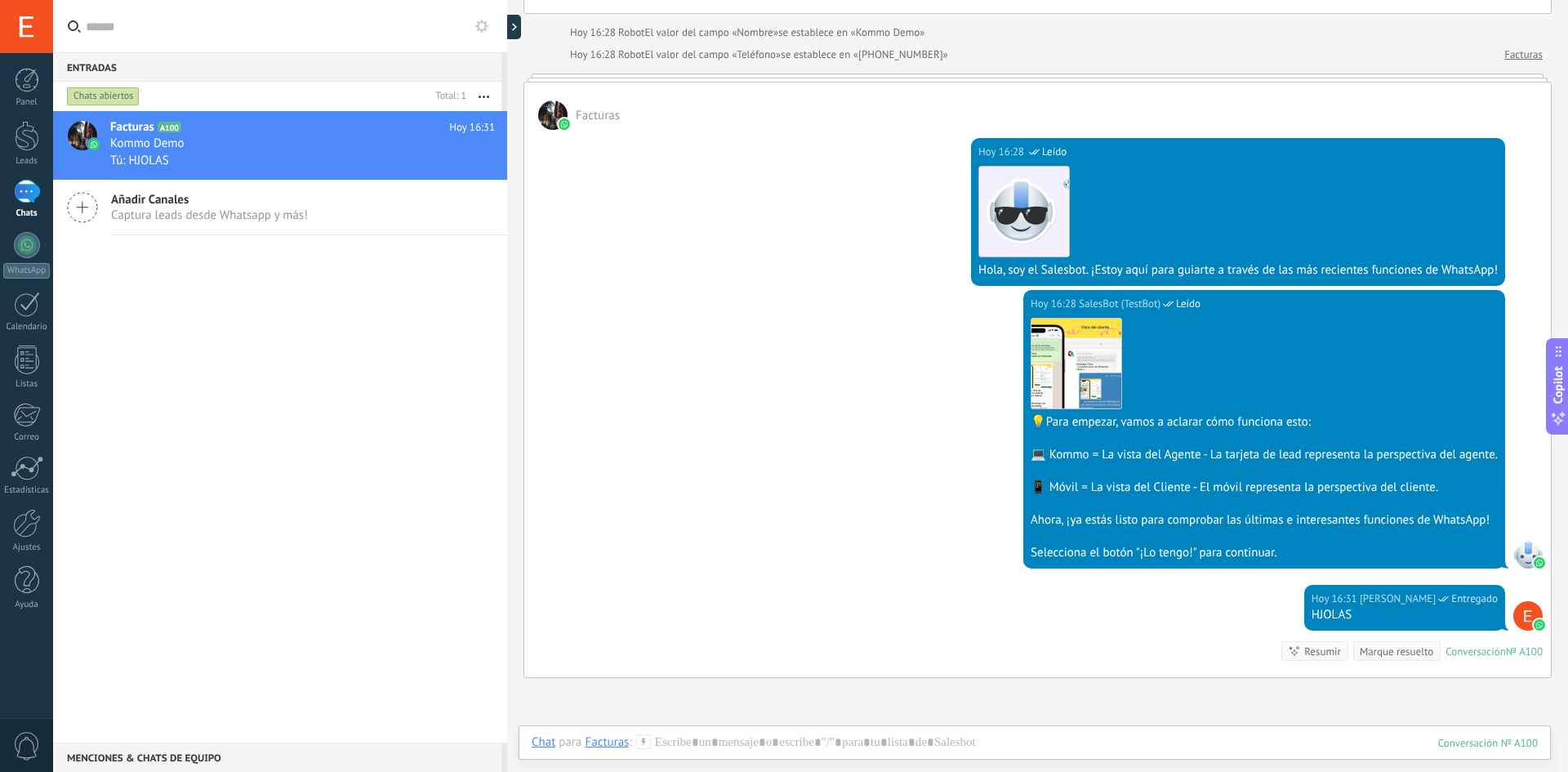
scroll to position [46, 0]
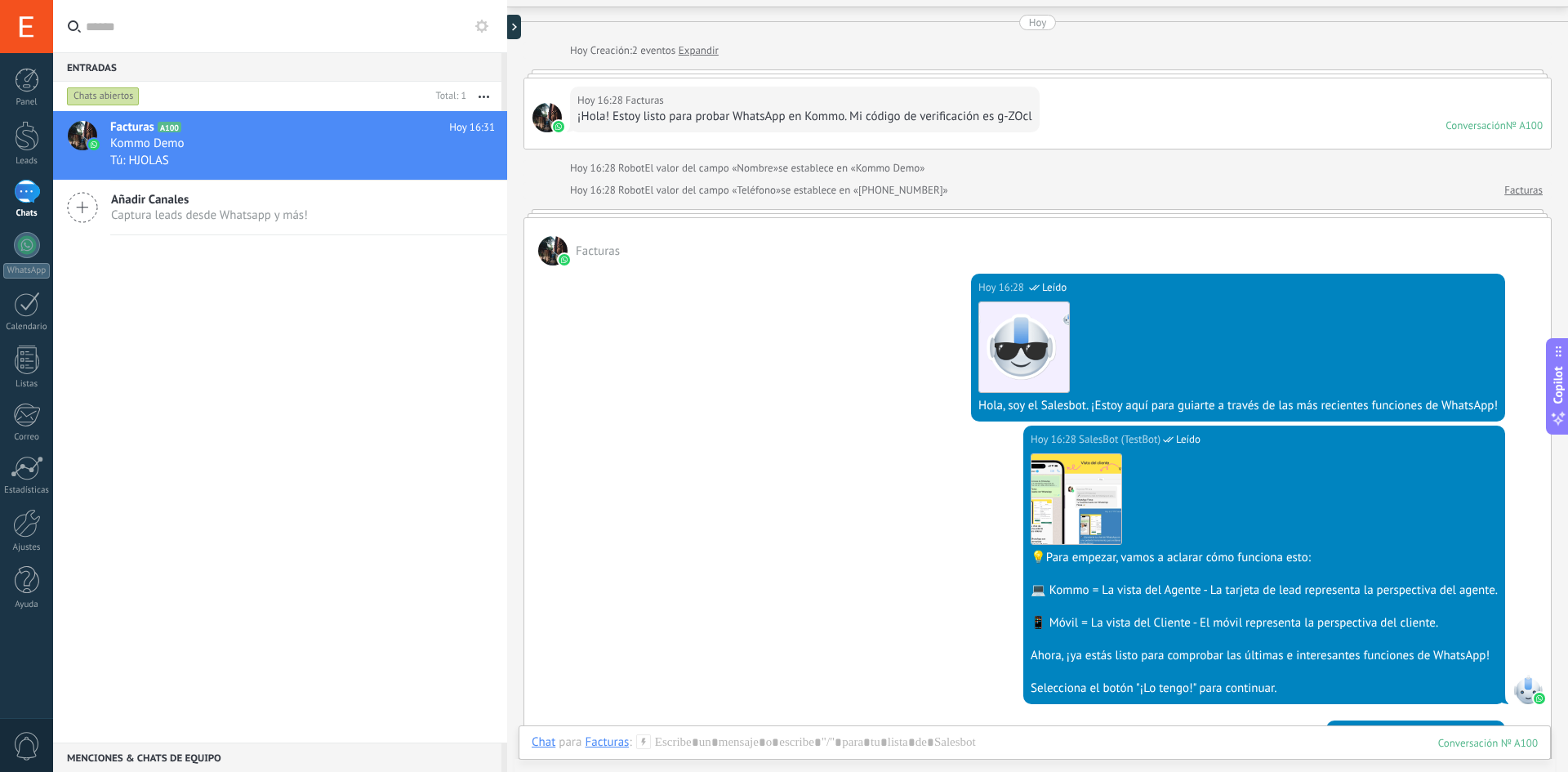
click at [547, 109] on div at bounding box center [547, 117] width 30 height 30
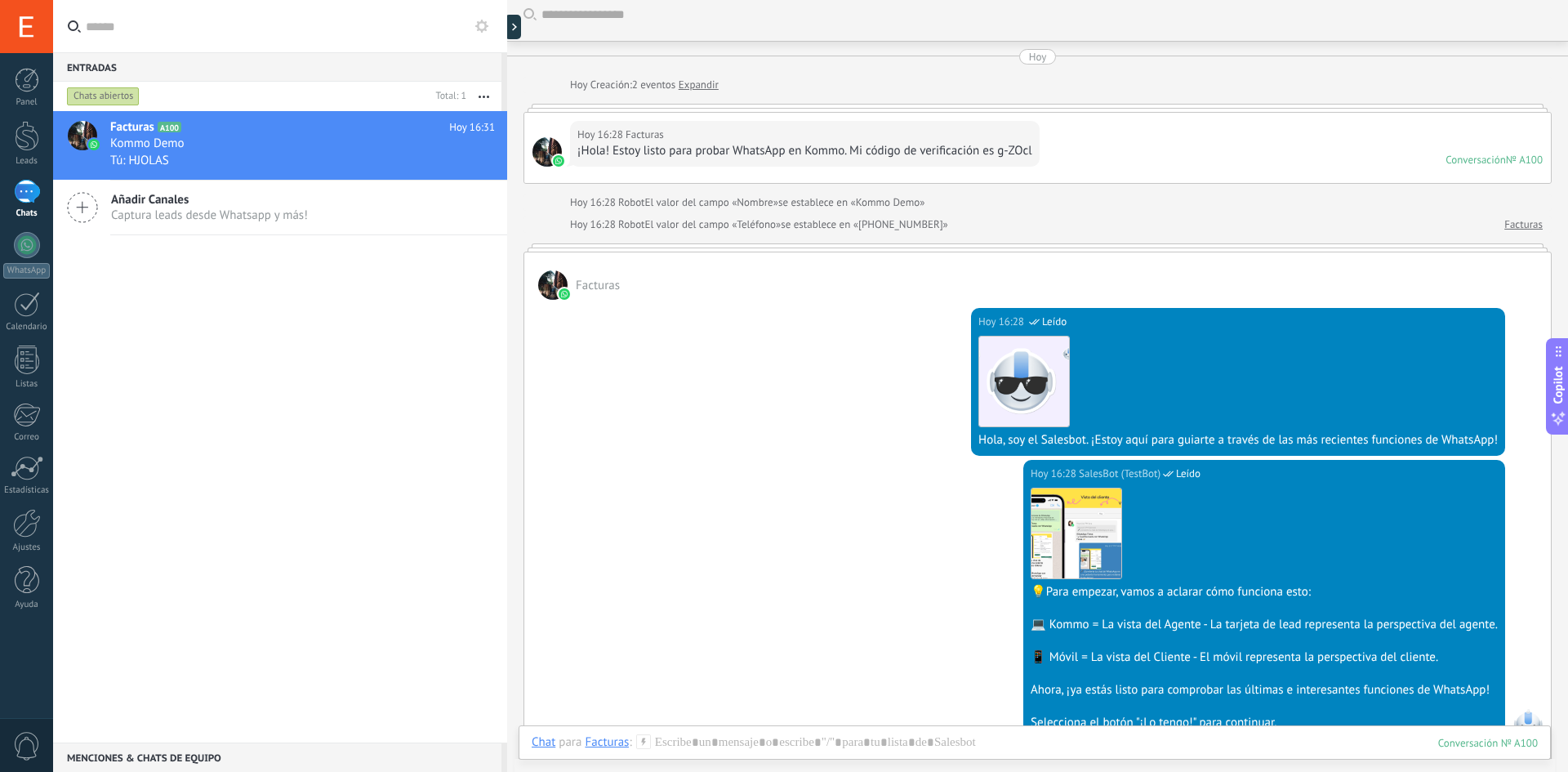
scroll to position [0, 0]
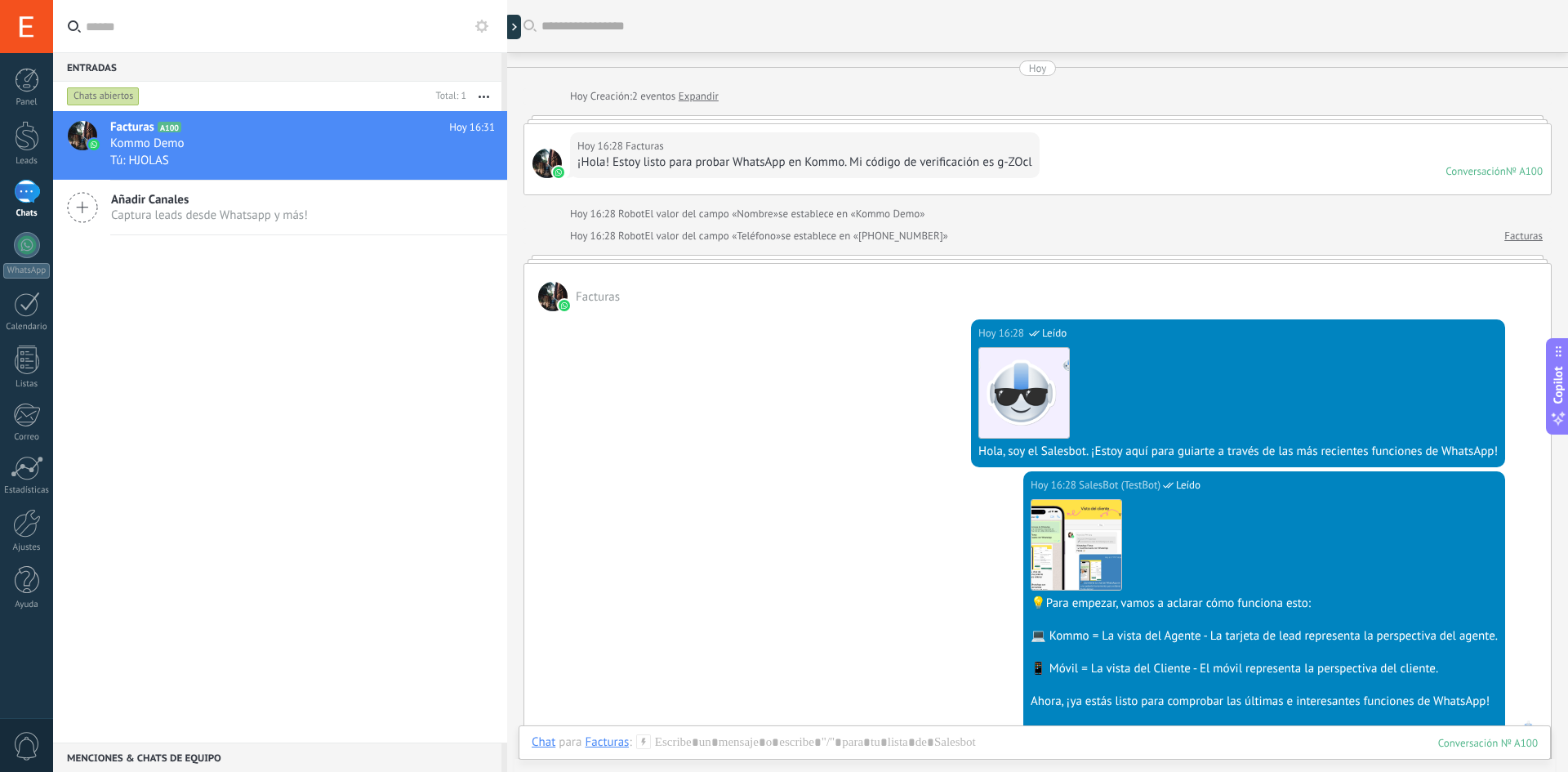
drag, startPoint x: 1484, startPoint y: 185, endPoint x: 1484, endPoint y: 174, distance: 11.0
click at [1484, 183] on div "[DATE] 16:28 Facturas ¡Hola! Estoy listo para probar WhatsApp en Kommo. Mi códi…" at bounding box center [1037, 159] width 1027 height 70
click at [1484, 174] on div "Conversación" at bounding box center [1476, 171] width 61 height 14
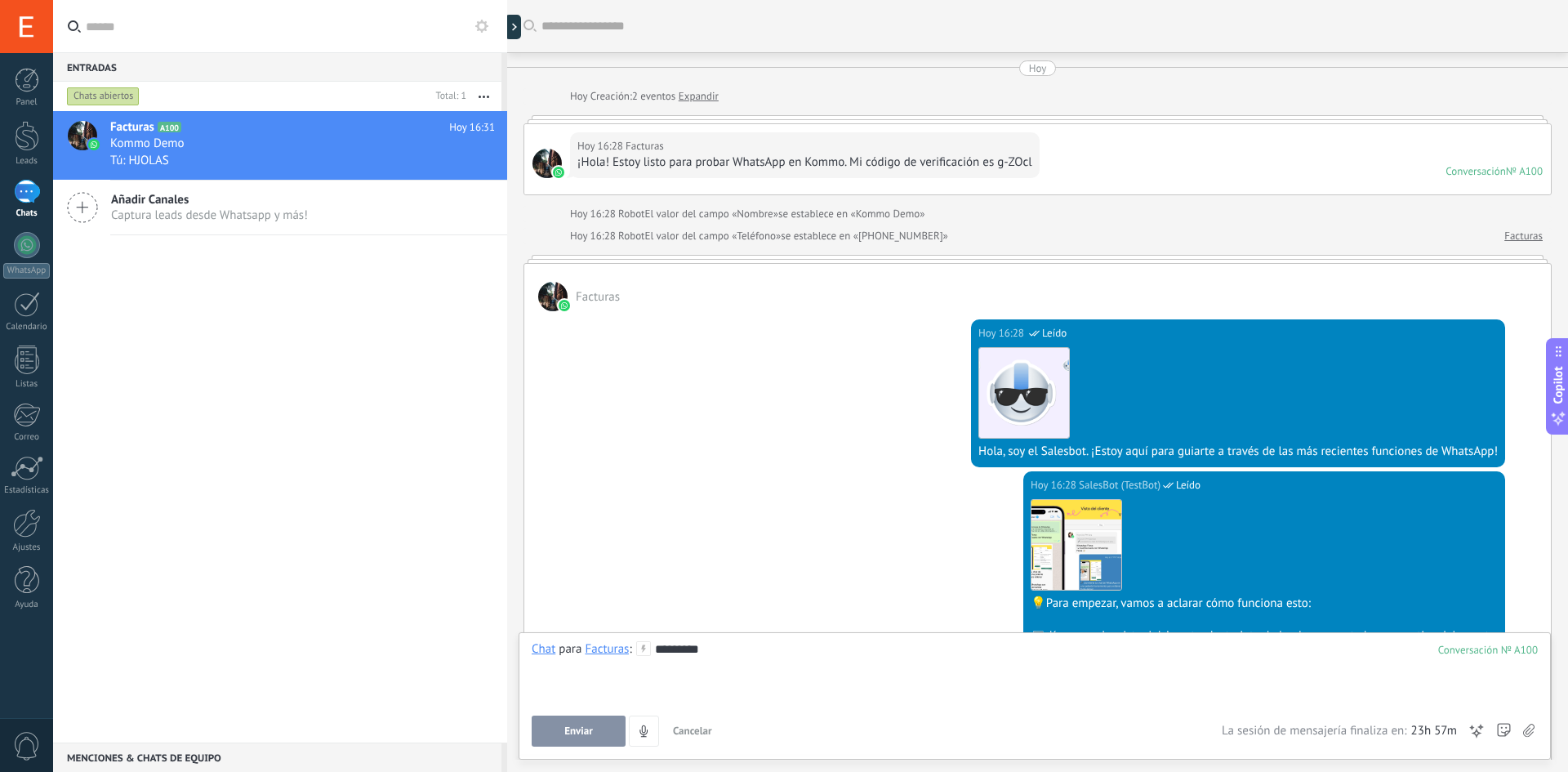
click at [587, 733] on span "Enviar" at bounding box center [578, 730] width 29 height 11
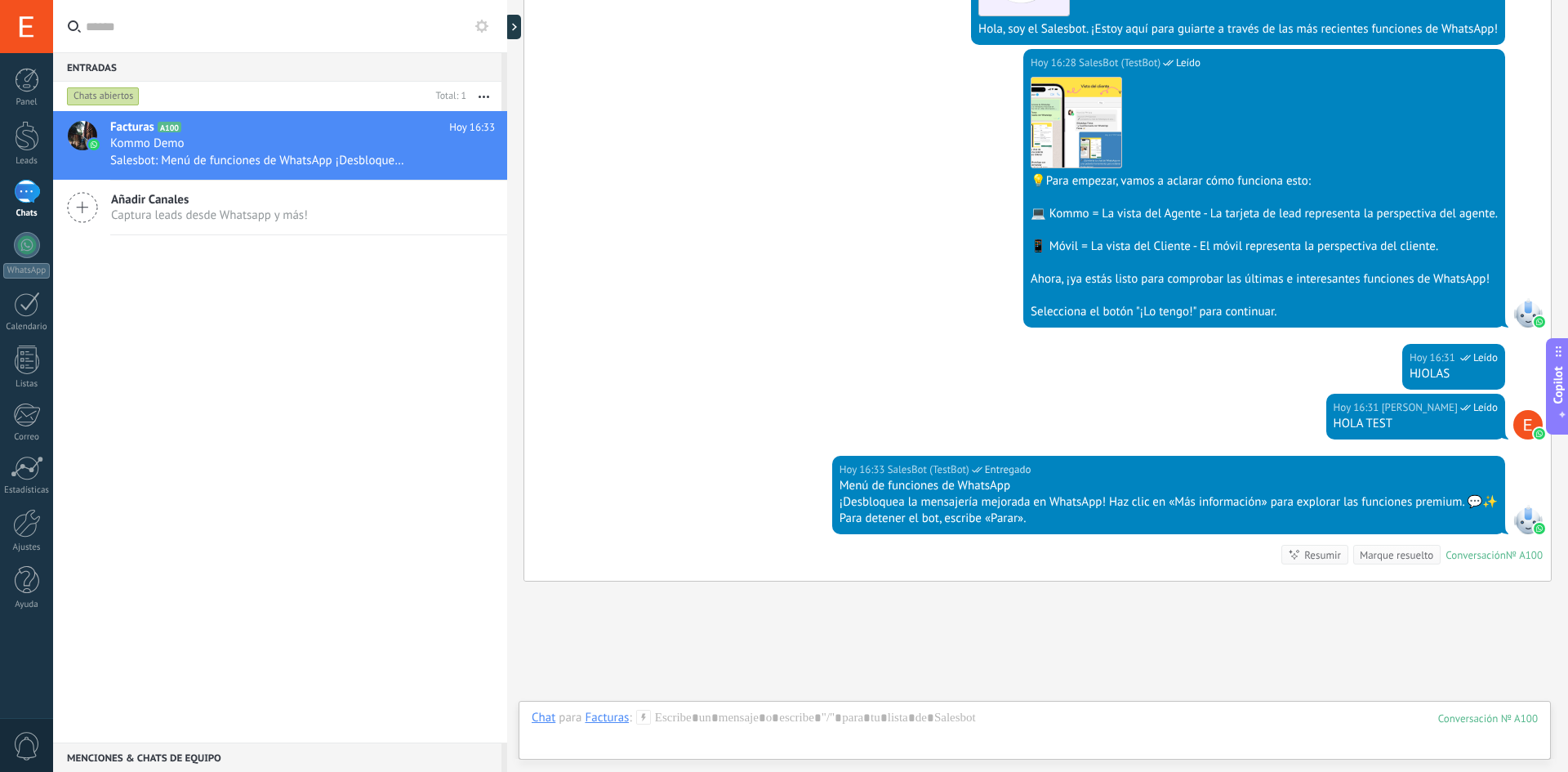
scroll to position [517, 0]
